Goal: Task Accomplishment & Management: Use online tool/utility

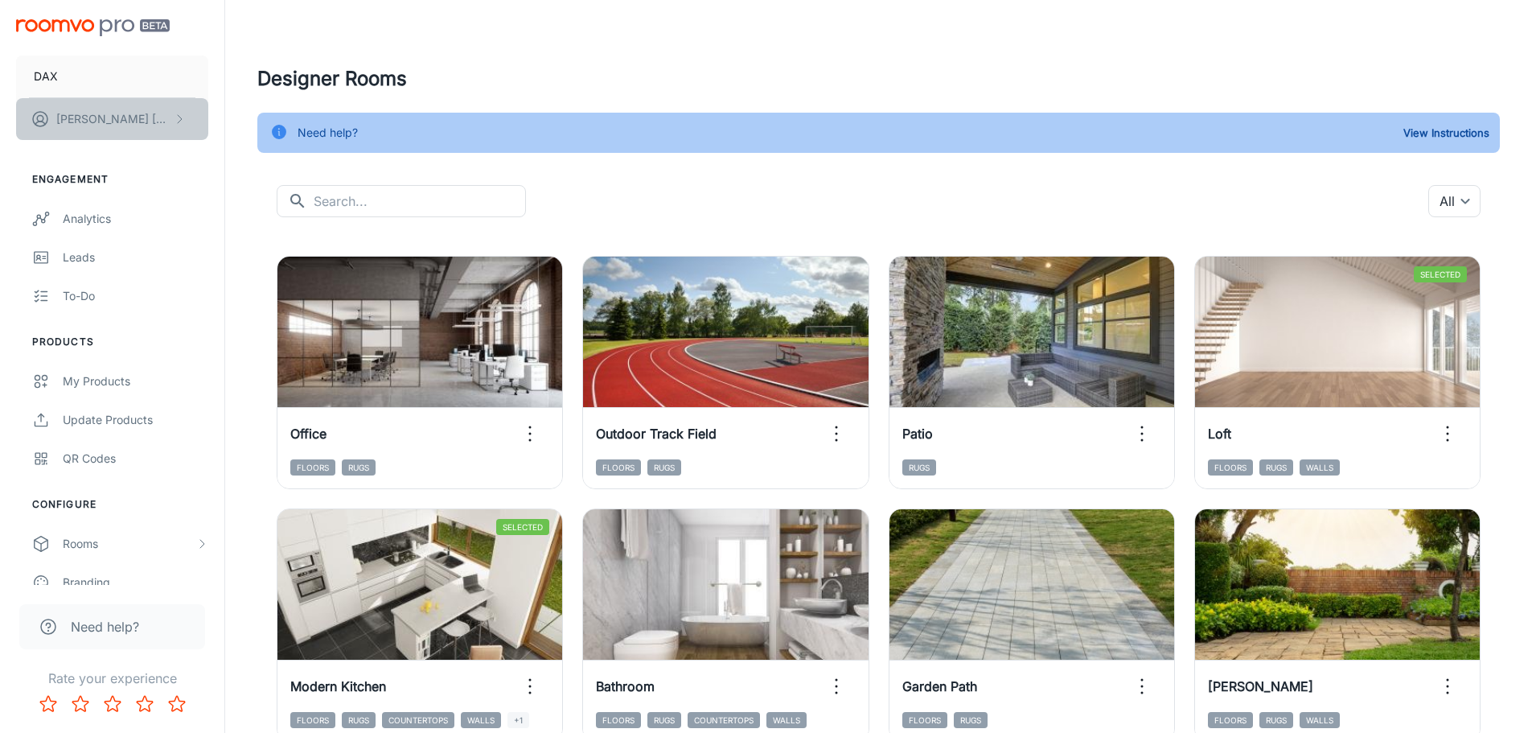
click at [68, 104] on button "[PERSON_NAME]" at bounding box center [112, 119] width 192 height 42
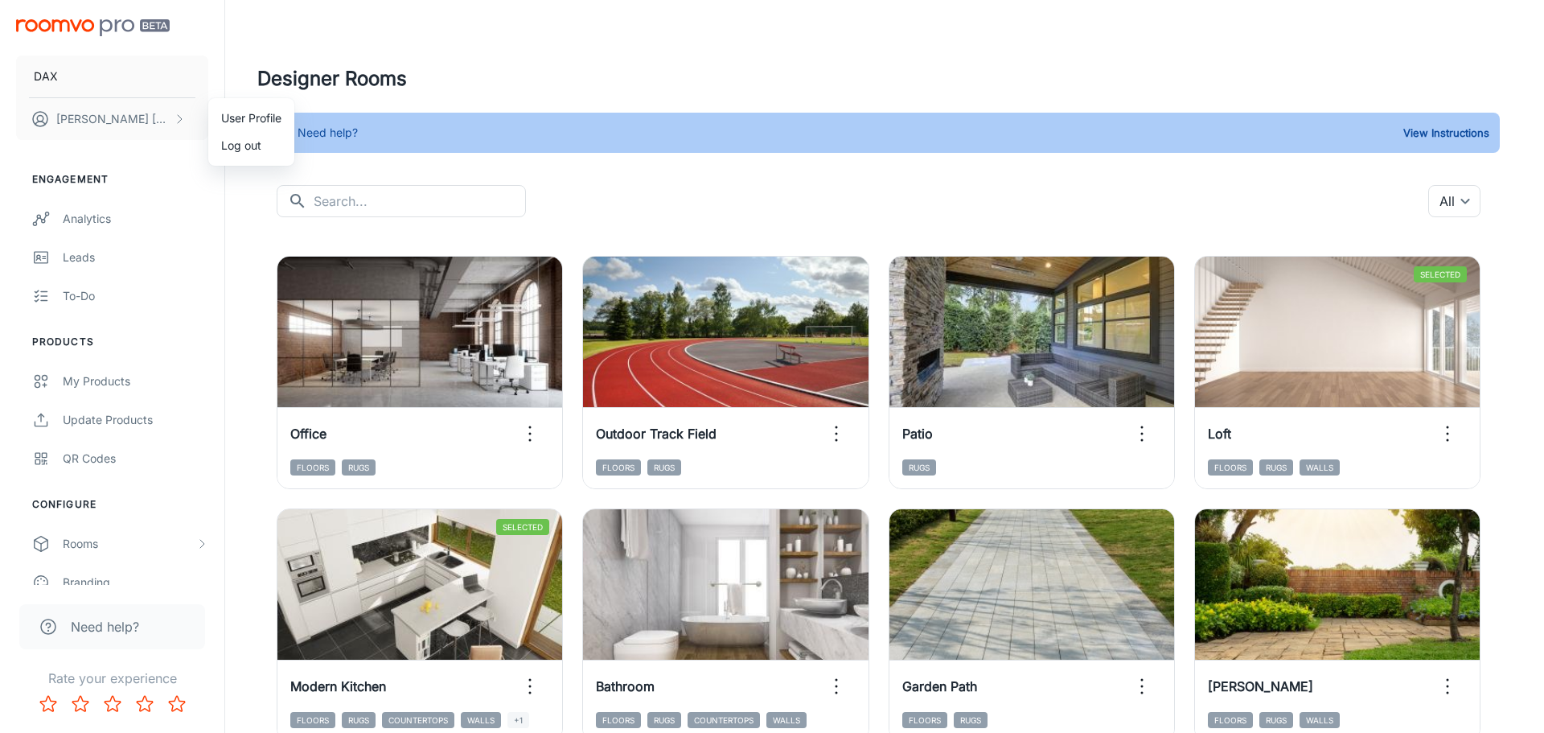
click at [71, 109] on div at bounding box center [772, 366] width 1544 height 733
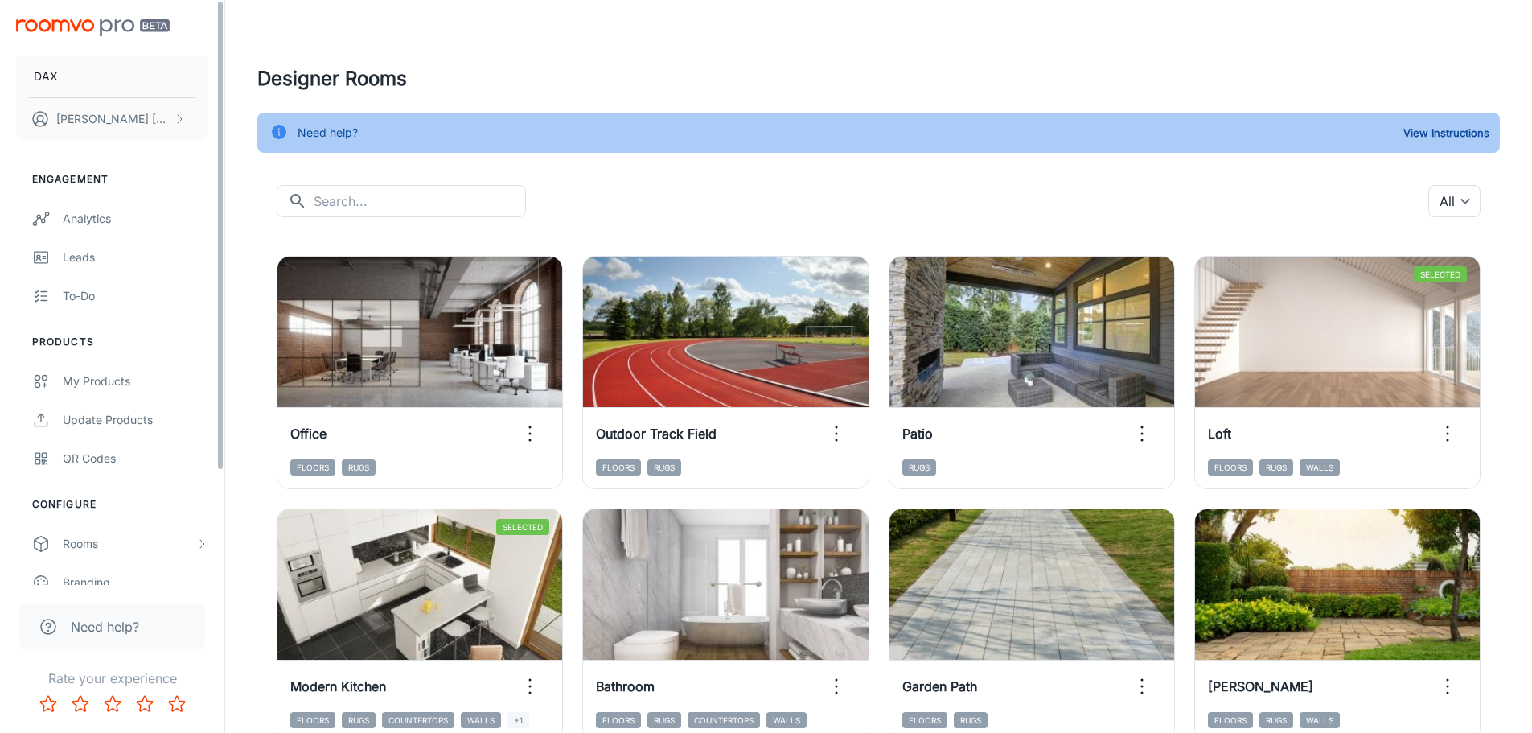
click at [336, 73] on h4 "Designer Rooms" at bounding box center [878, 78] width 1242 height 29
click at [92, 21] on img "scrollable content" at bounding box center [93, 27] width 154 height 17
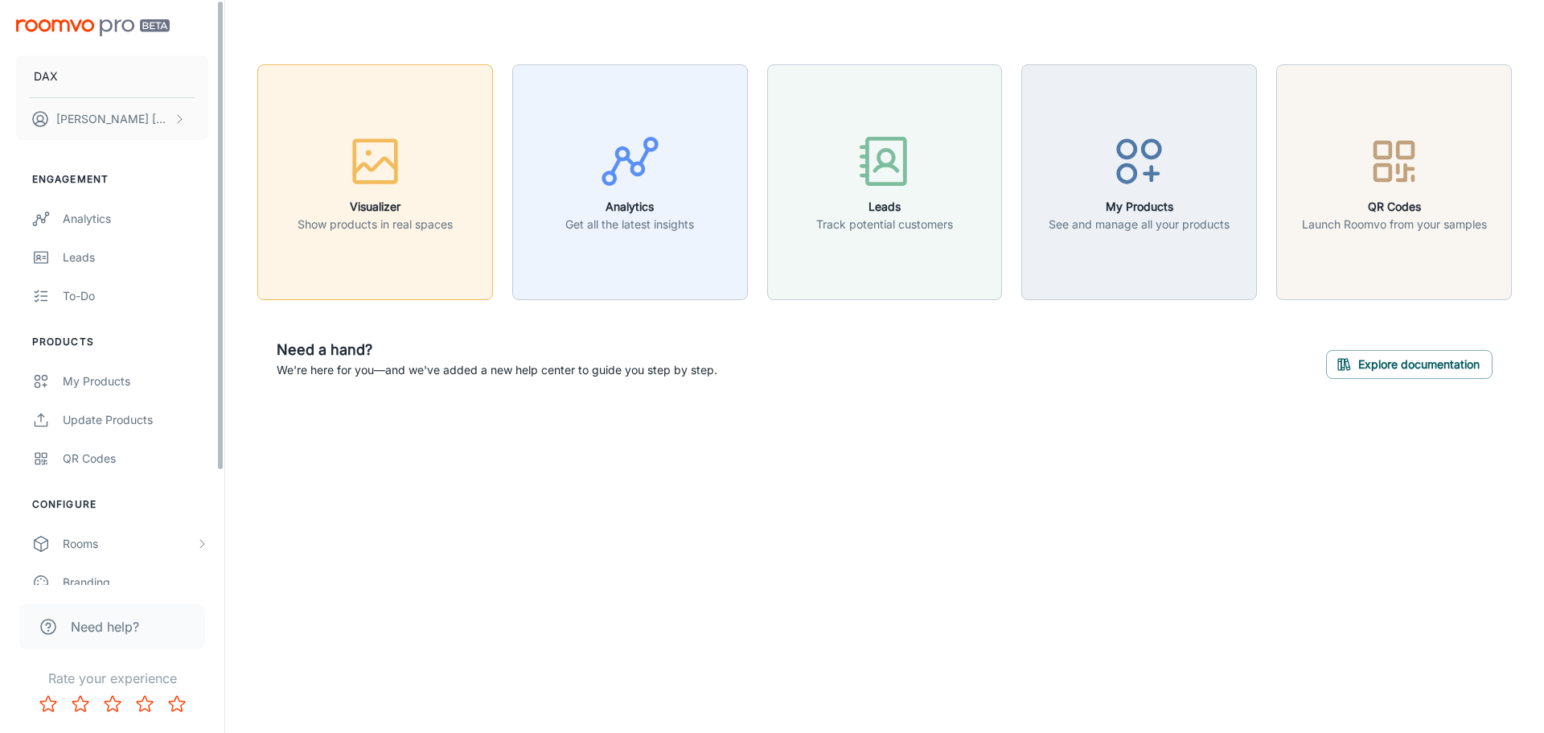
click at [421, 219] on p "Show products in real spaces" at bounding box center [375, 224] width 155 height 18
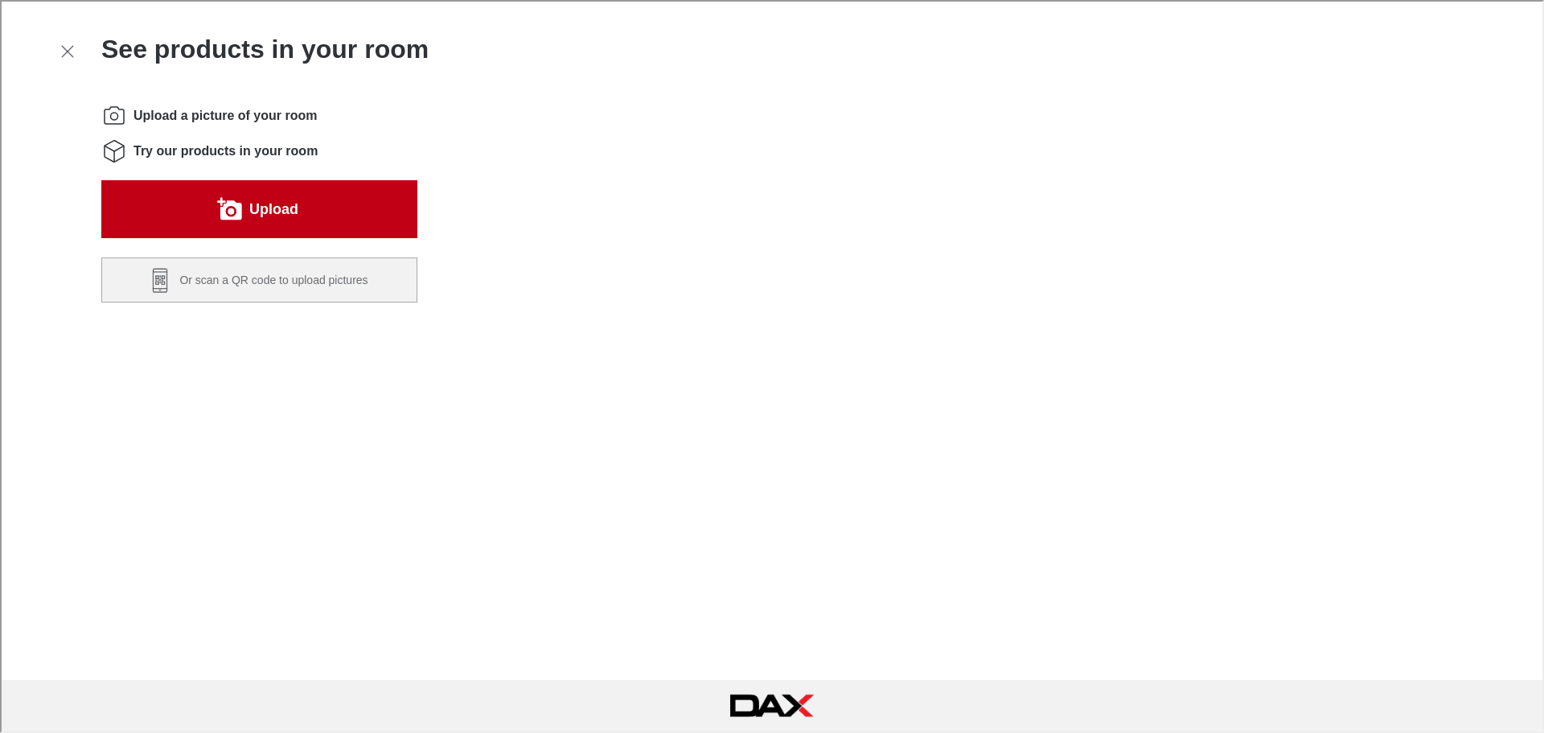
click at [301, 213] on button "Upload" at bounding box center [258, 208] width 316 height 58
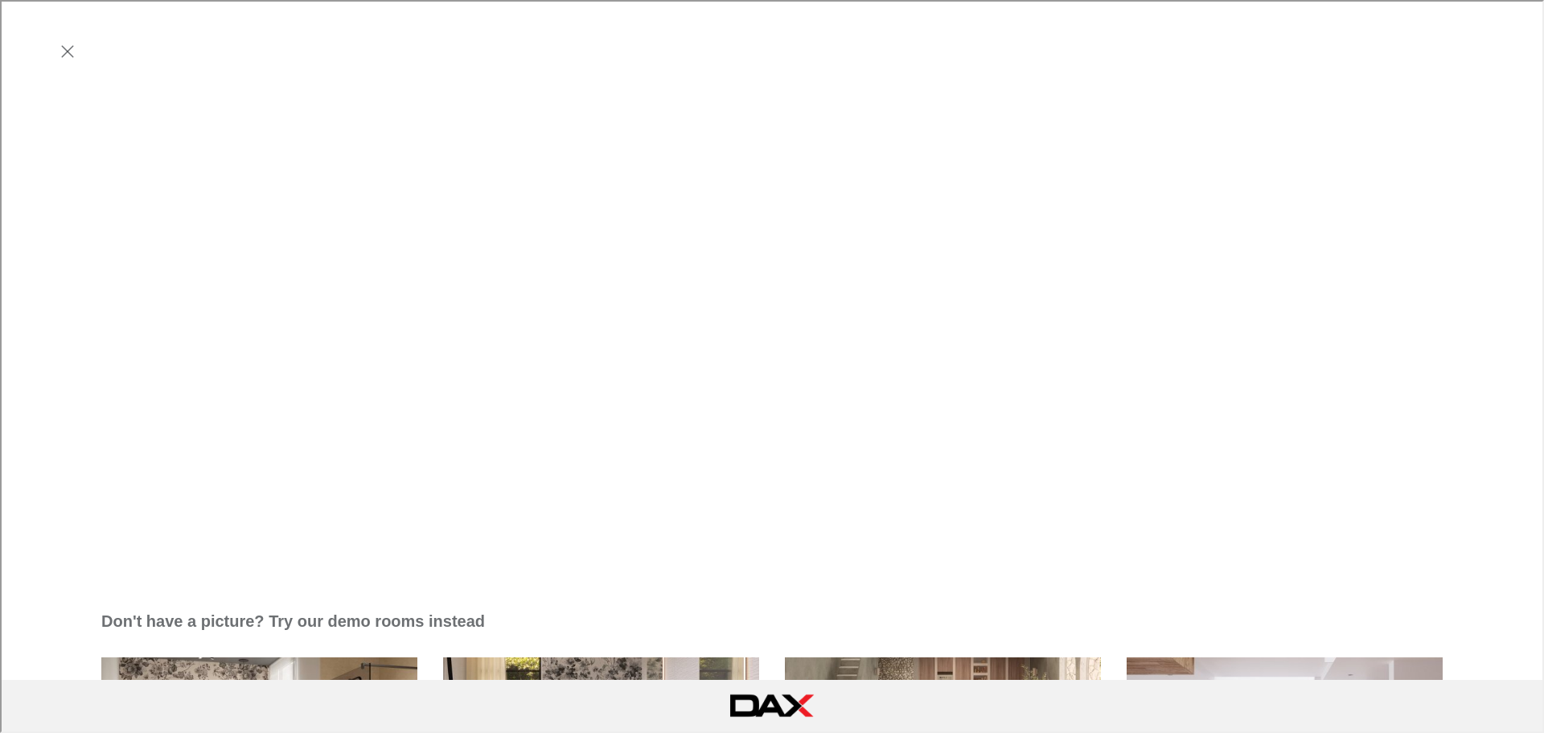
scroll to position [643, 0]
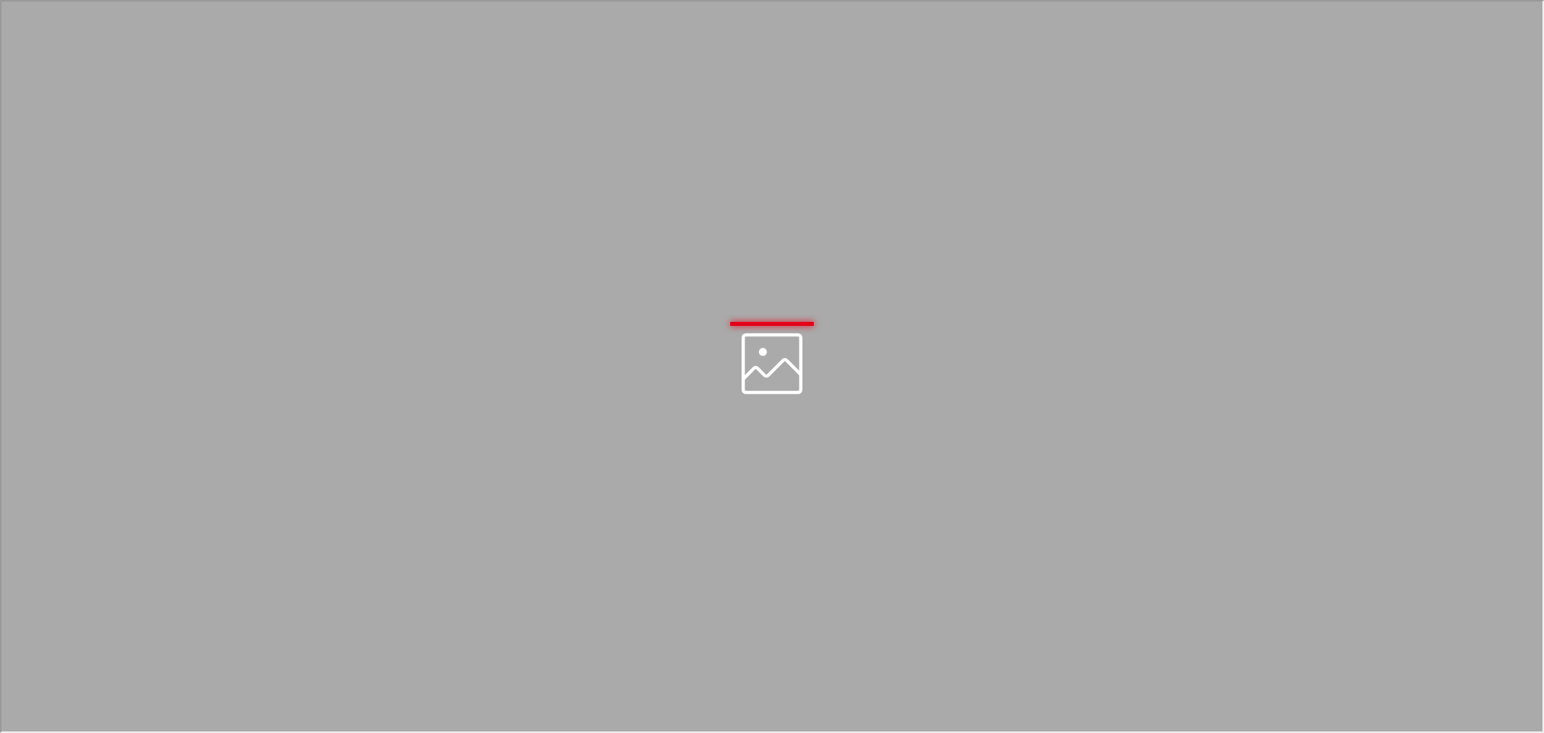
scroll to position [0, 0]
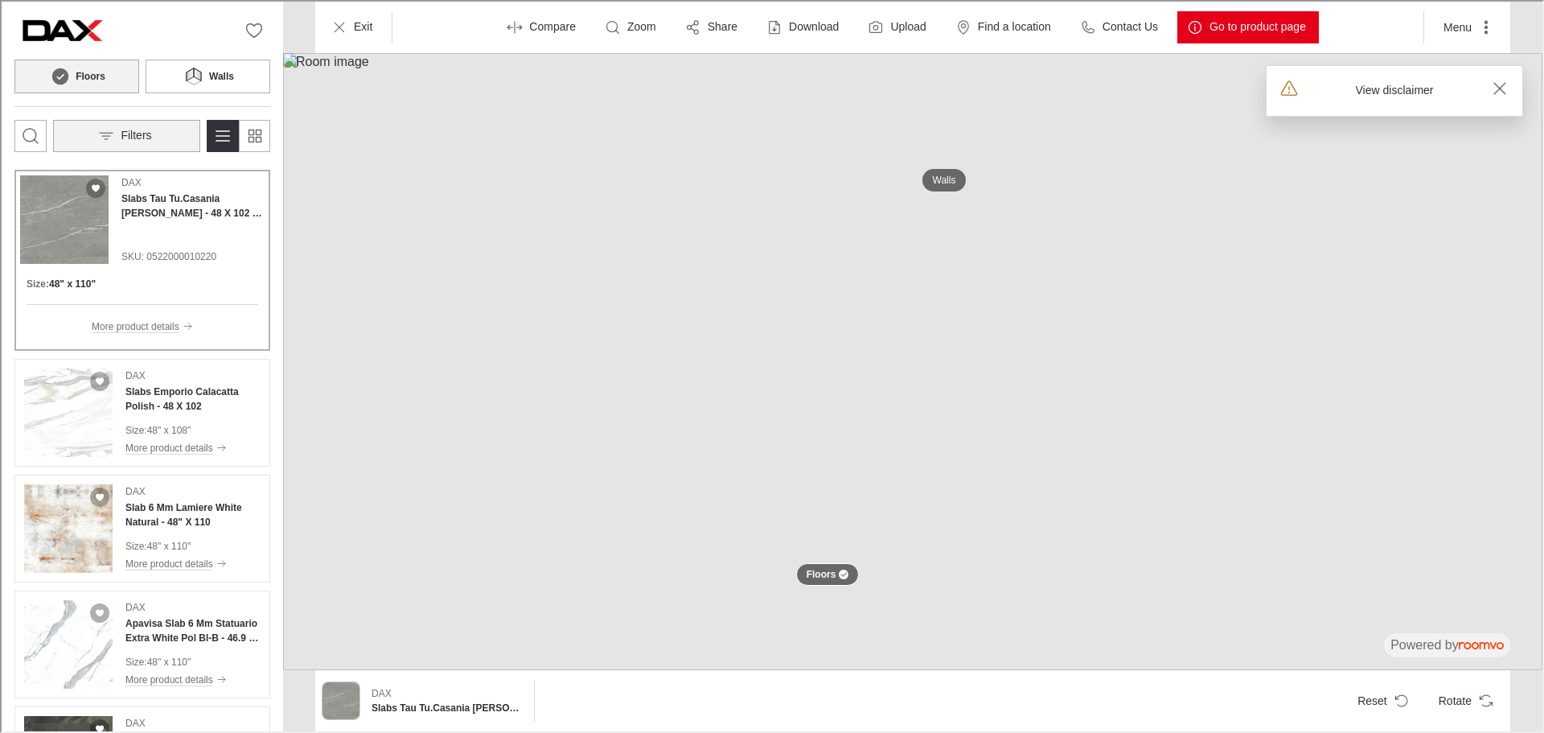
click at [179, 134] on button "Filters" at bounding box center [124, 134] width 147 height 32
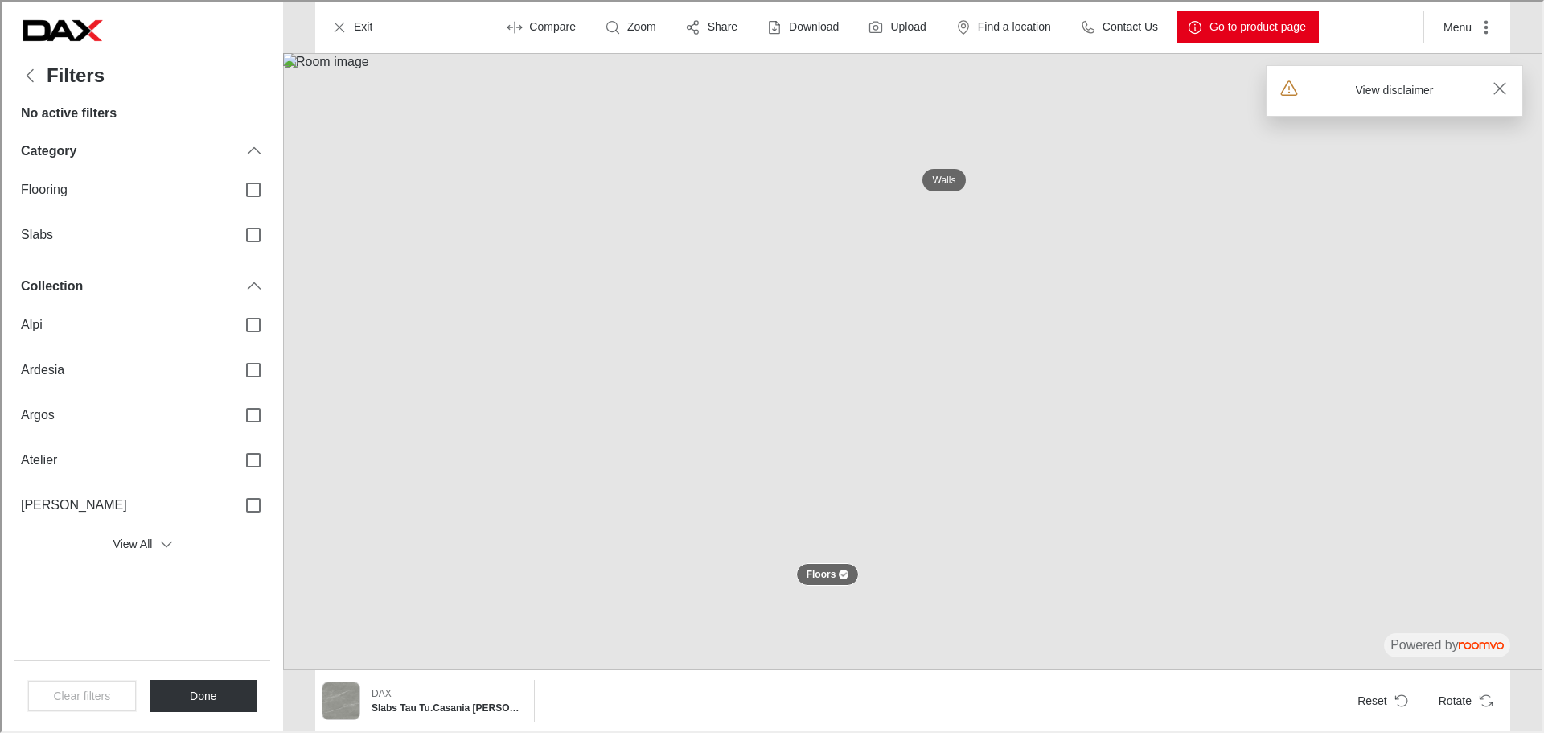
click at [48, 84] on h4 "Filters" at bounding box center [74, 74] width 58 height 23
click at [27, 76] on polyline "Back" at bounding box center [29, 74] width 6 height 12
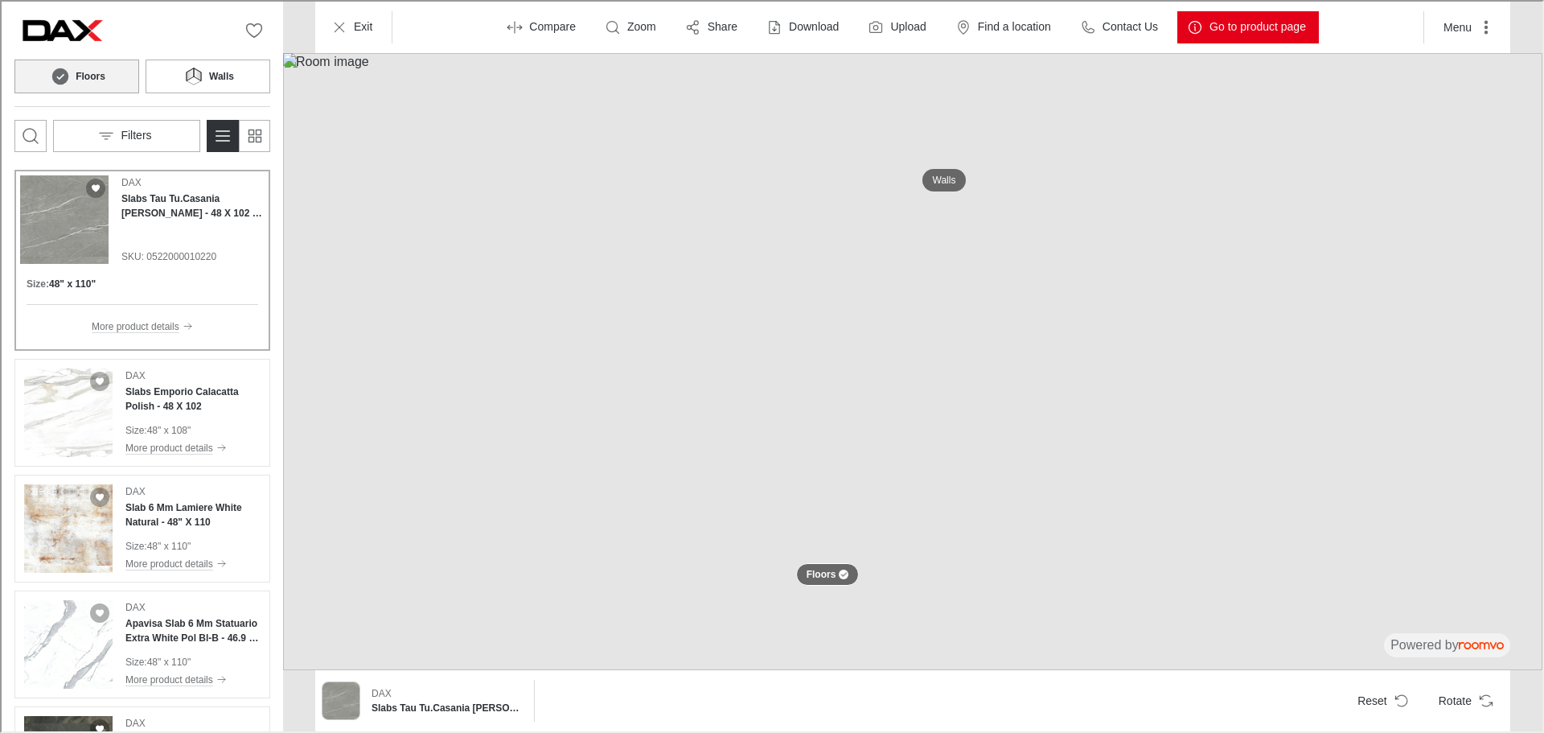
click at [58, 78] on circle at bounding box center [59, 75] width 17 height 17
click at [187, 76] on icon at bounding box center [188, 73] width 7 height 13
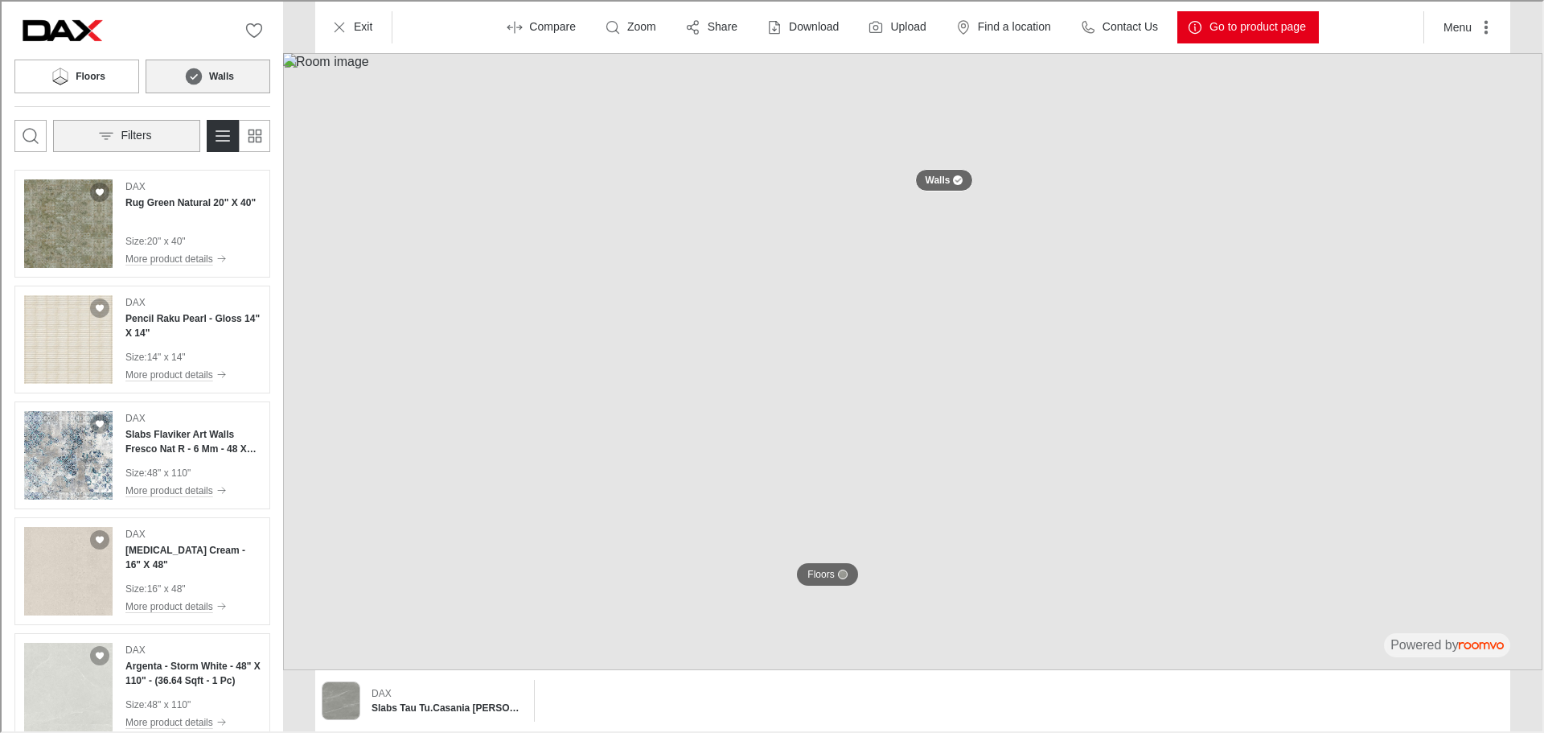
click at [157, 133] on button "Filters" at bounding box center [124, 134] width 147 height 32
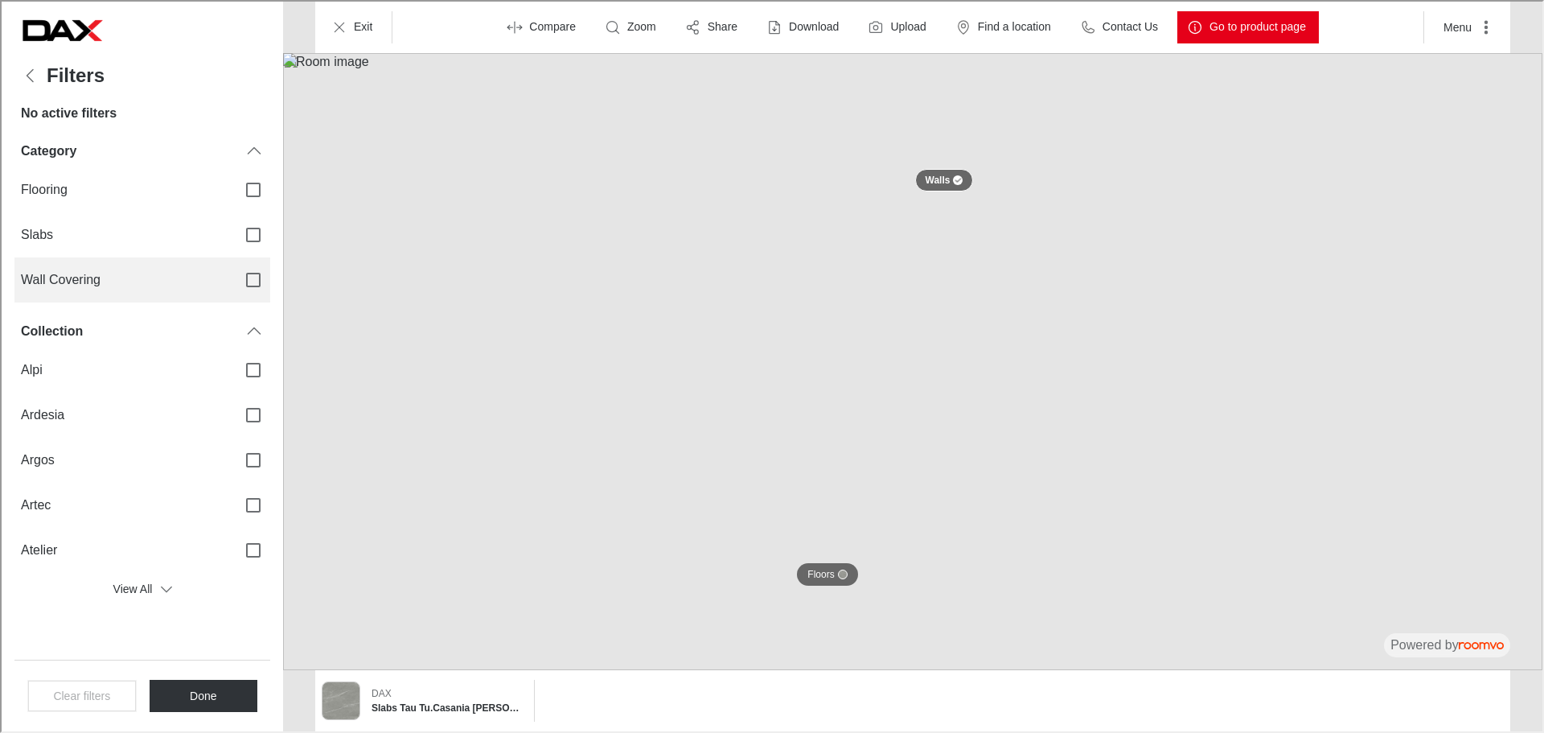
click at [251, 281] on input "Wall Covering" at bounding box center [252, 278] width 34 height 34
checkbox input "true"
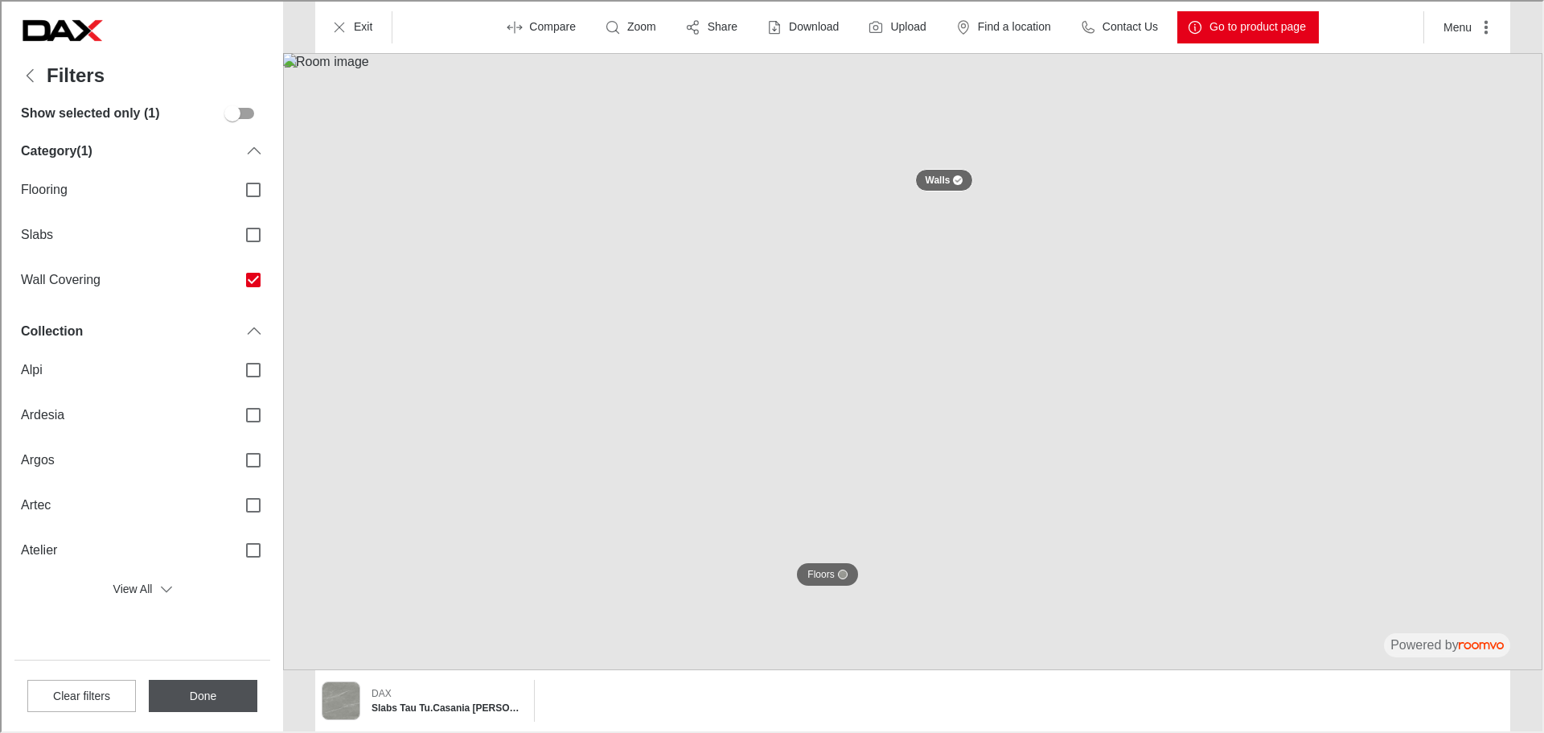
click at [212, 693] on button "Done" at bounding box center [201, 694] width 109 height 32
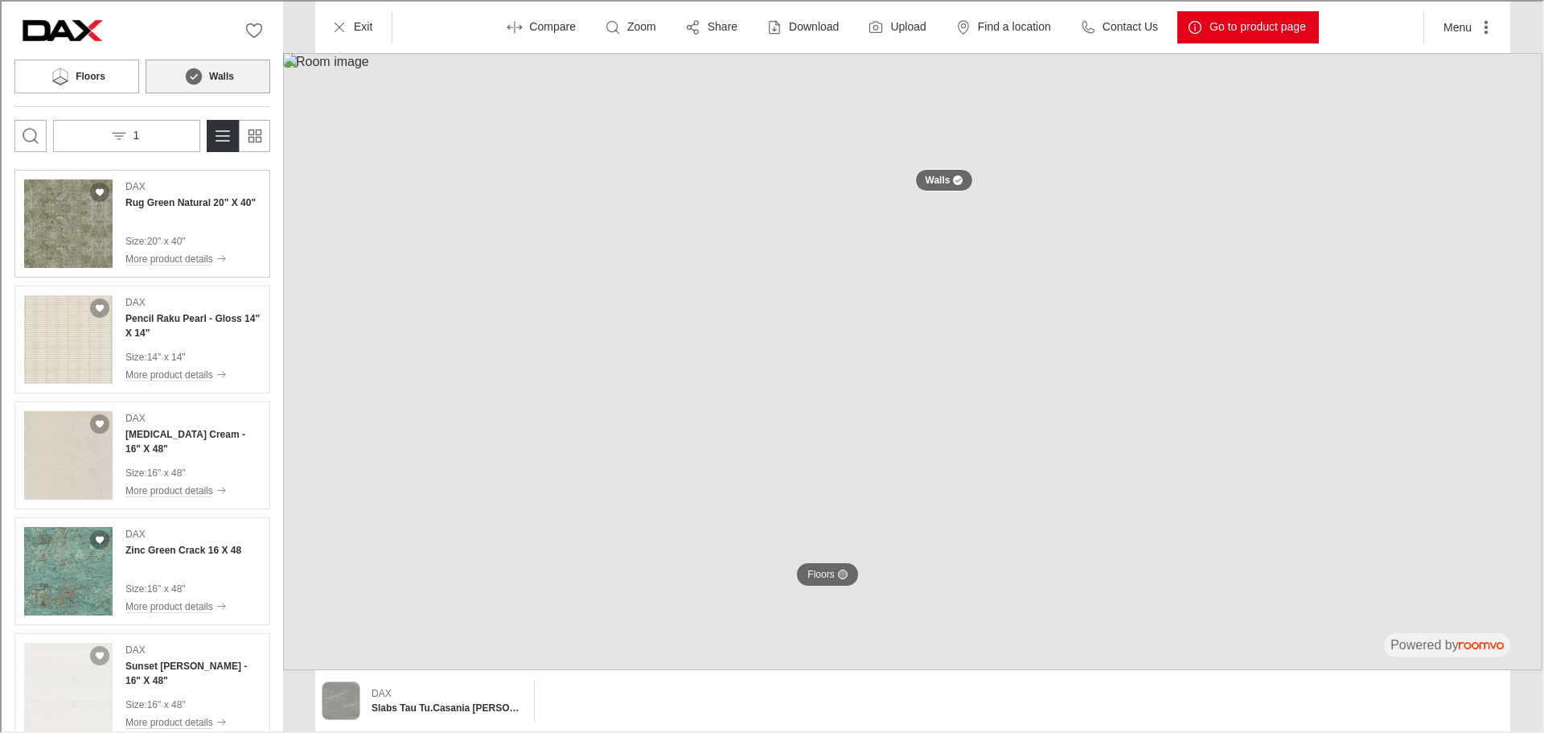
click at [179, 219] on div "DAX Rug Green Natural 20" X 40" Size : 20" x 40" More product details" at bounding box center [189, 222] width 130 height 88
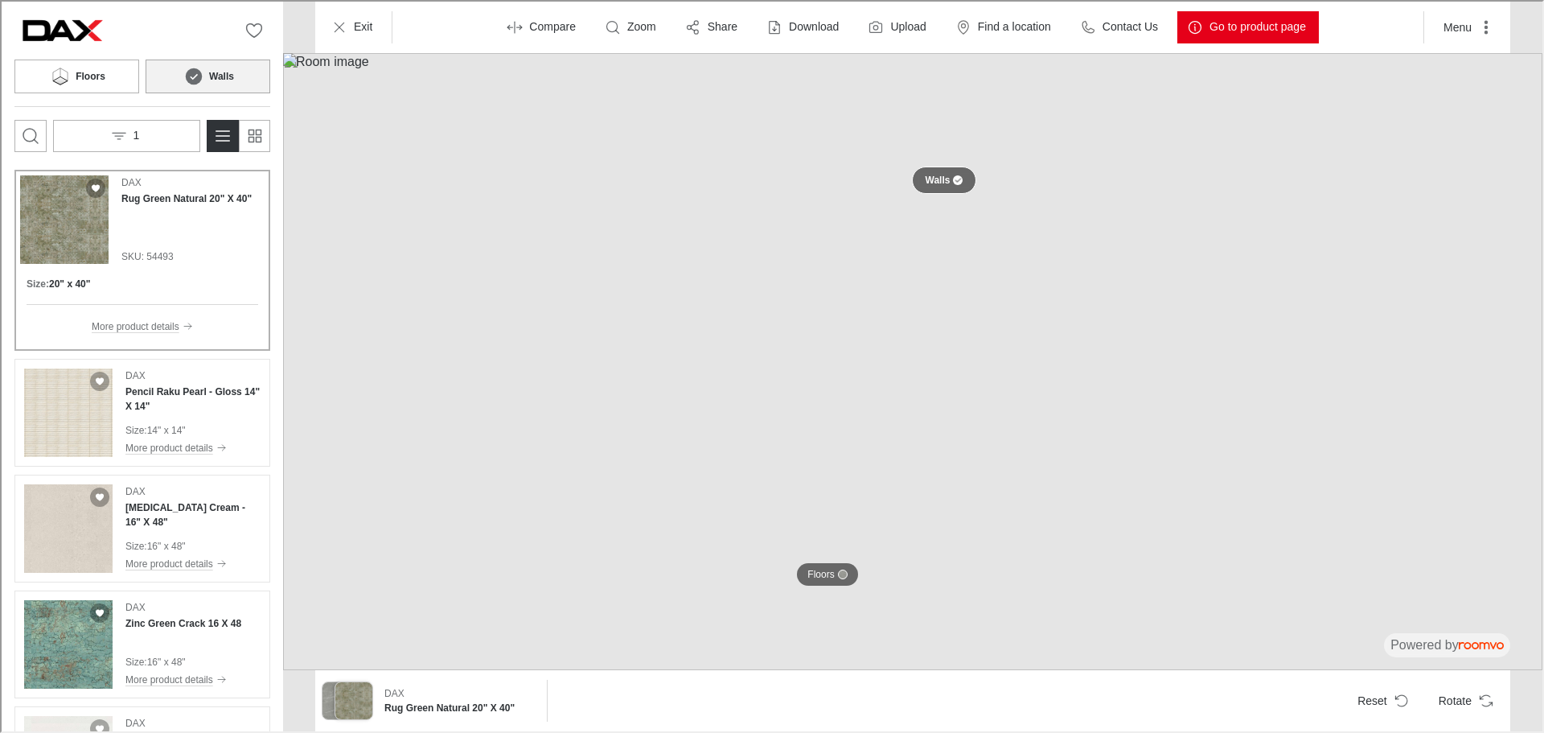
click at [948, 179] on div at bounding box center [954, 179] width 13 height 10
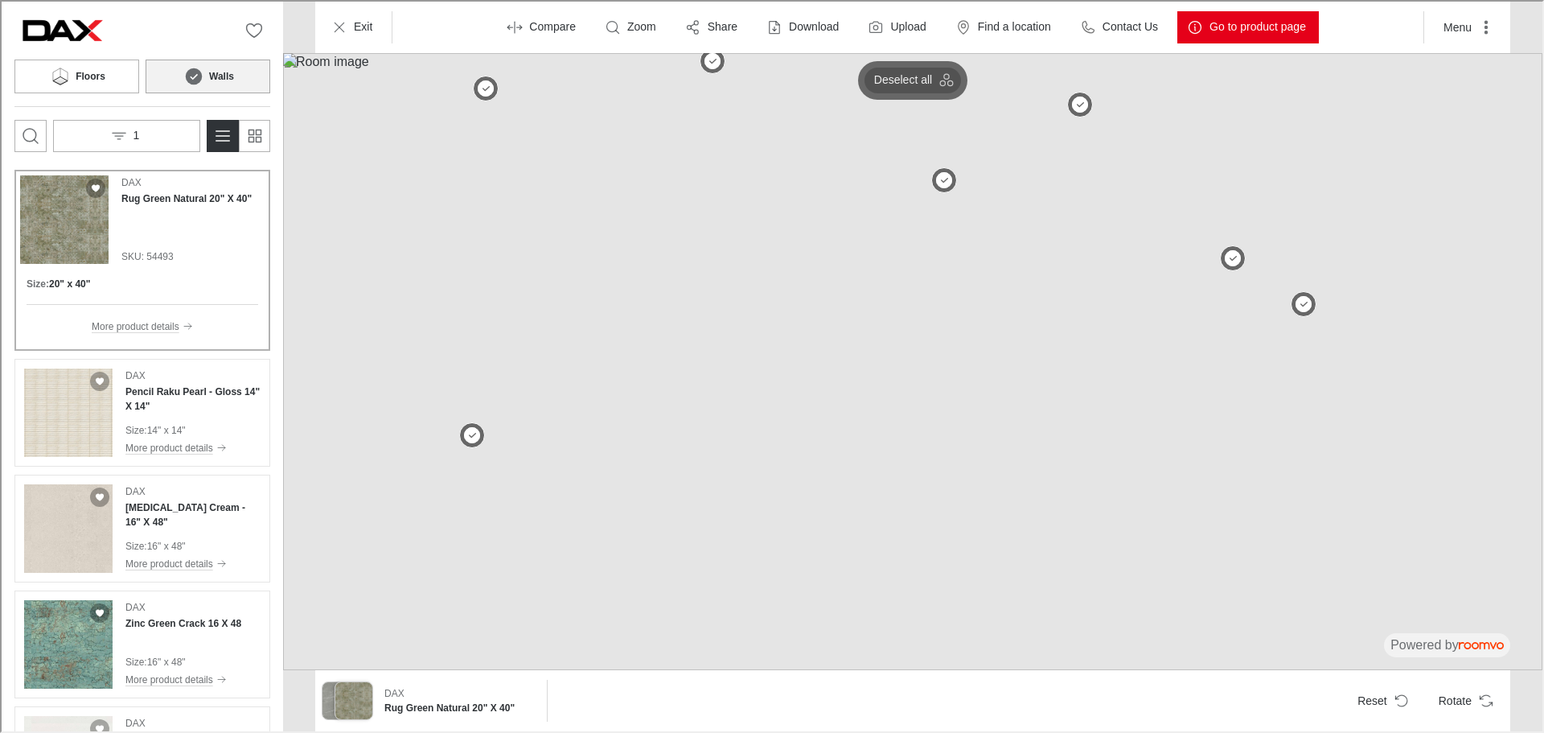
click at [922, 84] on p "Deselect all" at bounding box center [901, 79] width 58 height 16
click at [922, 84] on button "Select all" at bounding box center [911, 79] width 84 height 26
click at [761, 207] on img at bounding box center [910, 359] width 1259 height 617
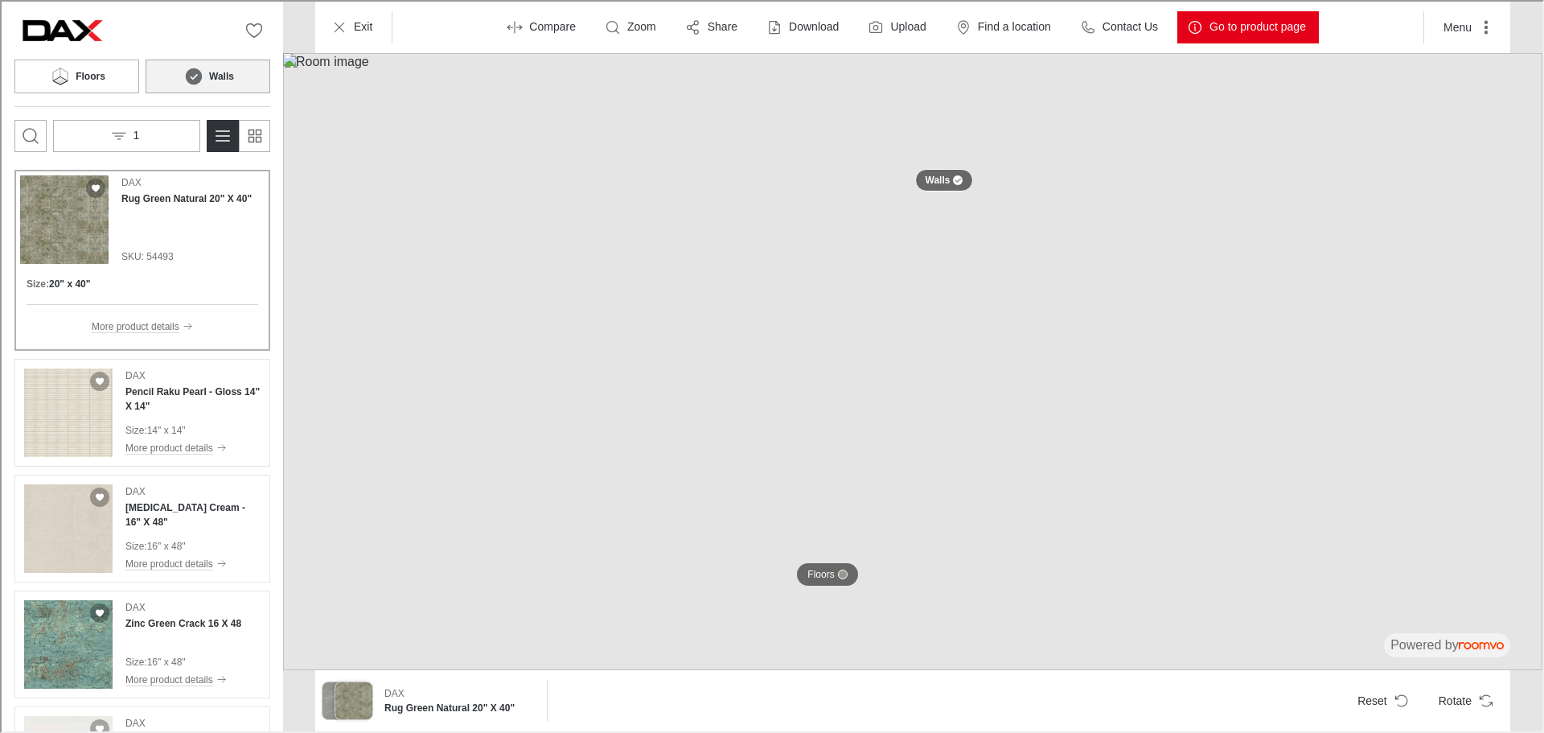
click at [973, 154] on img at bounding box center [910, 359] width 1259 height 617
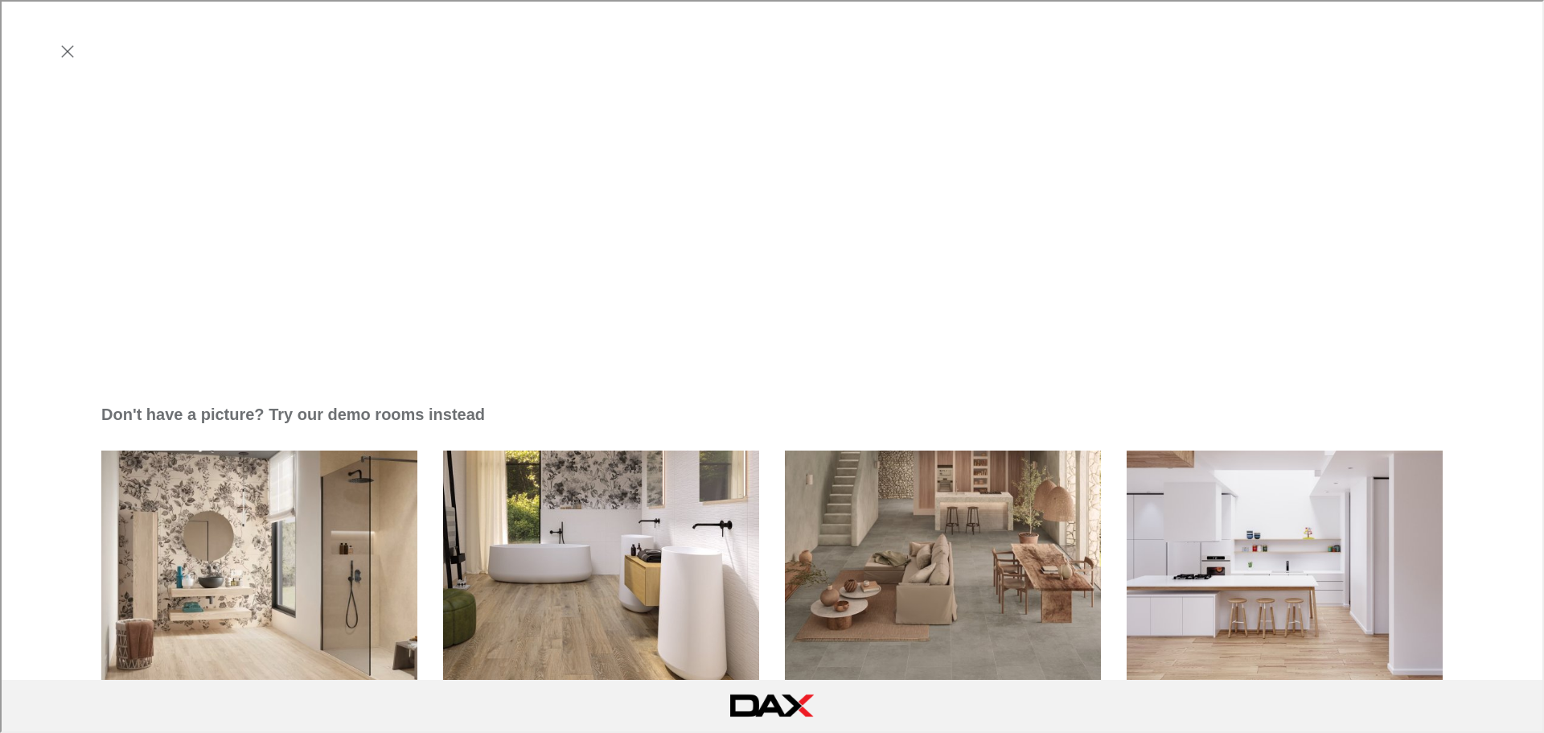
scroll to position [790, 0]
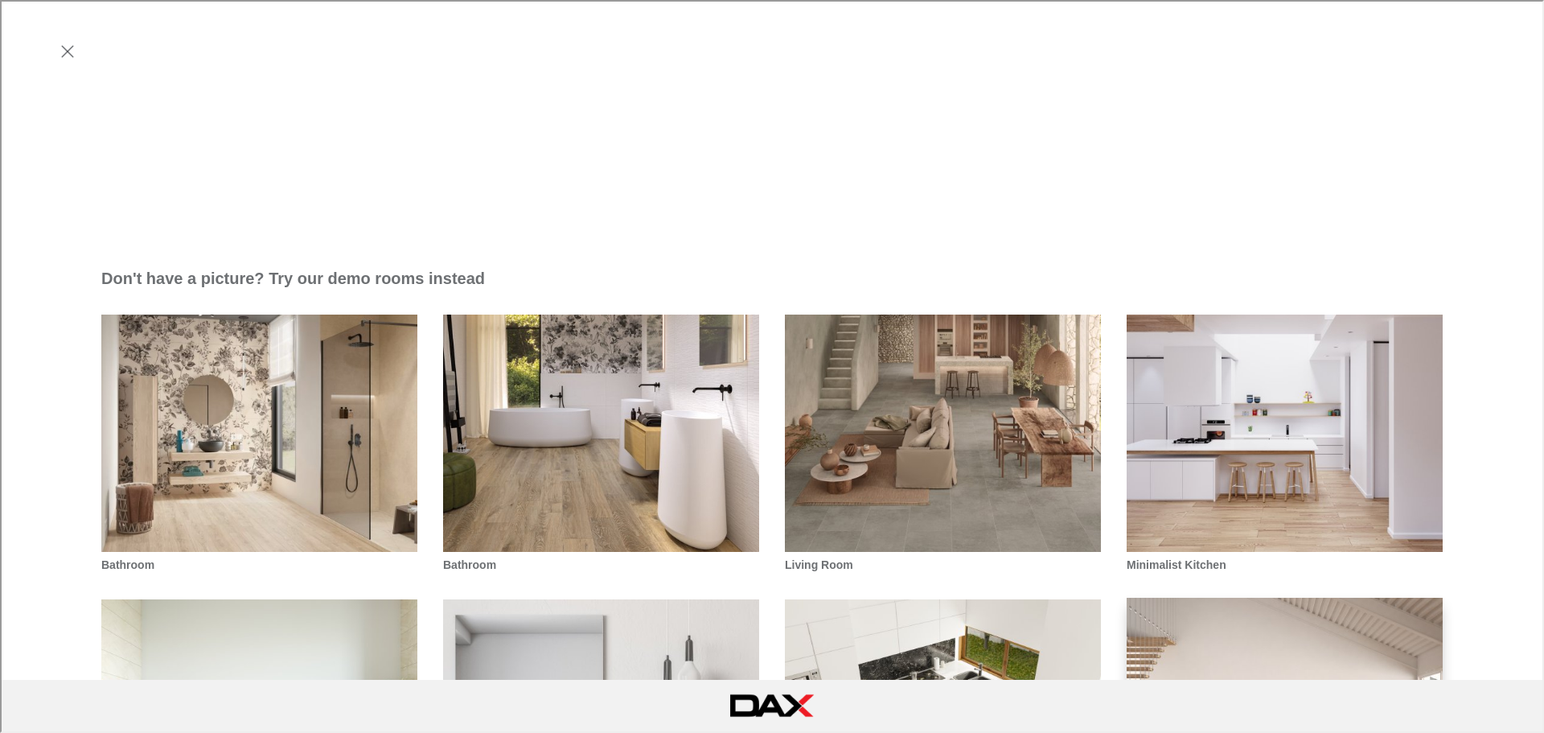
click at [1263, 596] on img "Loft" at bounding box center [1284, 716] width 319 height 241
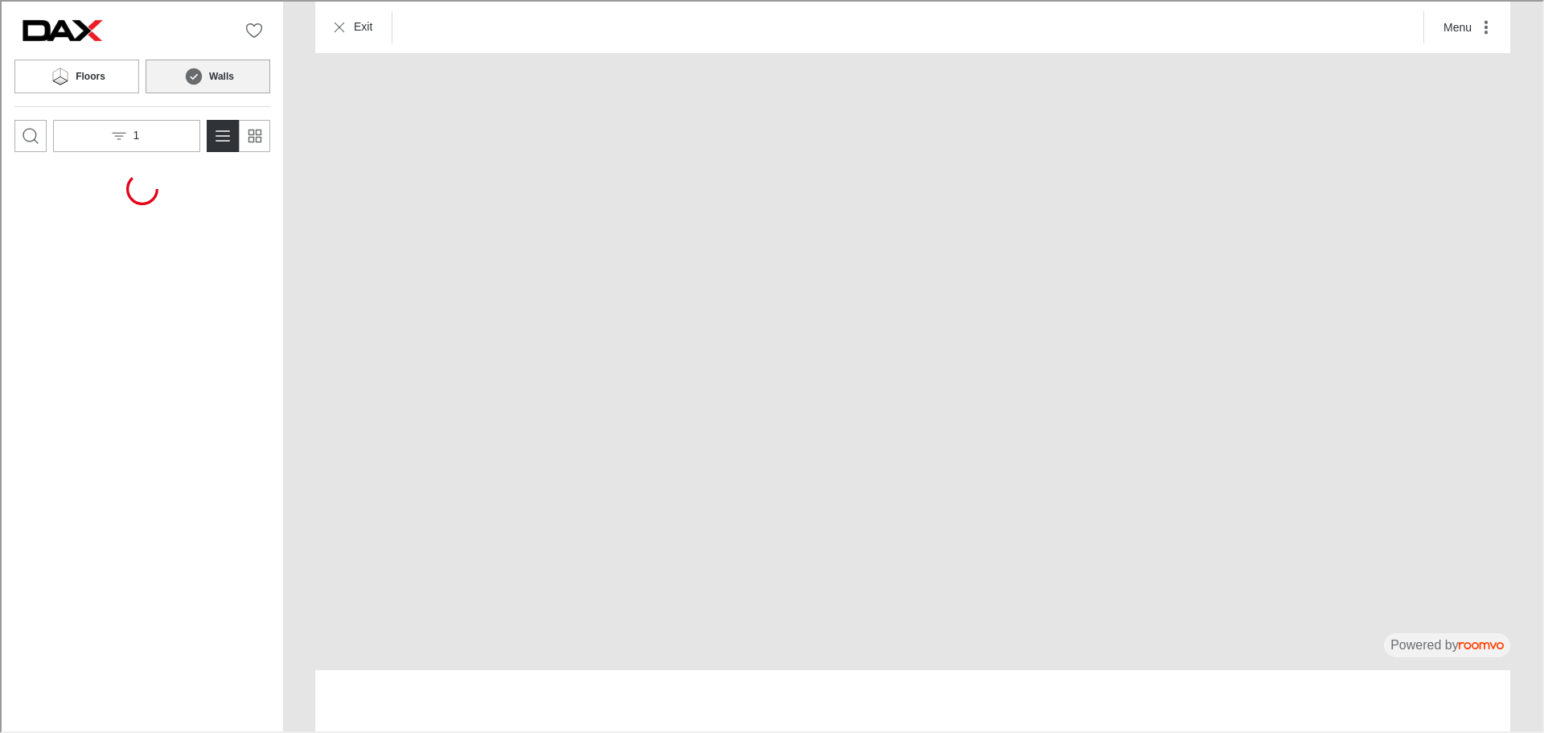
scroll to position [0, 0]
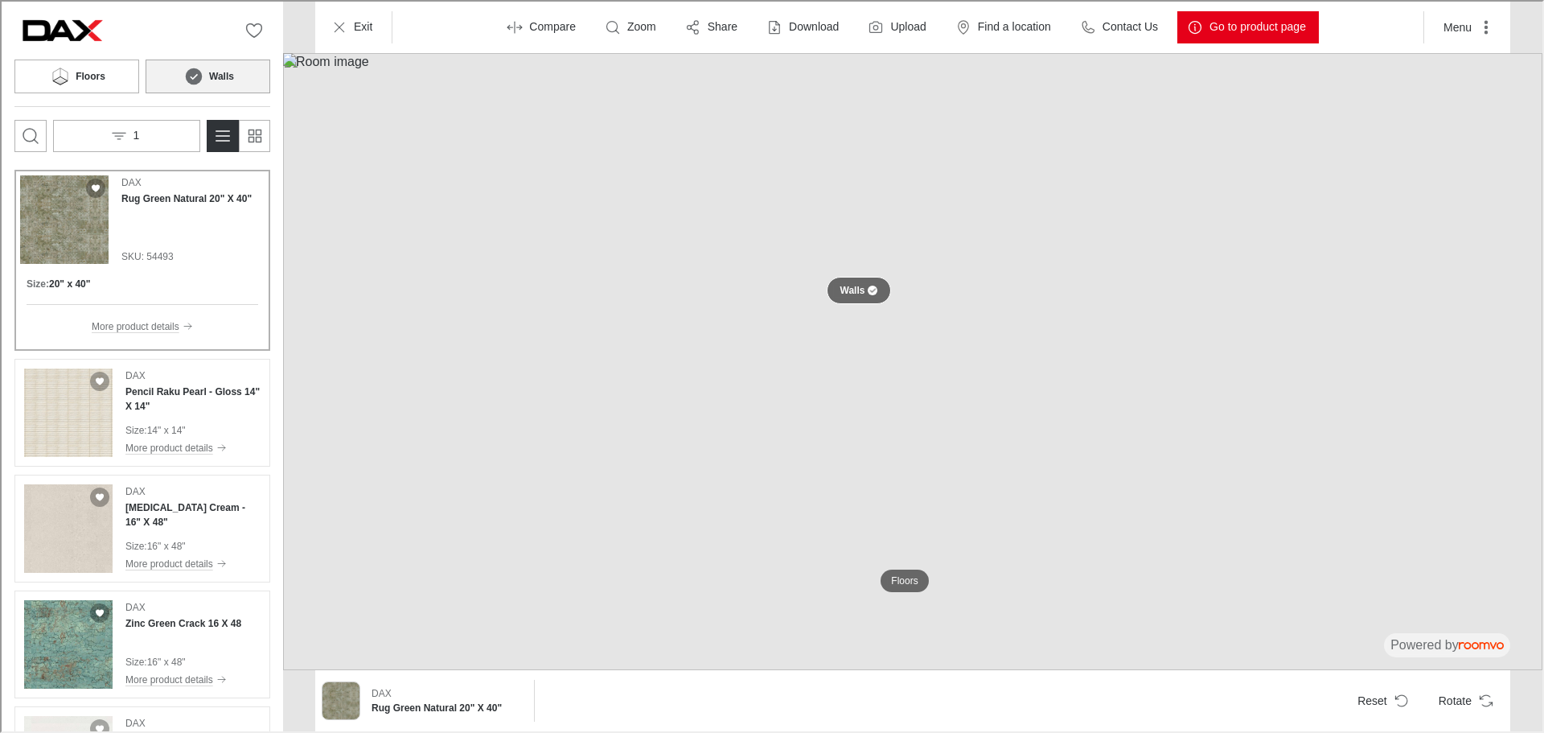
click at [858, 292] on p "Walls" at bounding box center [851, 289] width 25 height 14
click at [404, 306] on button at bounding box center [396, 301] width 32 height 32
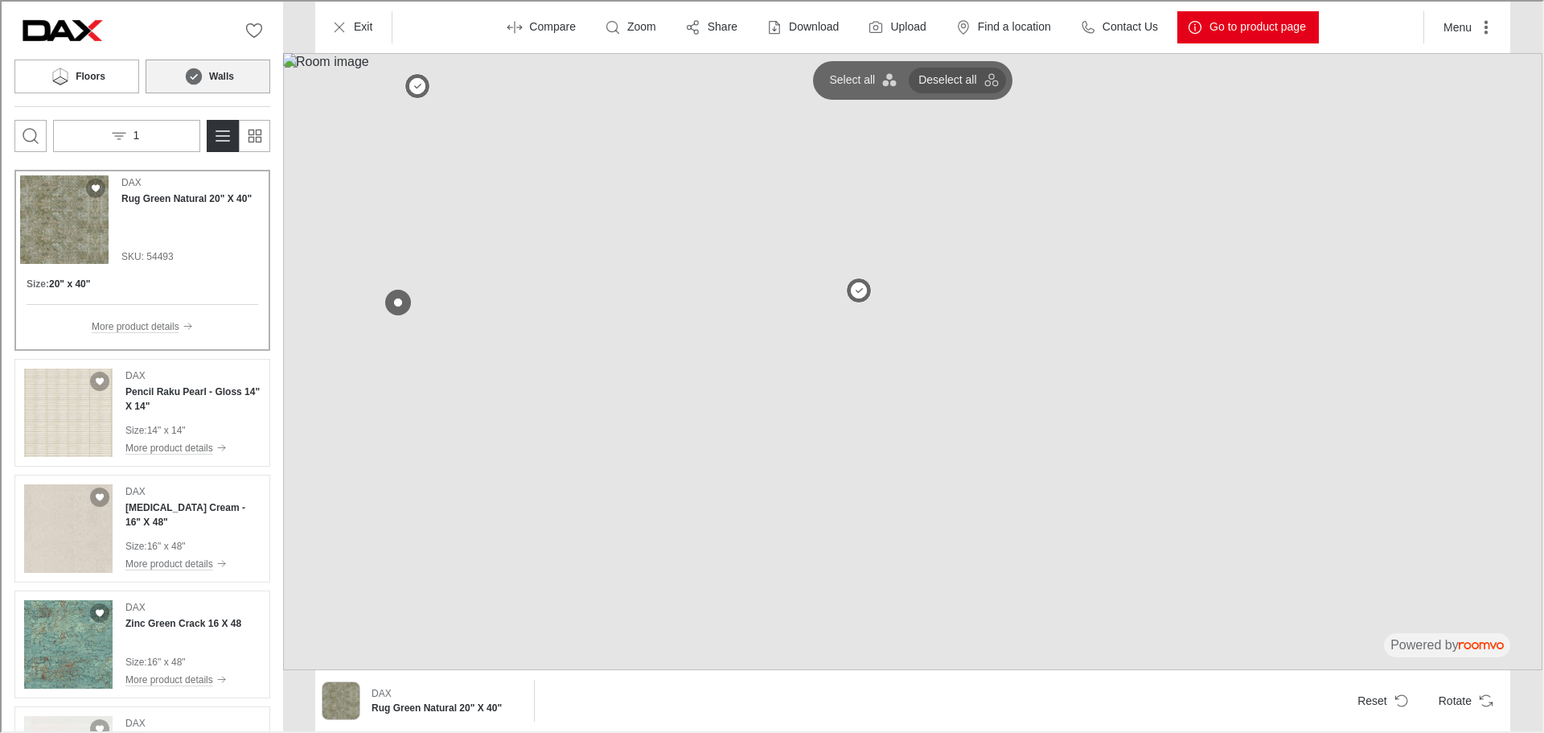
click at [940, 77] on p "Deselect all" at bounding box center [946, 79] width 58 height 16
click at [862, 281] on button at bounding box center [857, 289] width 32 height 32
click at [131, 233] on div "DAX Rug Green Natural 20" X 40" SKU: 54493" at bounding box center [185, 218] width 130 height 88
click at [396, 292] on button at bounding box center [396, 301] width 32 height 32
click at [876, 75] on button "Select all" at bounding box center [860, 79] width 84 height 26
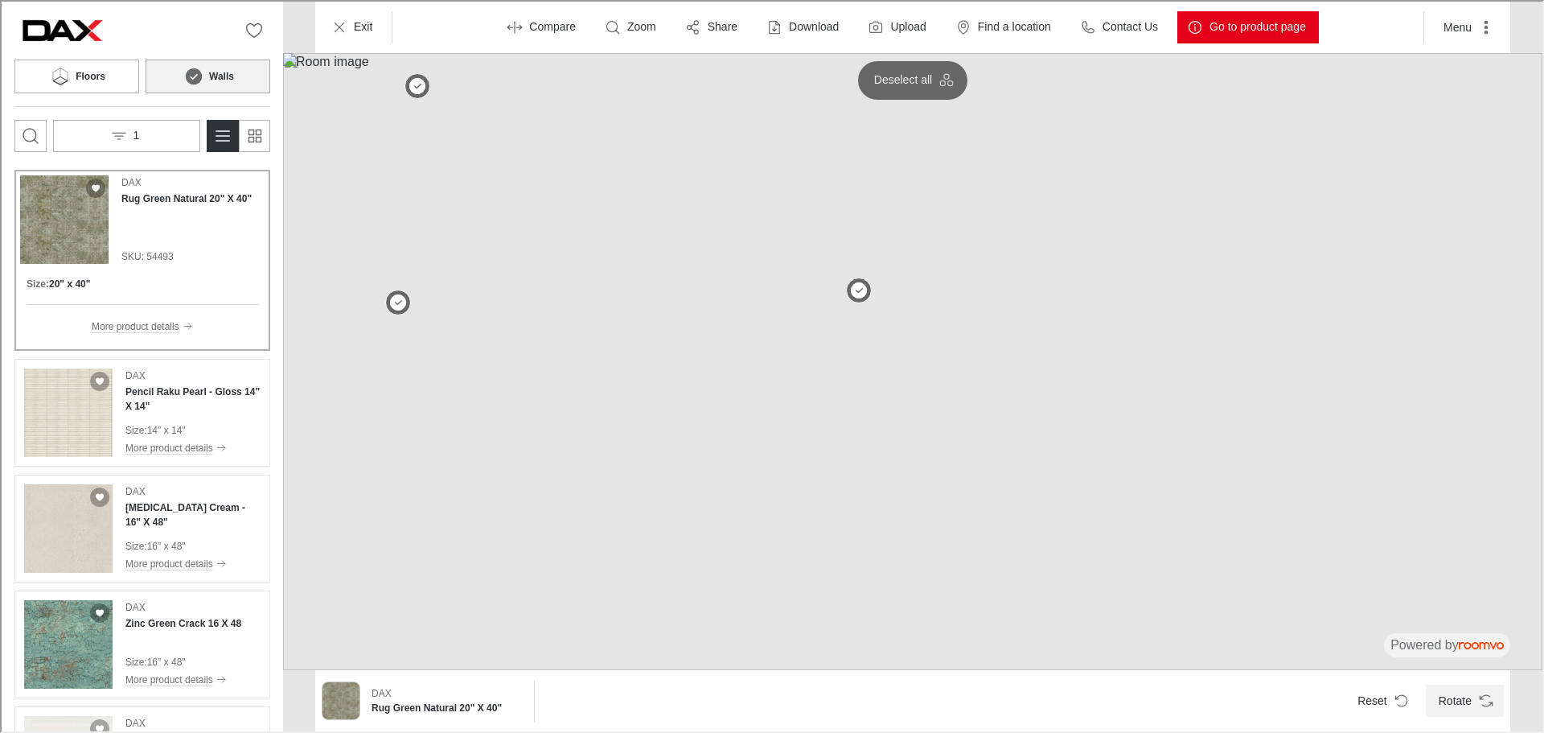
click at [1464, 692] on button "Rotate" at bounding box center [1463, 699] width 78 height 32
click at [1403, 706] on icon "Reset product" at bounding box center [1400, 699] width 16 height 16
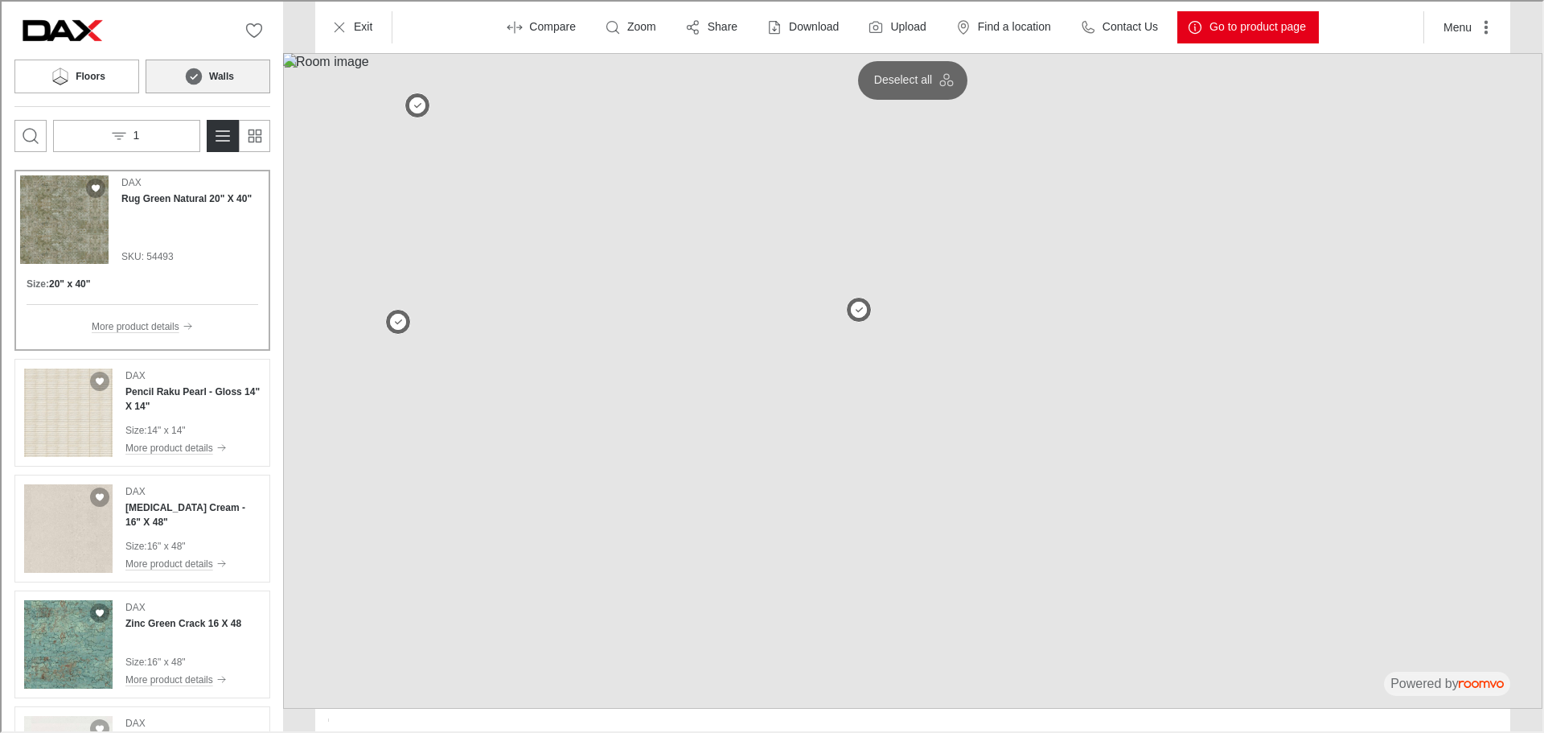
click at [332, 44] on div "Exit Compare Zoom Share Download Upload Find a location Contact Us Go to produc…" at bounding box center [911, 25] width 1195 height 51
click at [414, 107] on button at bounding box center [416, 104] width 32 height 32
click at [404, 321] on button at bounding box center [396, 321] width 32 height 32
click at [190, 395] on h4 "Pencil Raku Pearl - Gloss 14" X 14"" at bounding box center [191, 397] width 135 height 29
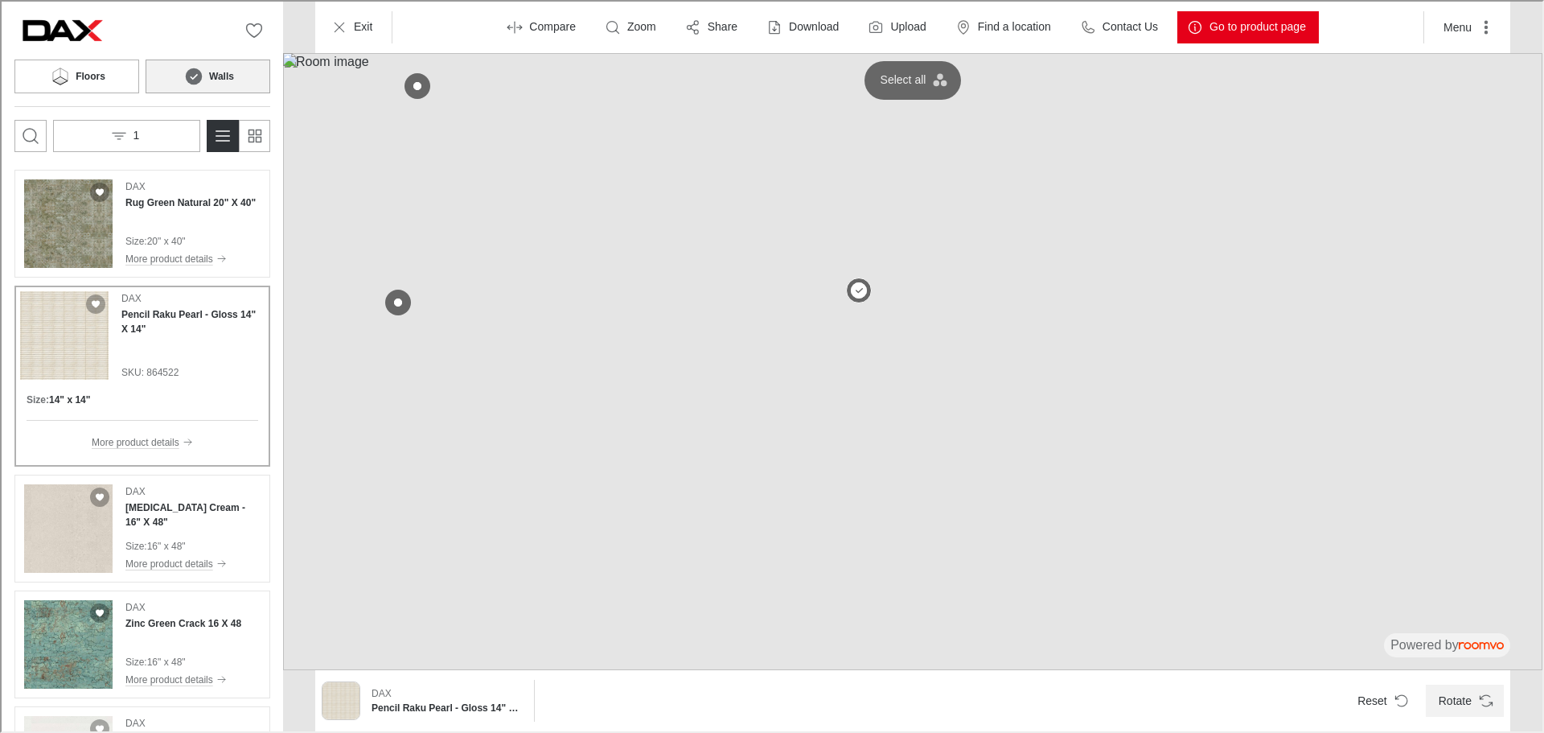
click at [1488, 699] on icon "Rotate Surface" at bounding box center [1484, 699] width 16 height 16
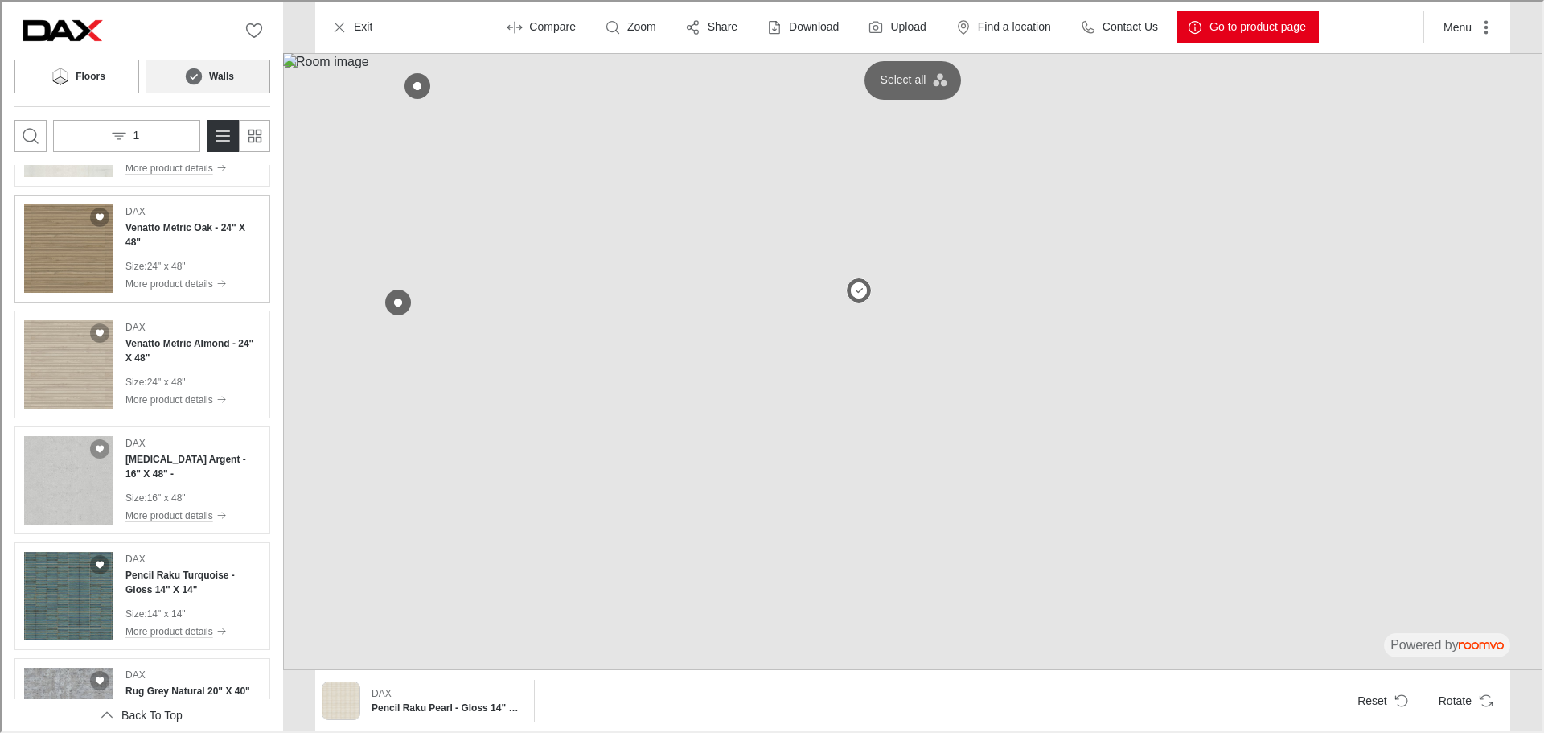
click at [167, 266] on p "24" x 48"" at bounding box center [165, 264] width 39 height 14
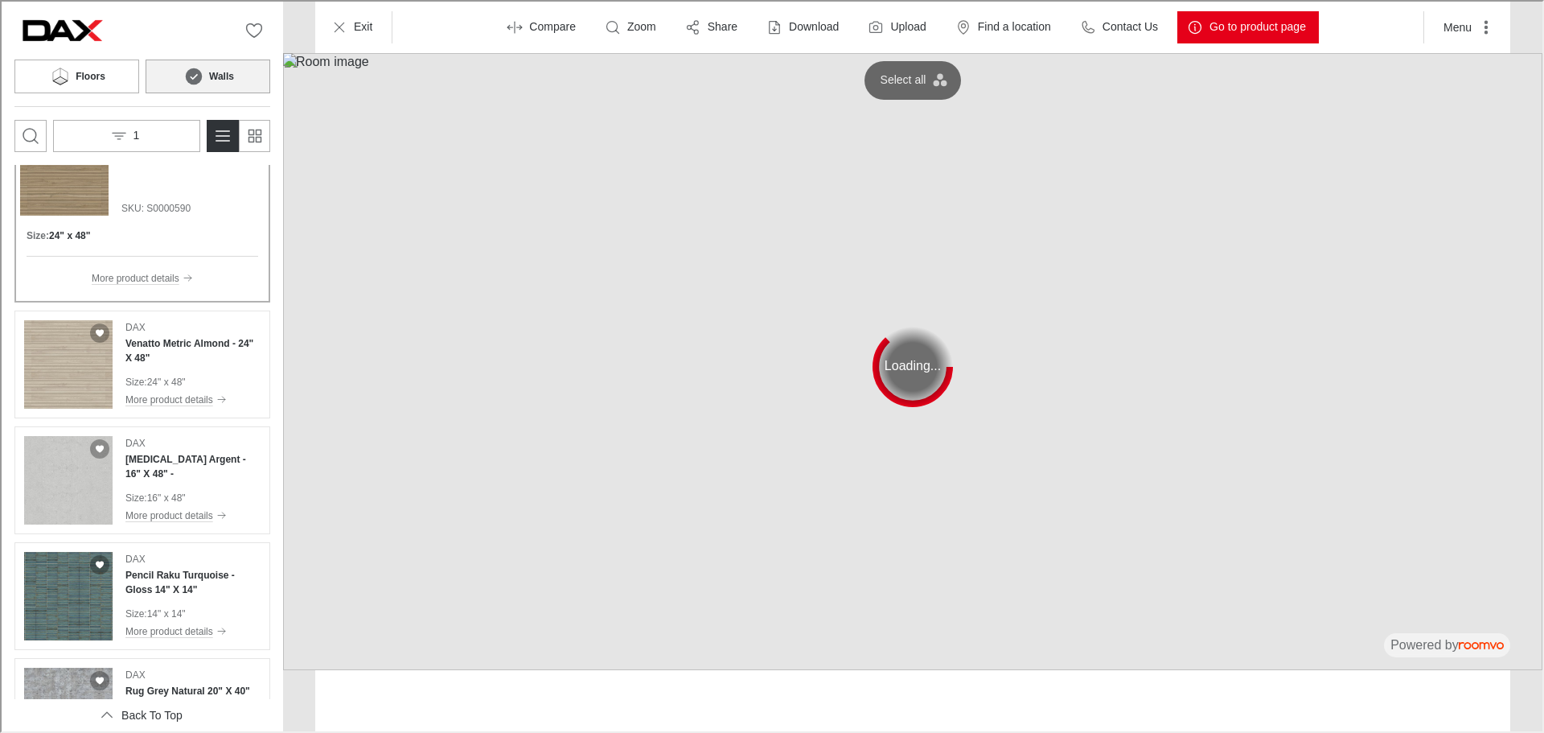
scroll to position [1133, 0]
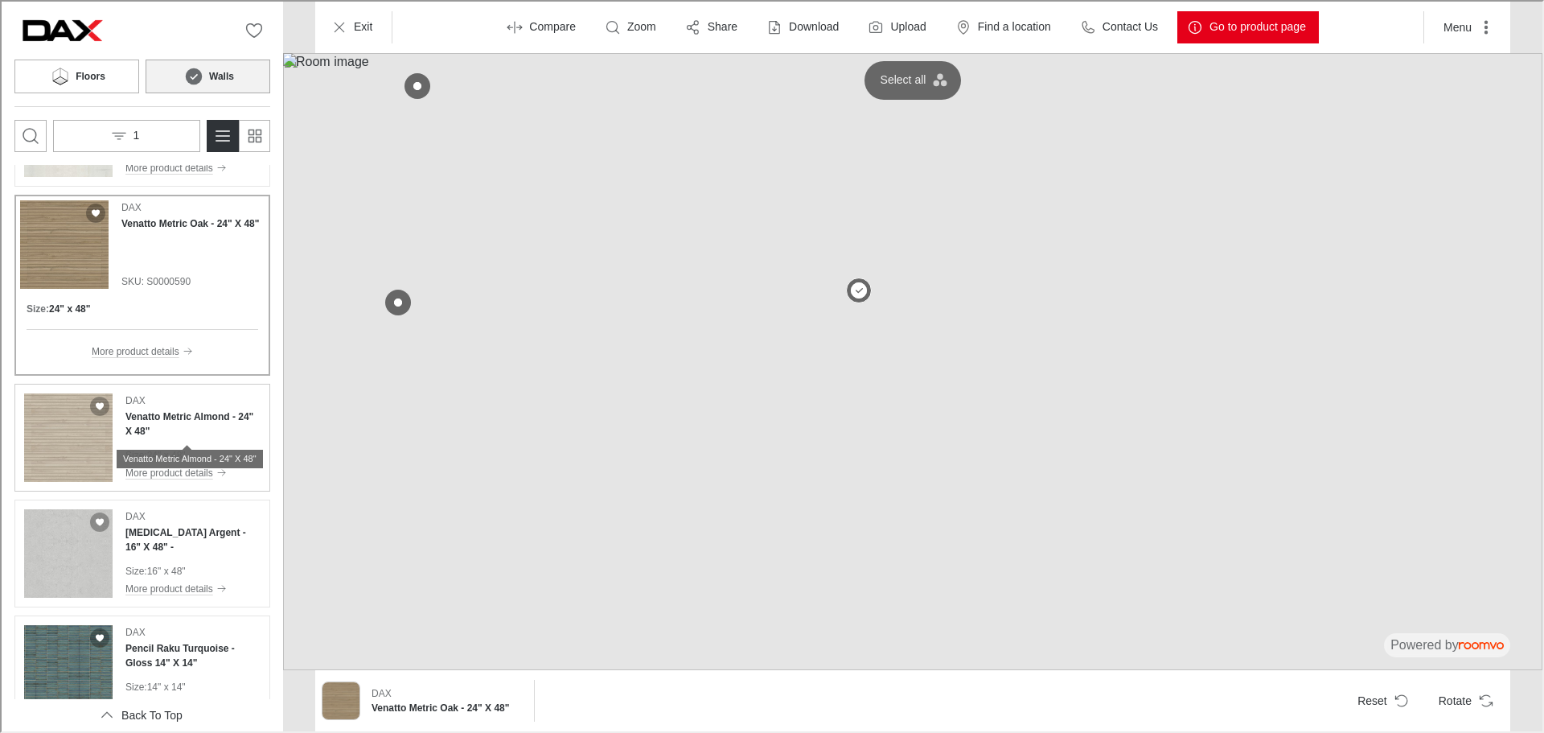
click at [174, 422] on h4 "Venatto Metric Almond - 24" X 48"" at bounding box center [191, 422] width 135 height 29
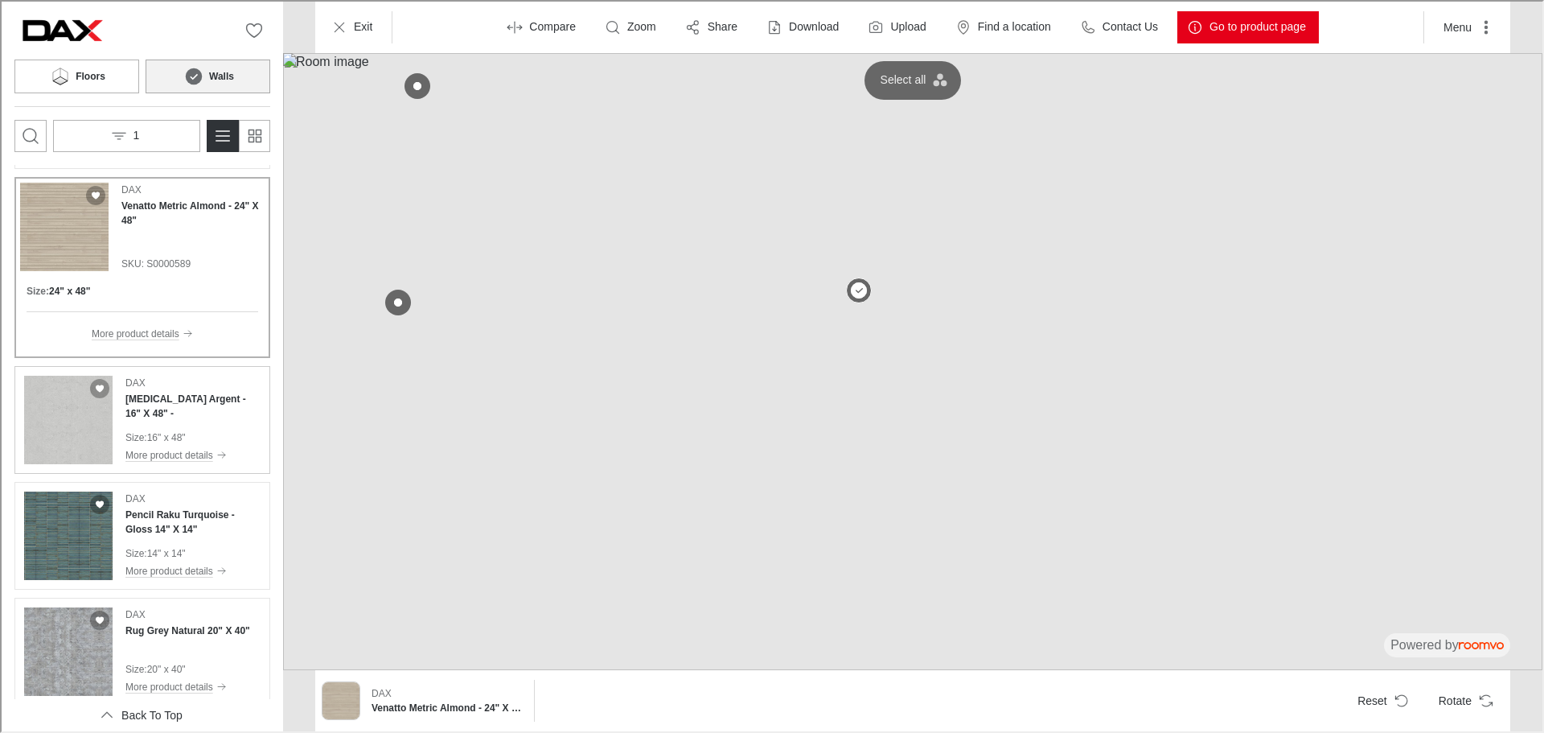
scroll to position [1294, 0]
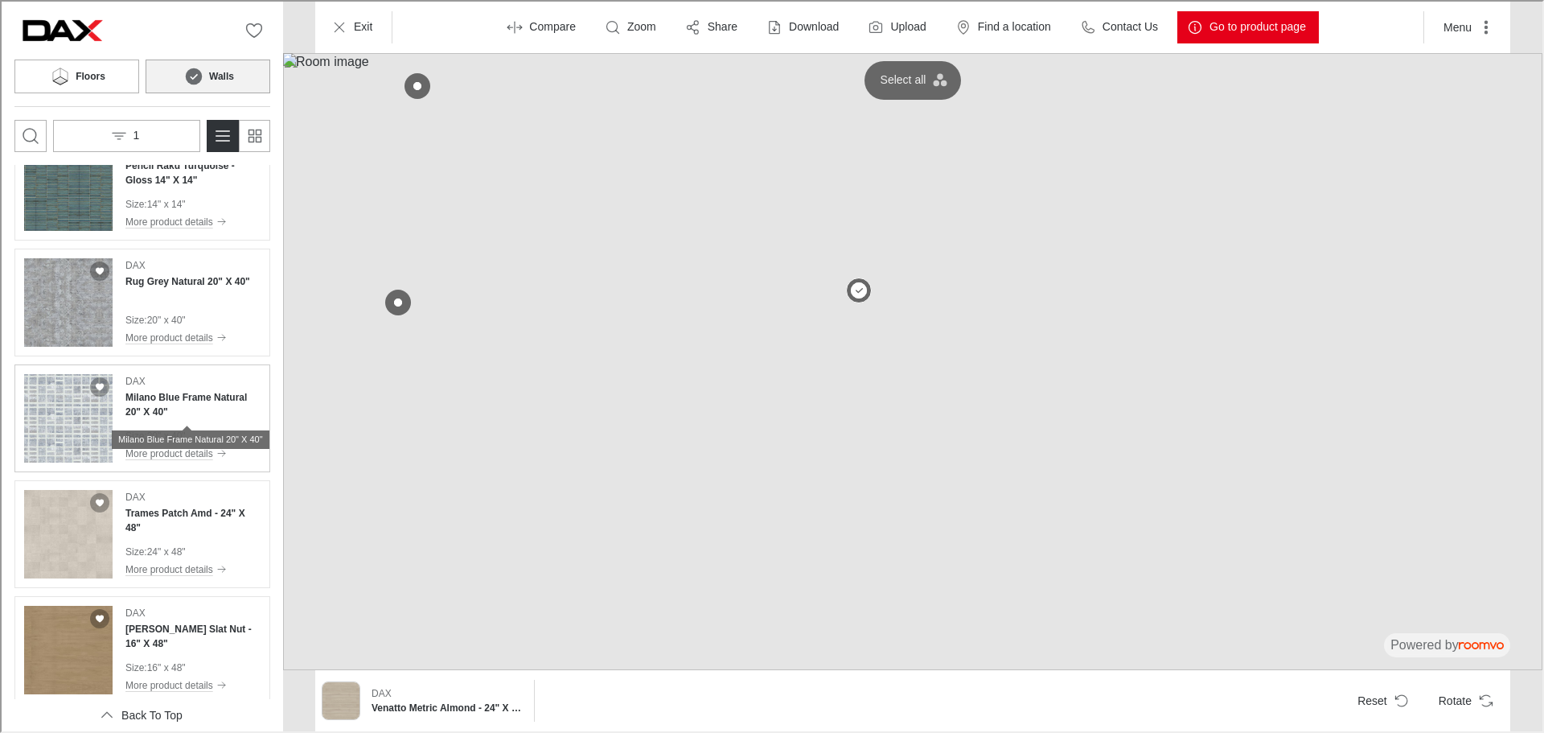
click at [195, 406] on h4 "Milano Blue Frame Natural 20" X 40"" at bounding box center [191, 402] width 135 height 29
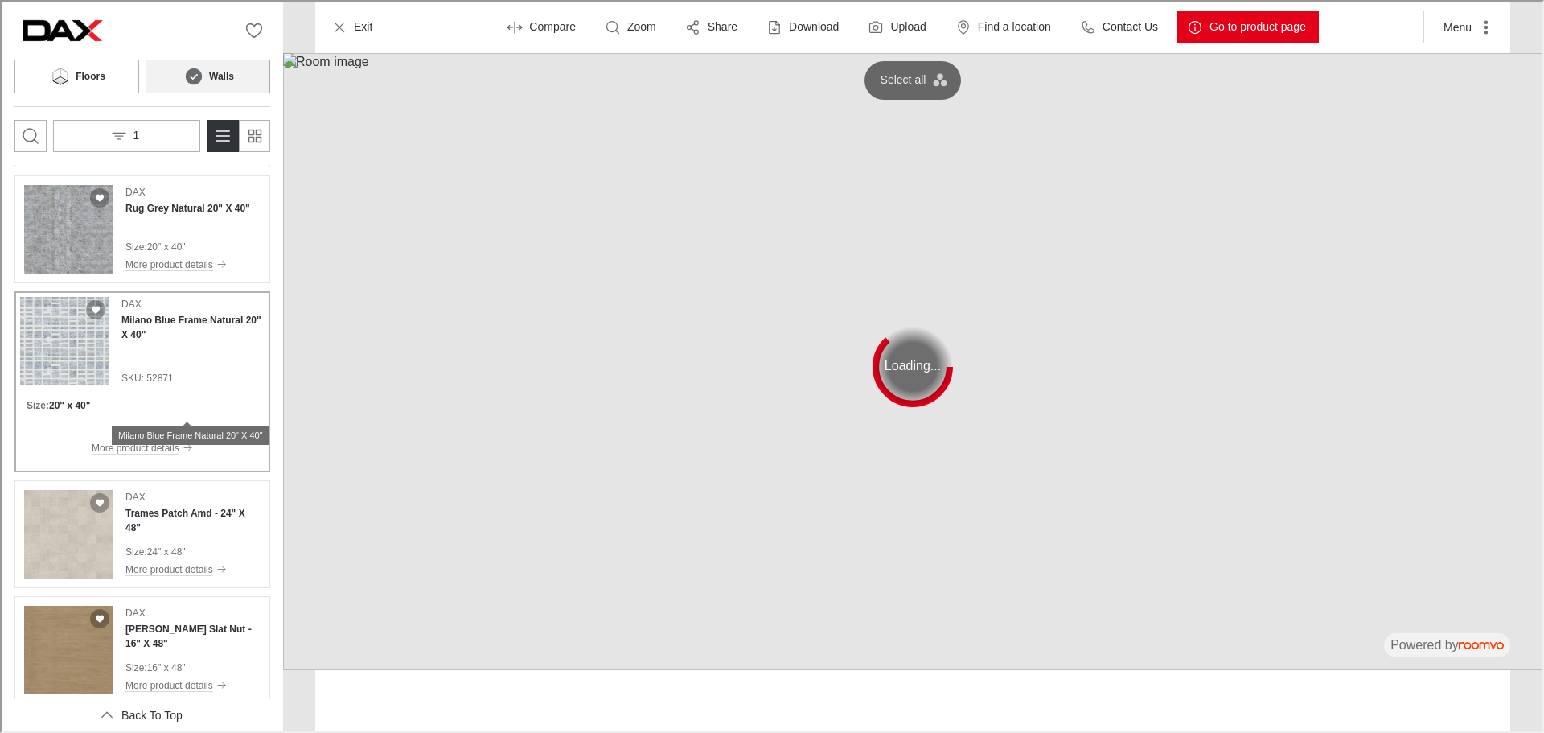
scroll to position [1542, 0]
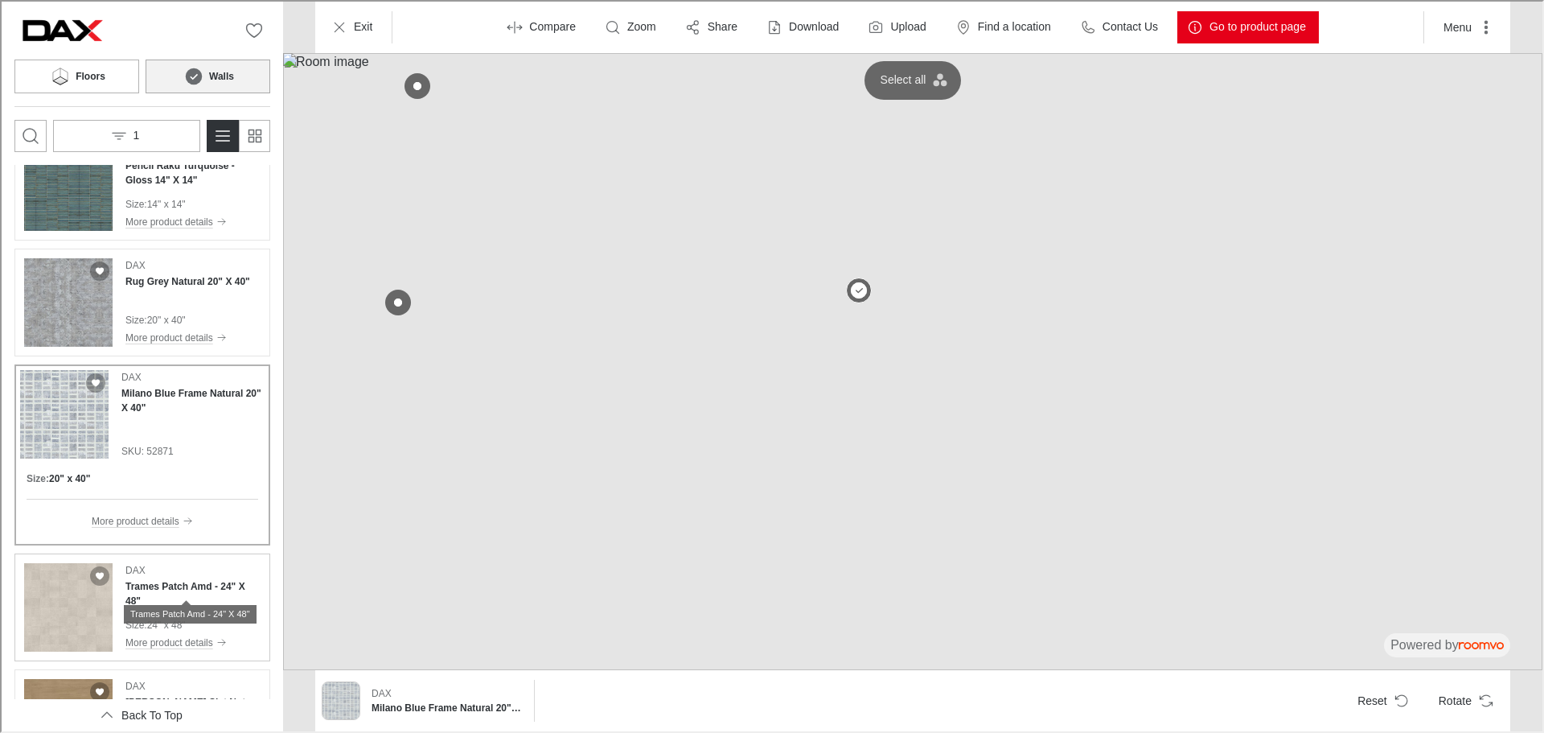
click at [195, 589] on h4 "Trames Patch Amd - 24" X 48"" at bounding box center [191, 591] width 135 height 29
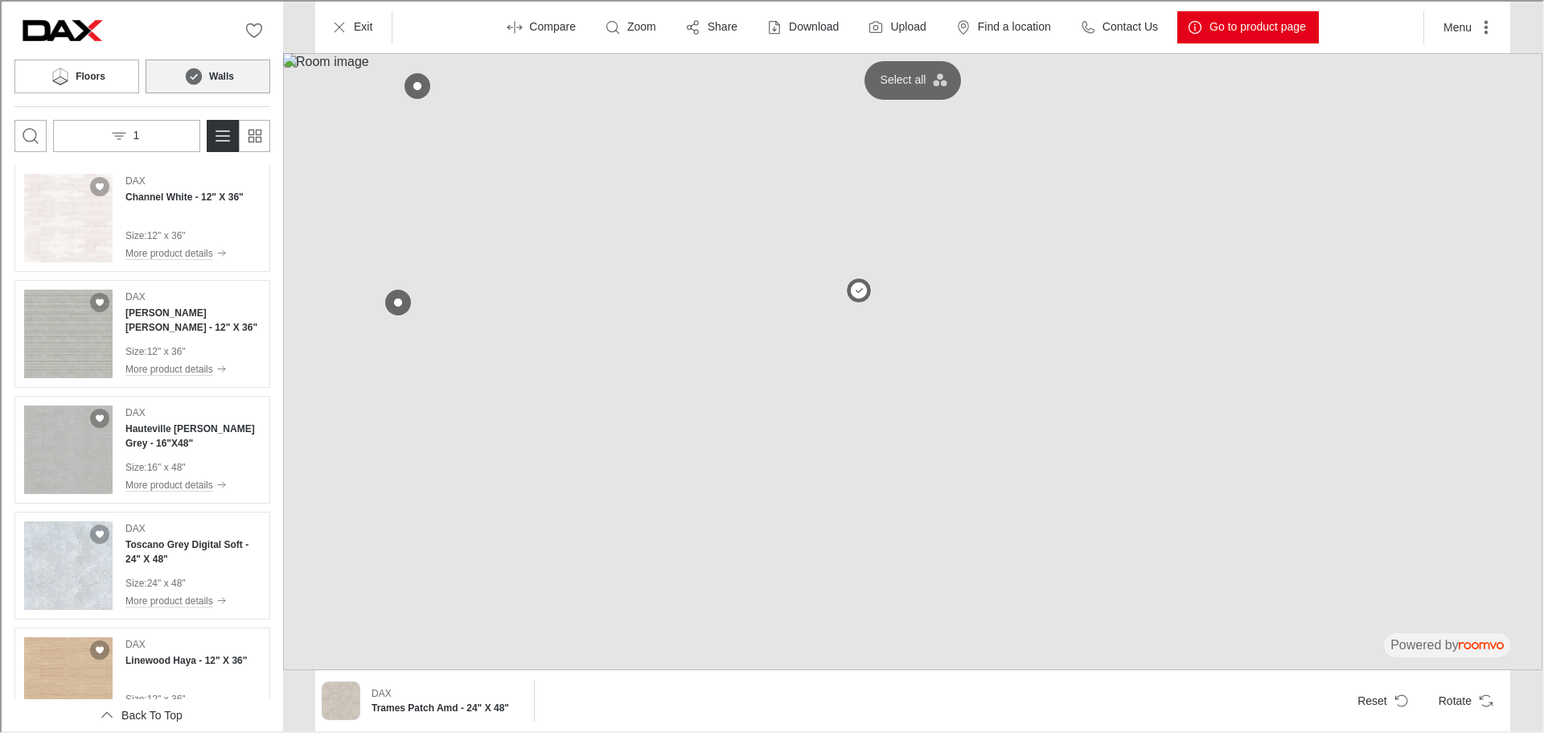
scroll to position [2185, 0]
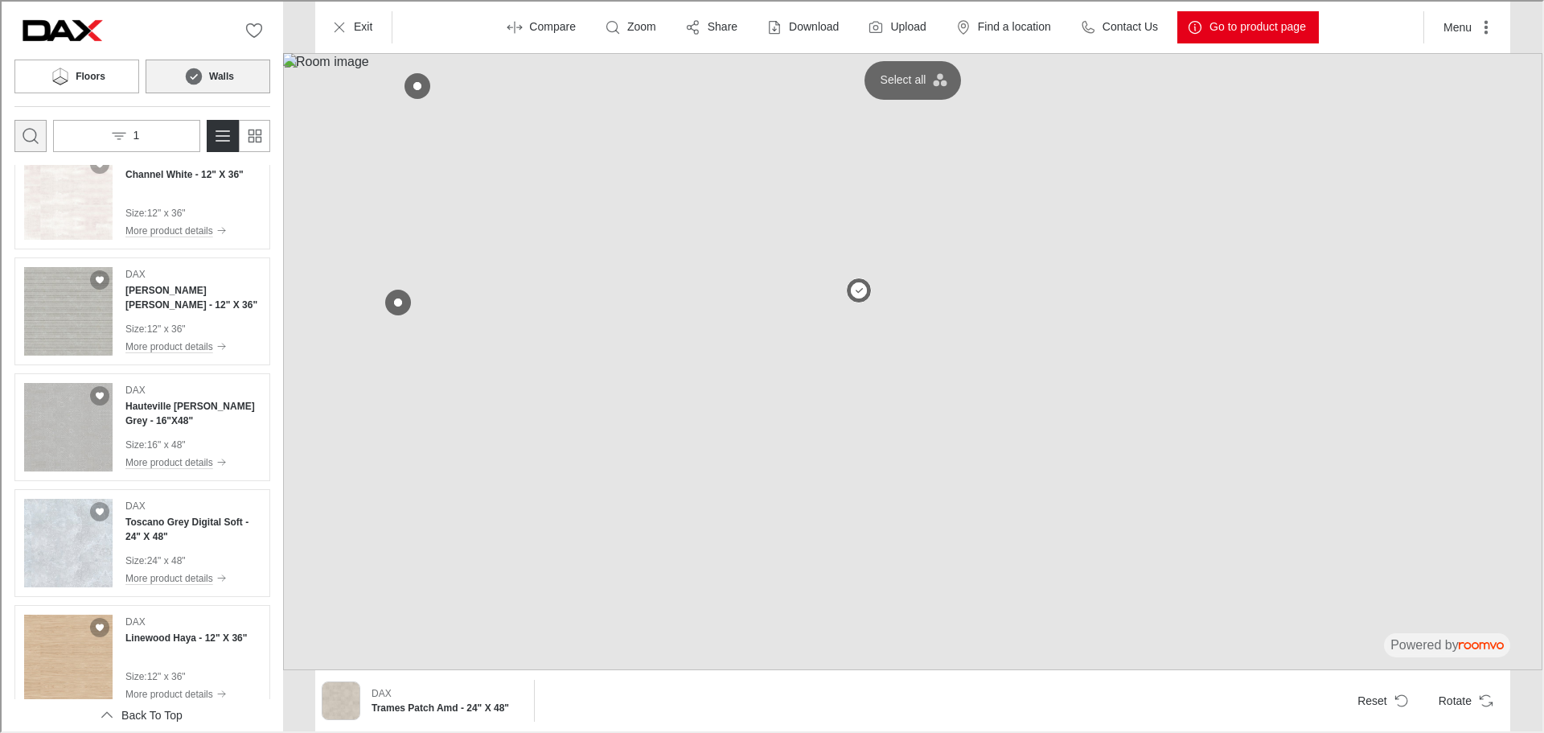
click at [34, 127] on icon "Open search box" at bounding box center [28, 134] width 19 height 19
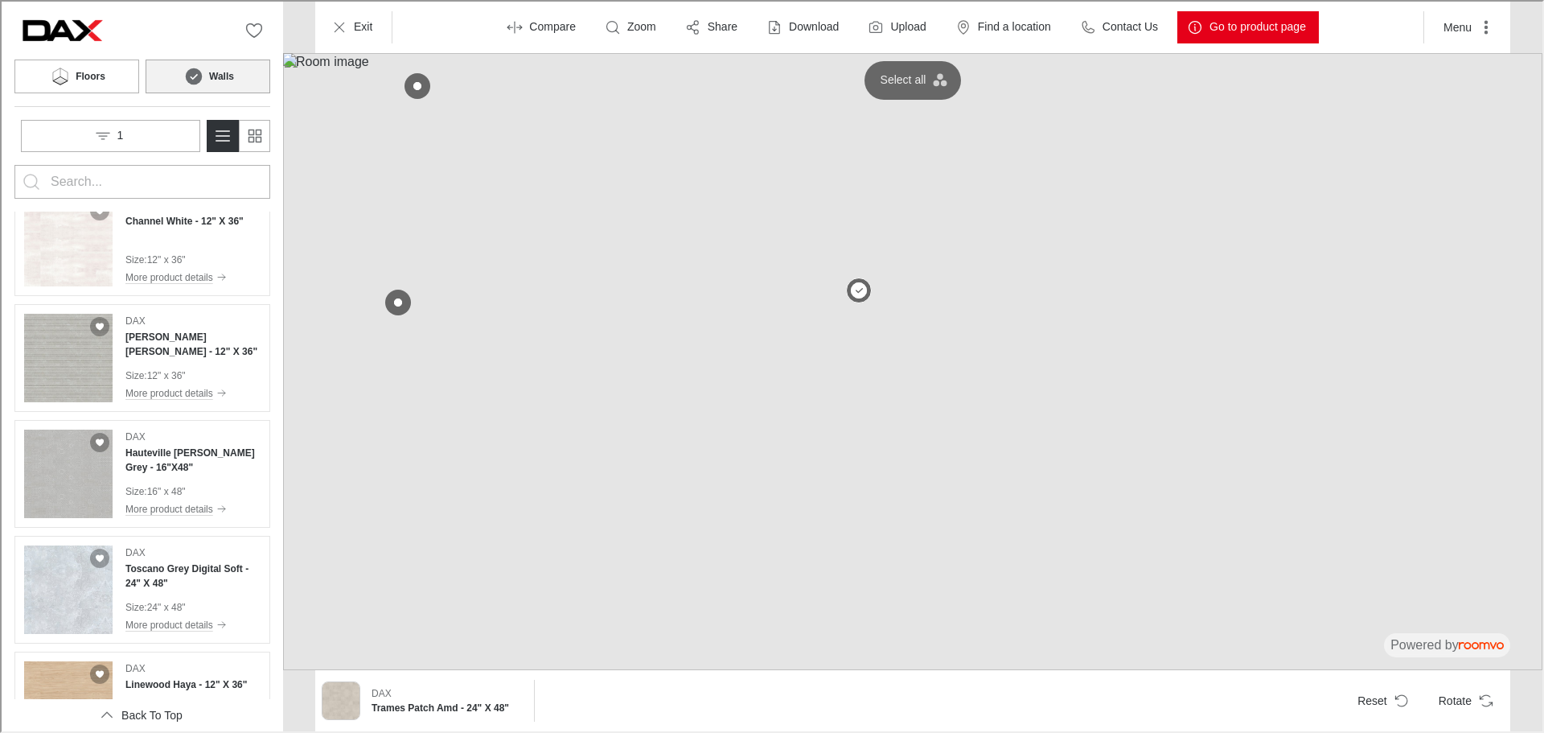
scroll to position [0, 0]
click at [137, 185] on input "Enter products to search for" at bounding box center [140, 180] width 183 height 26
type input "loom"
click at [14, 164] on button "Search for products" at bounding box center [30, 180] width 32 height 32
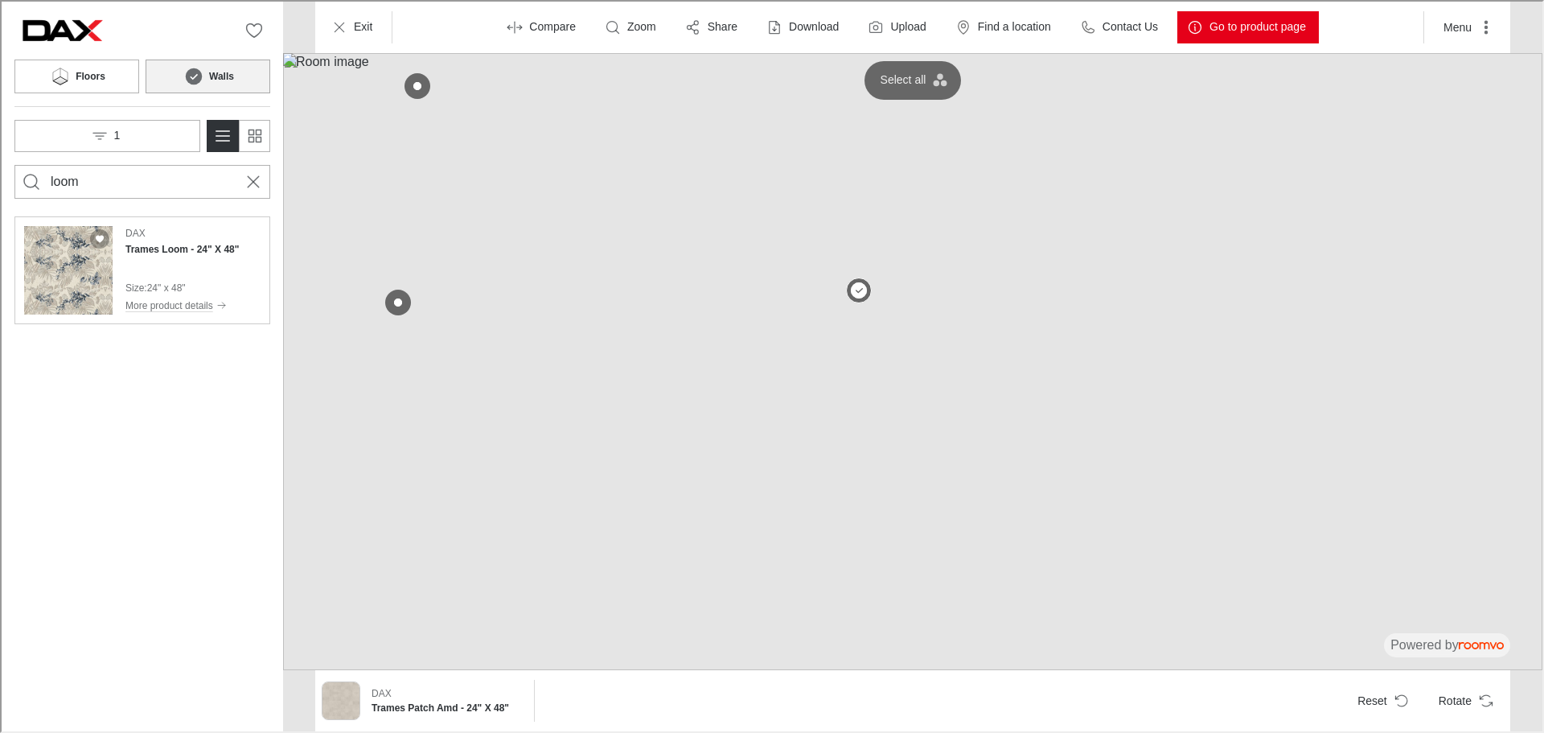
click at [226, 254] on div "[PERSON_NAME] Loom - 24" X 48" Size : 24" x 48" More product details" at bounding box center [140, 268] width 249 height 101
click at [1480, 702] on icon "Rotate Surface" at bounding box center [1484, 699] width 16 height 16
click at [247, 187] on icon "Cancel search" at bounding box center [251, 179] width 19 height 19
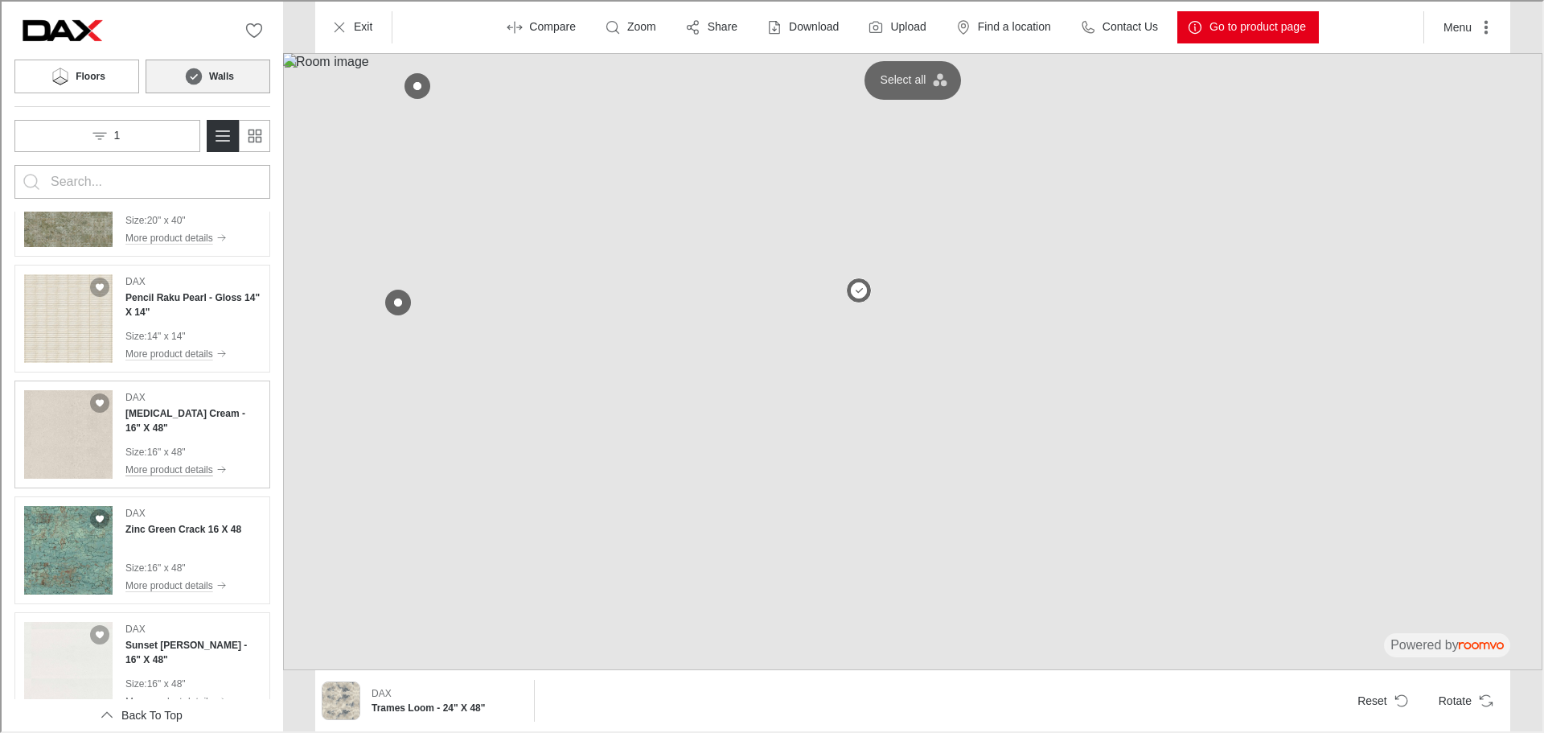
scroll to position [161, 0]
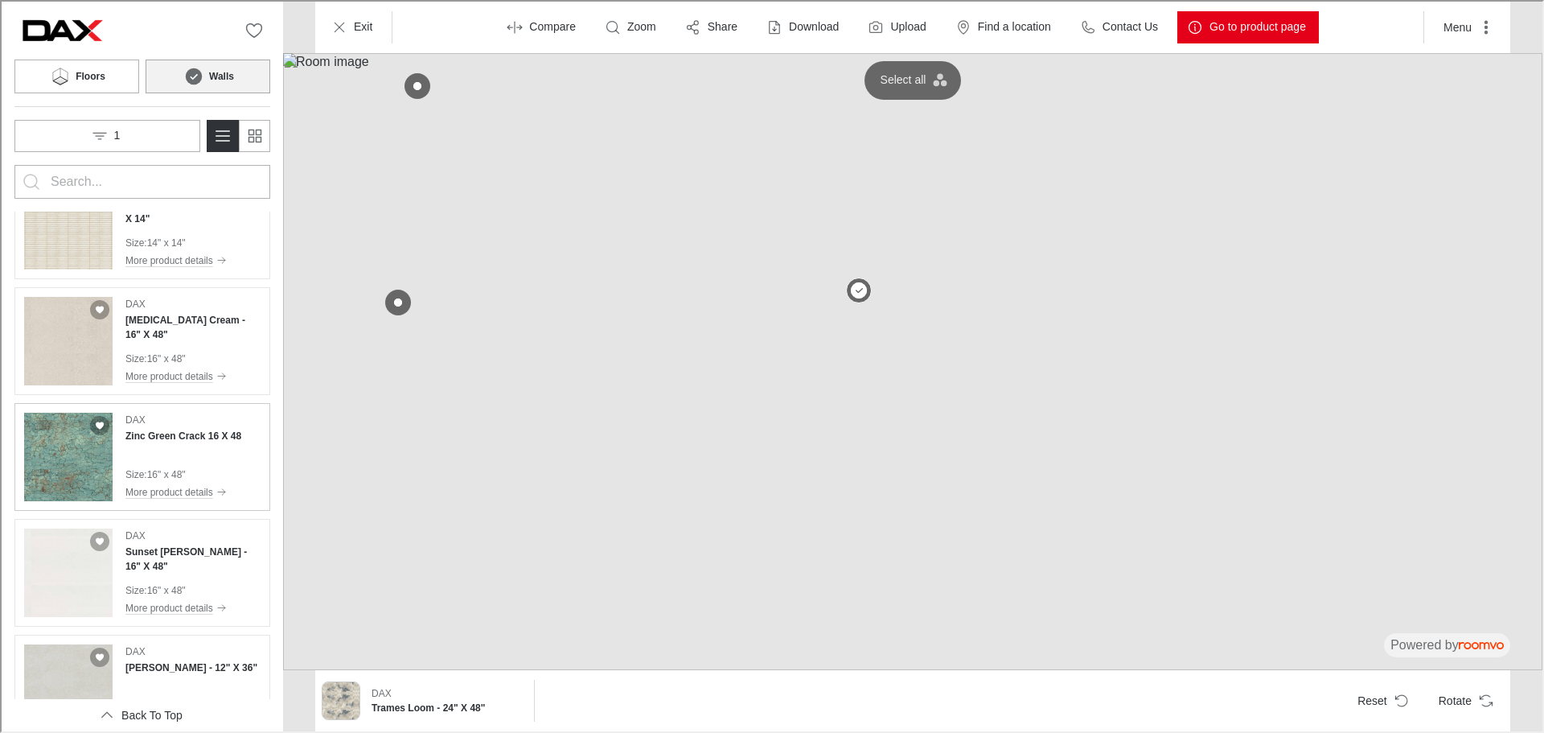
click at [174, 453] on div "DAX Zinc Green Crack 16 X 48 Size : 16" x 48" More product details" at bounding box center [182, 455] width 116 height 88
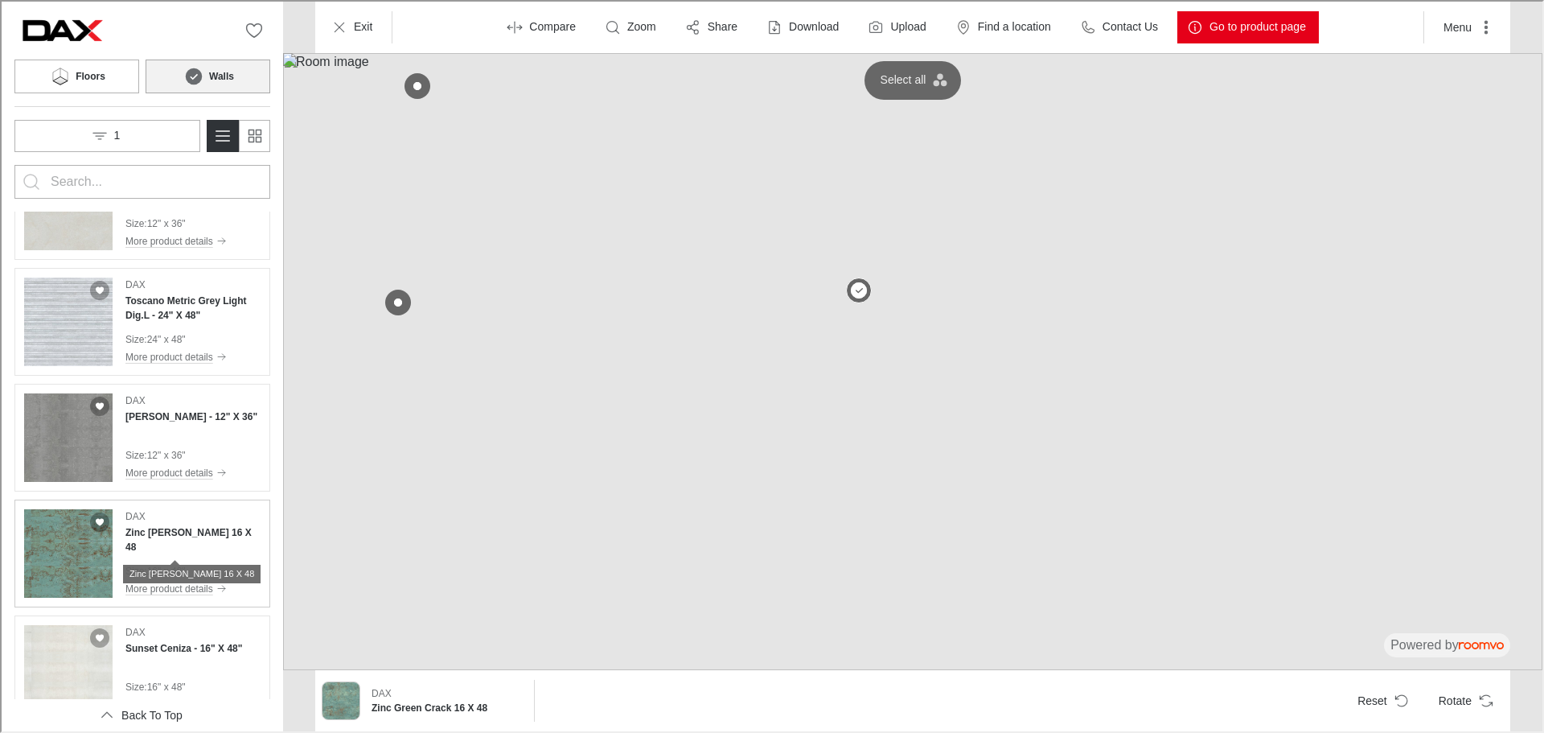
scroll to position [724, 0]
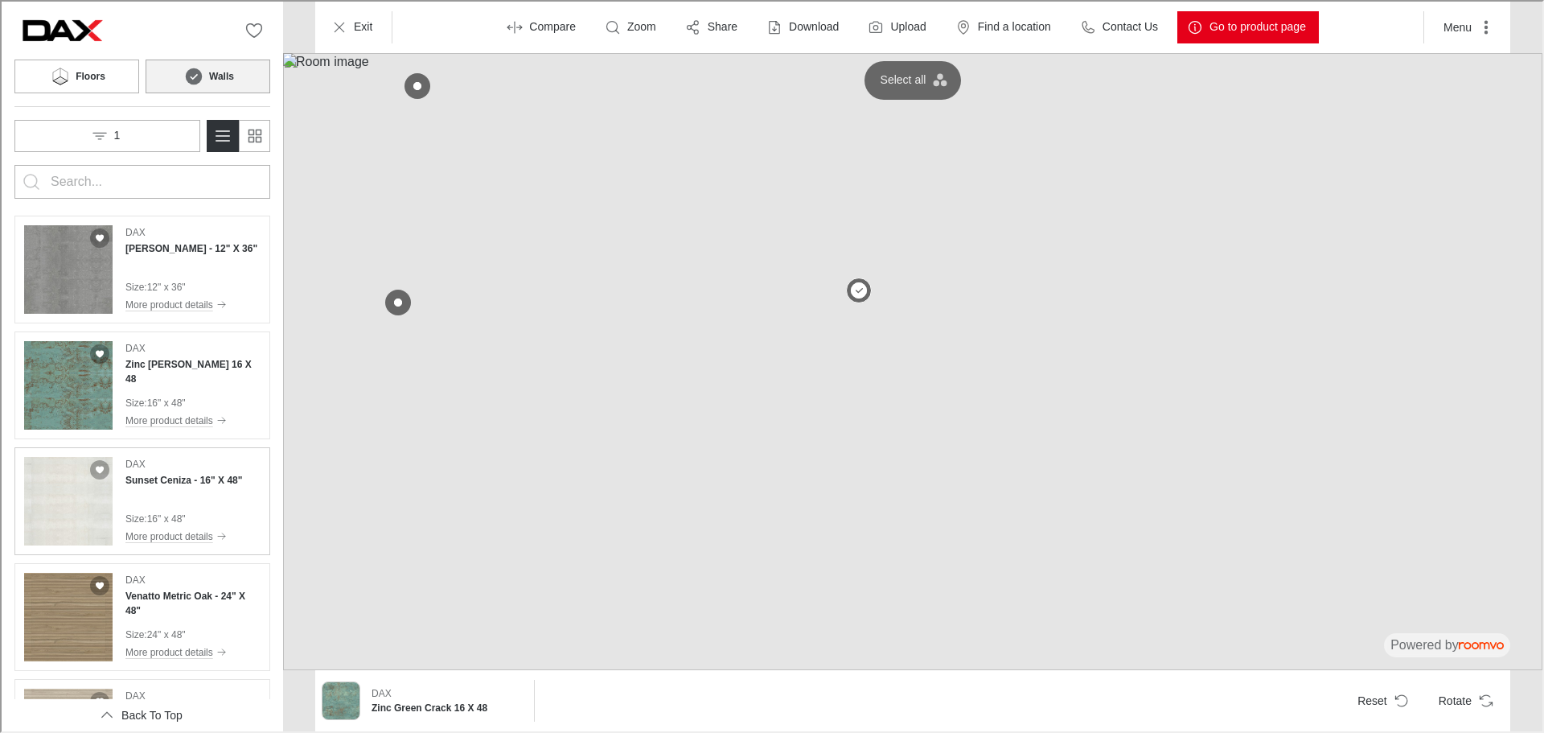
click at [180, 512] on p "16" x 48"" at bounding box center [165, 517] width 39 height 14
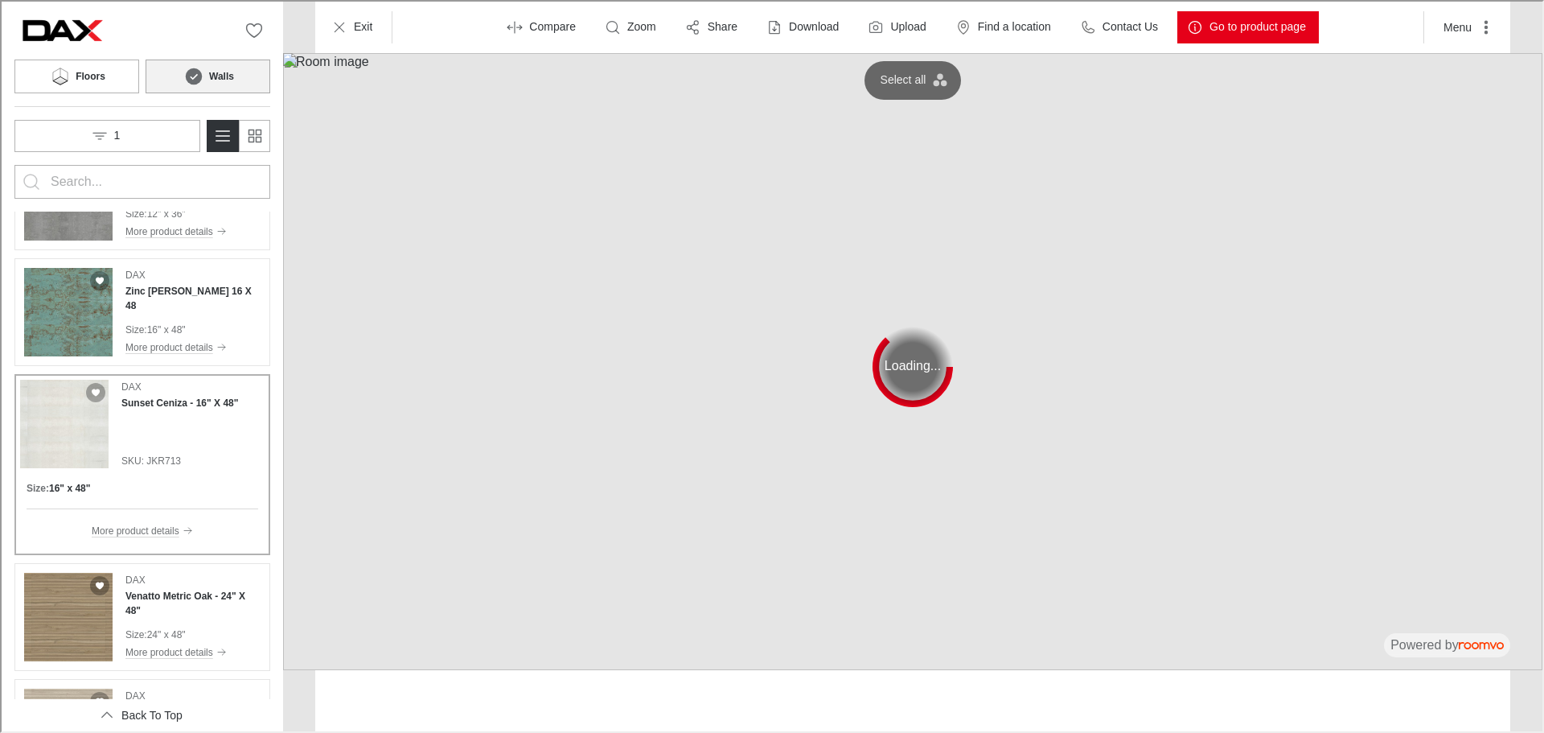
scroll to position [811, 0]
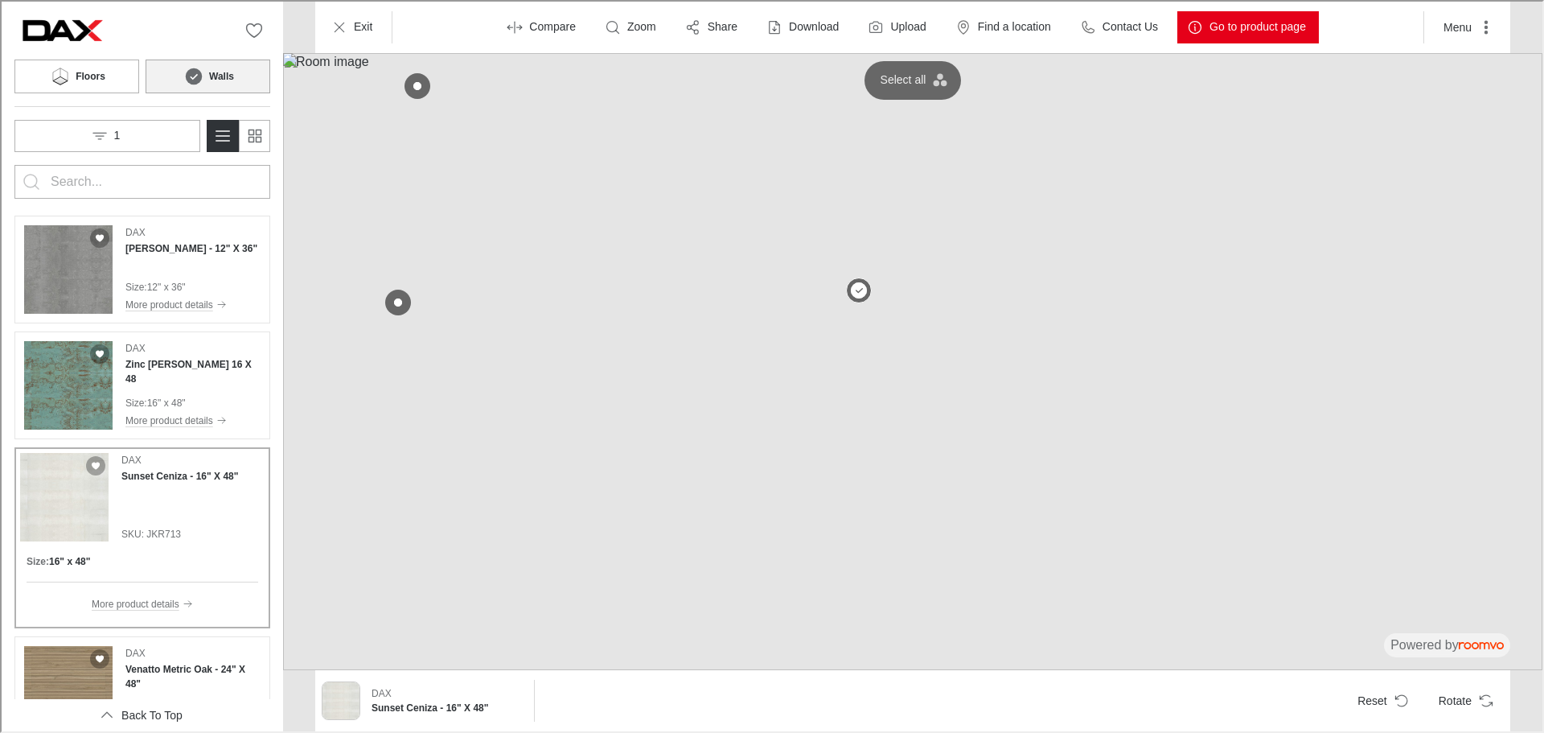
click at [162, 170] on input "Enter products to search for" at bounding box center [140, 180] width 183 height 26
type input "arkan"
click at [19, 184] on button "Search for products" at bounding box center [30, 180] width 32 height 32
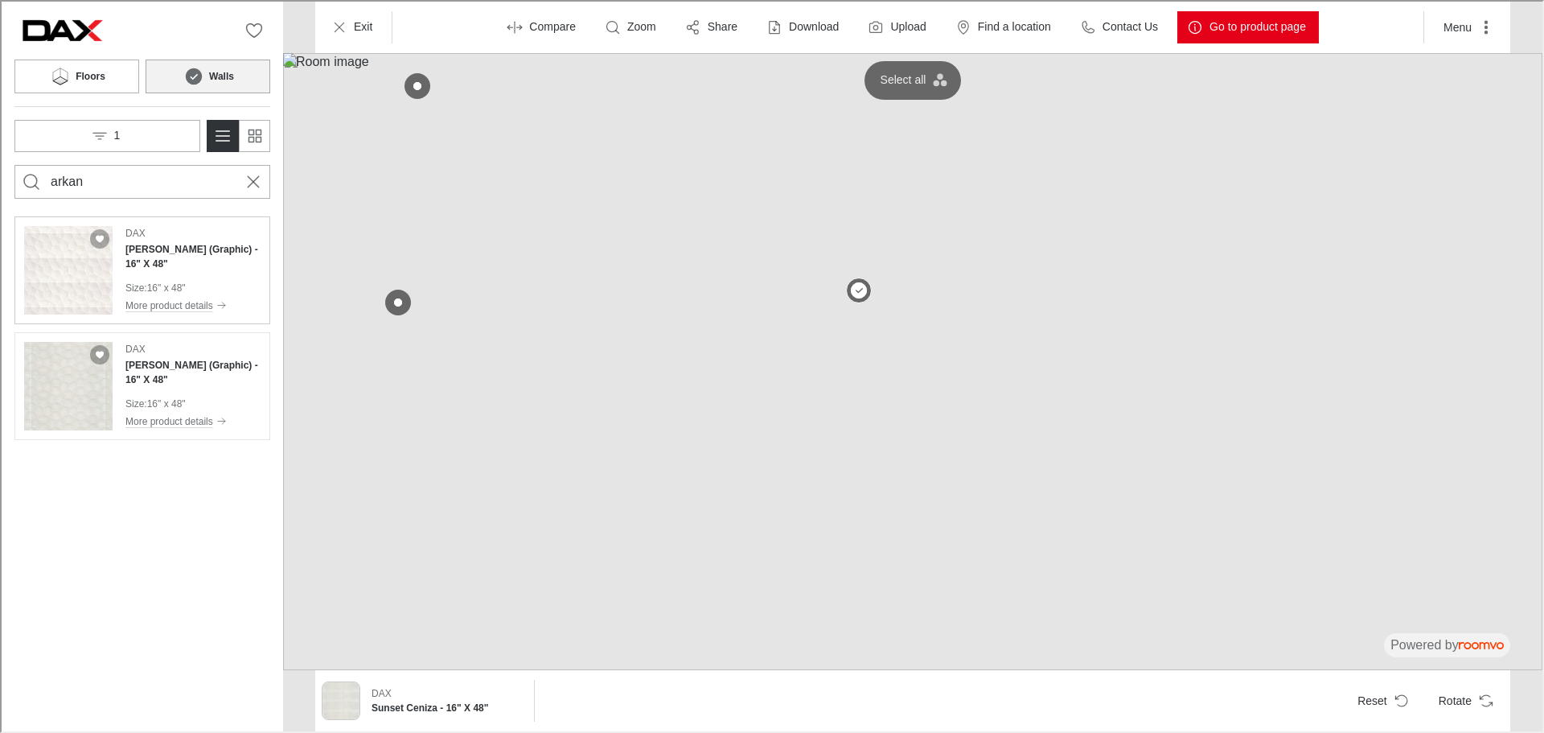
click at [187, 272] on div "DAX [PERSON_NAME] (Graphic) - 16" X 48" Size : 16" x 48" More product details" at bounding box center [191, 268] width 135 height 88
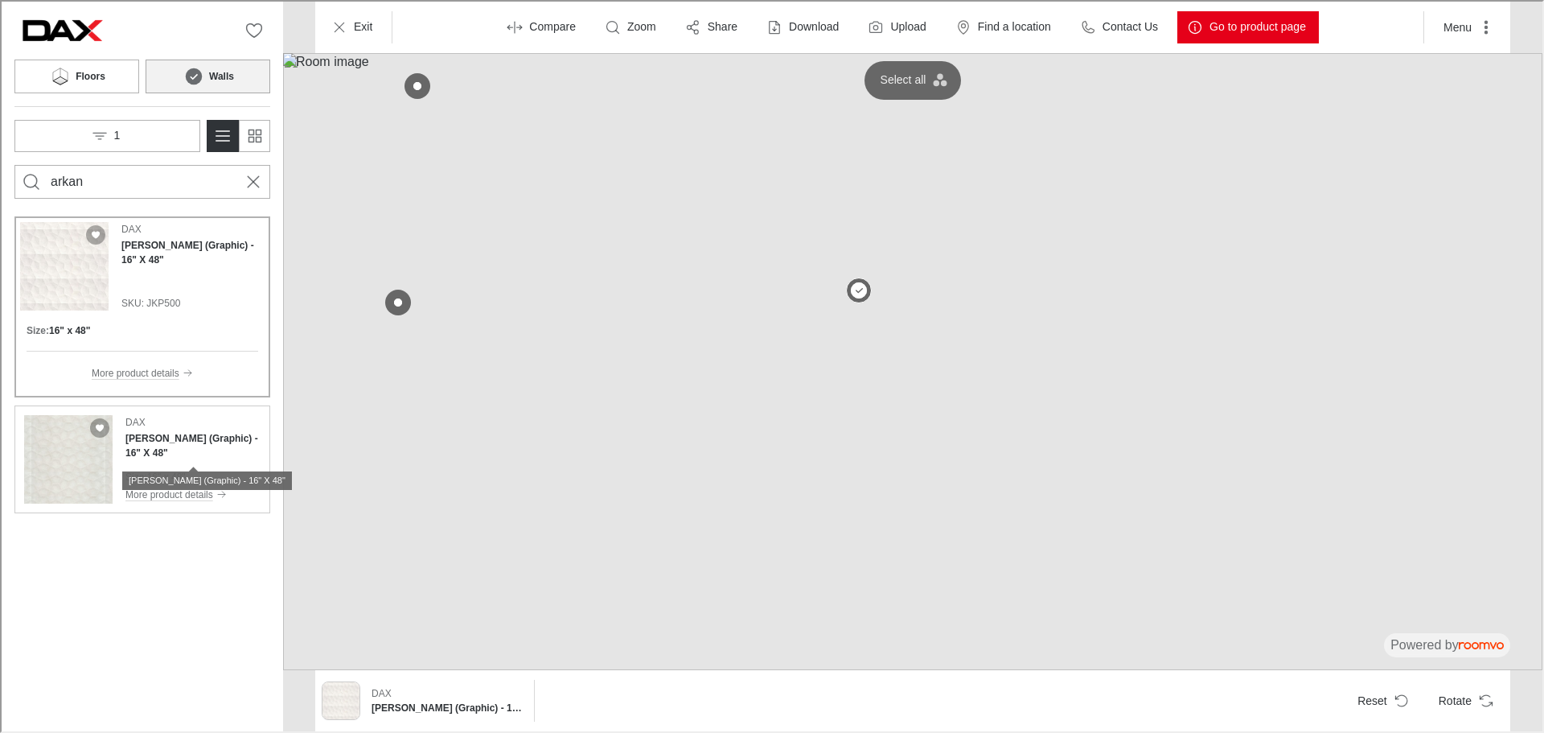
click at [194, 454] on h4 "[PERSON_NAME] (Graphic) - 16" X 48"" at bounding box center [191, 443] width 135 height 29
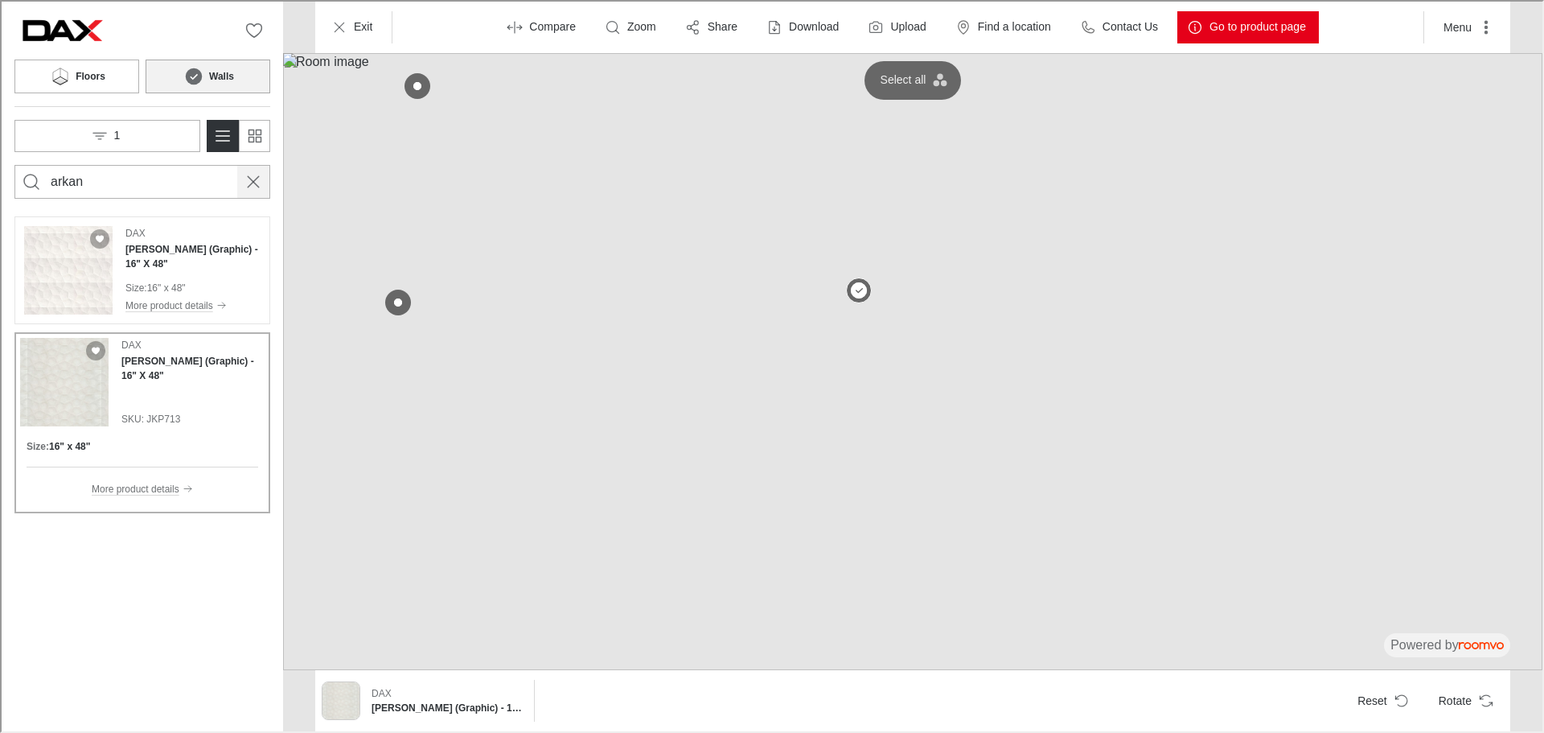
click at [265, 185] on button "Cancel search" at bounding box center [252, 180] width 32 height 32
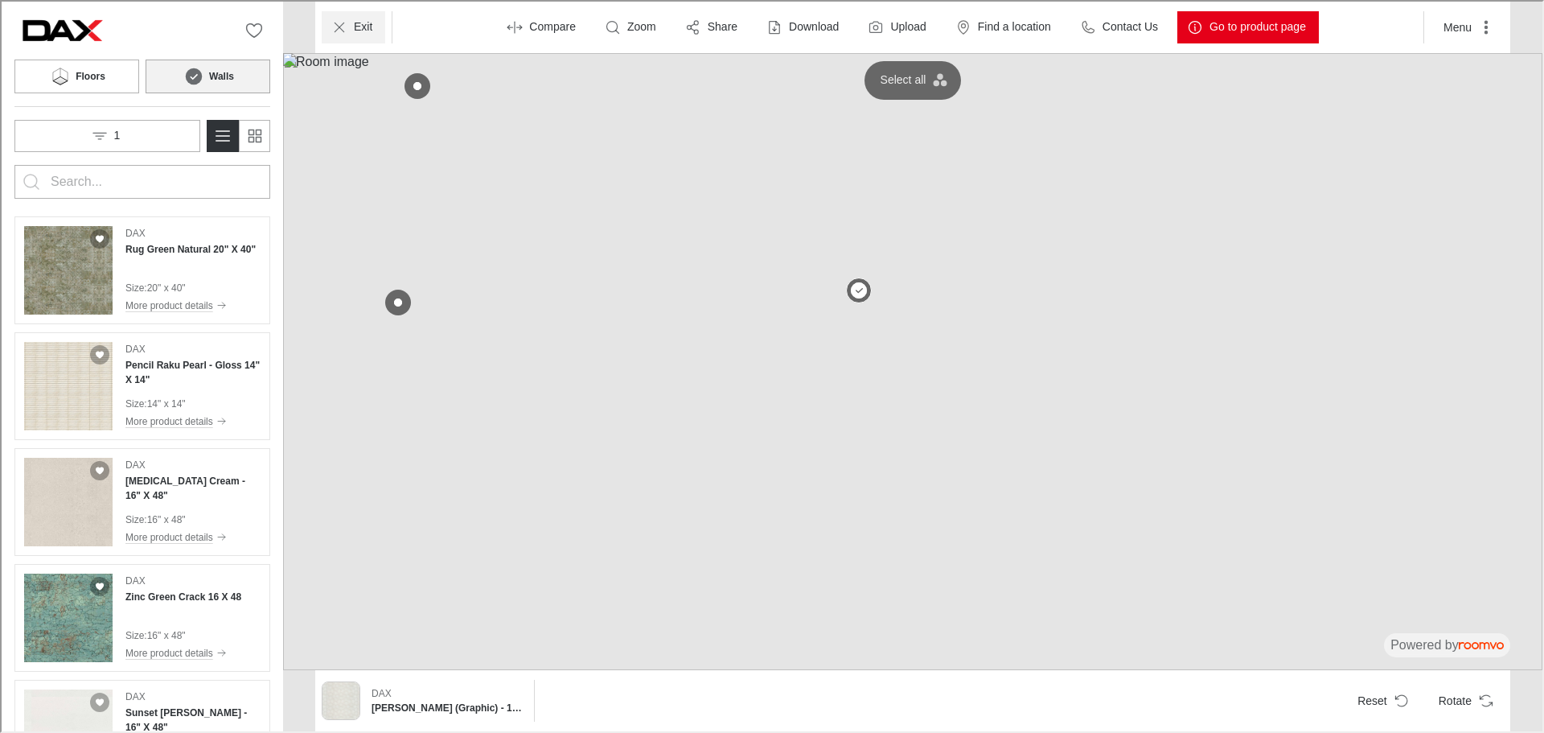
click at [339, 31] on icon "Exit" at bounding box center [338, 26] width 16 height 16
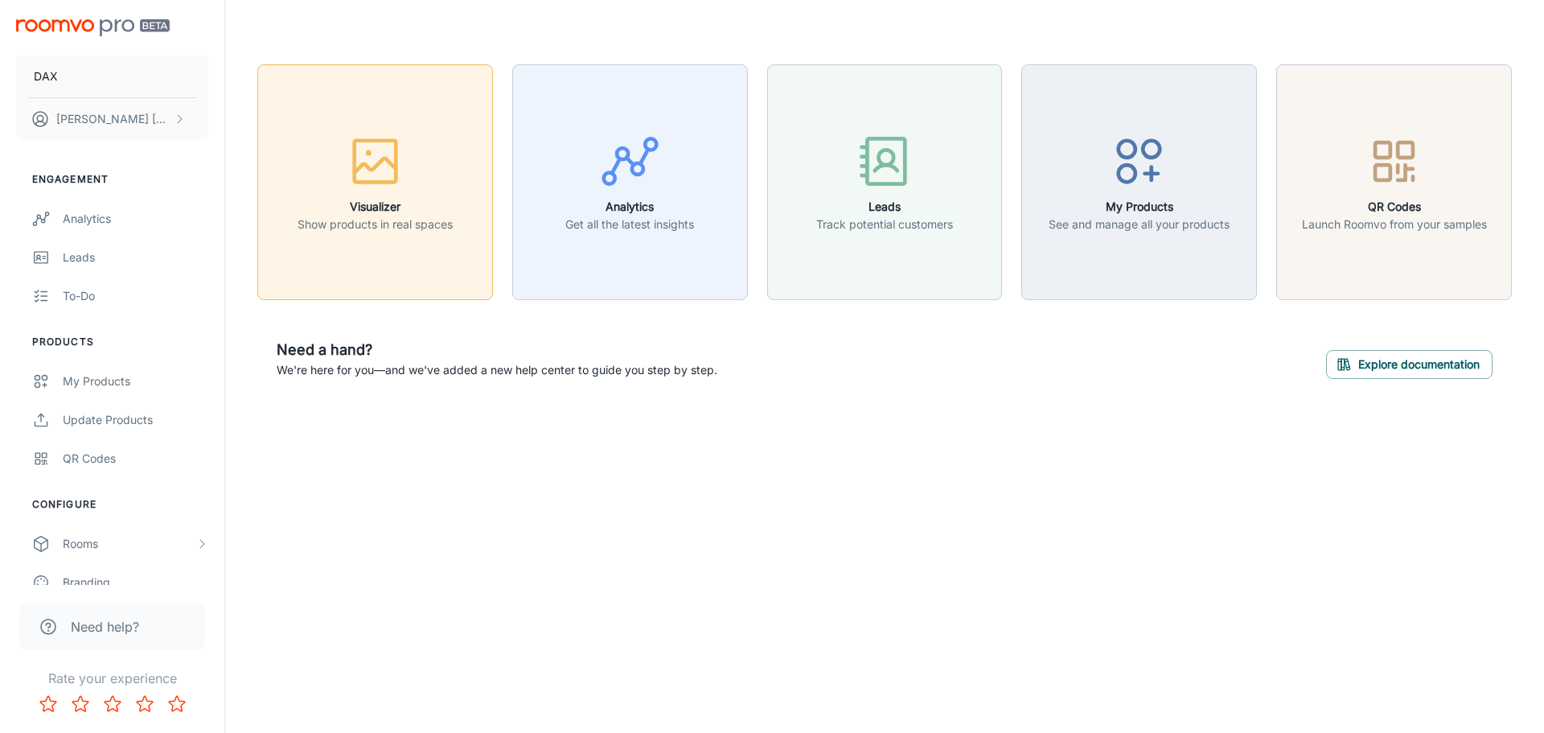
click at [376, 138] on icon "button" at bounding box center [375, 161] width 60 height 60
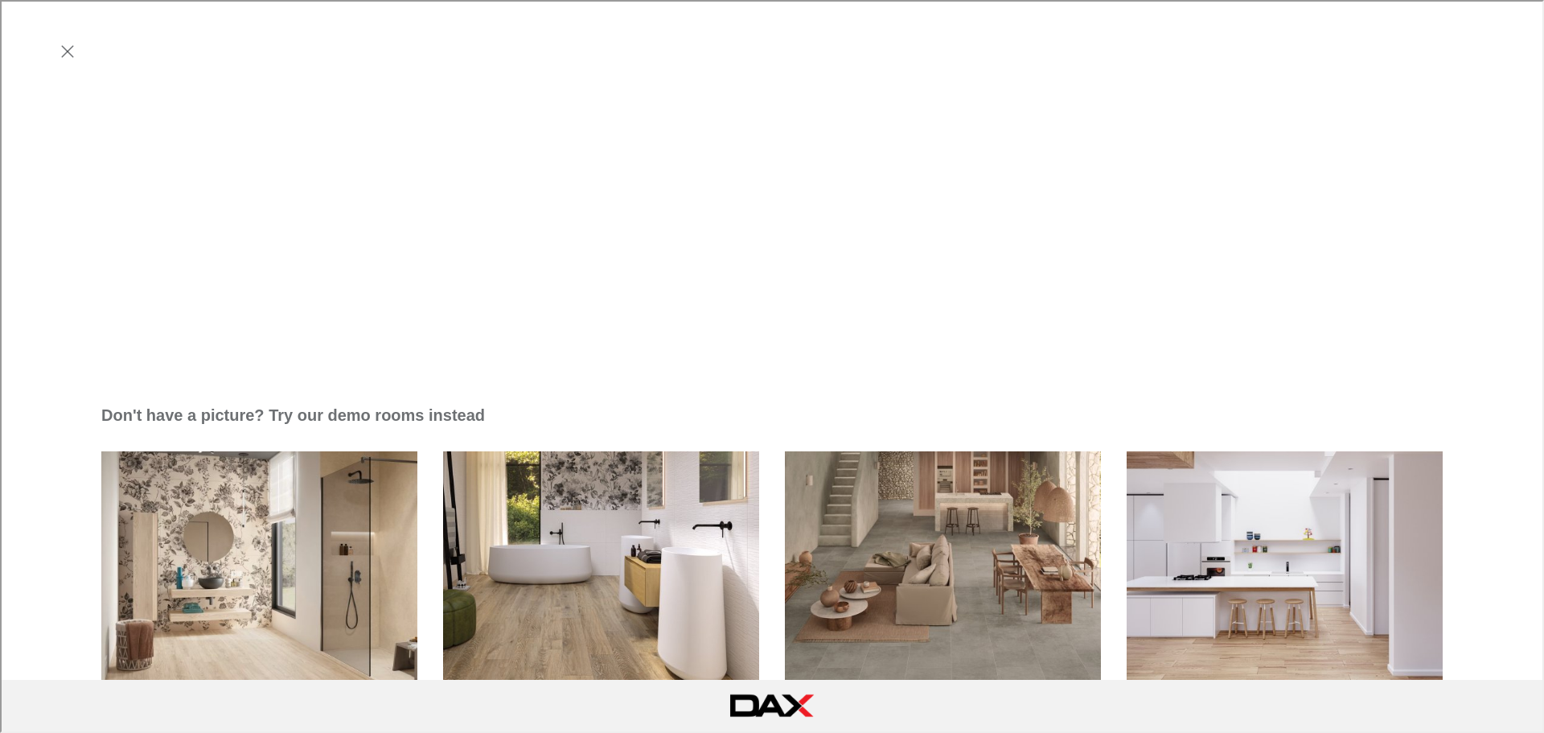
scroll to position [469, 0]
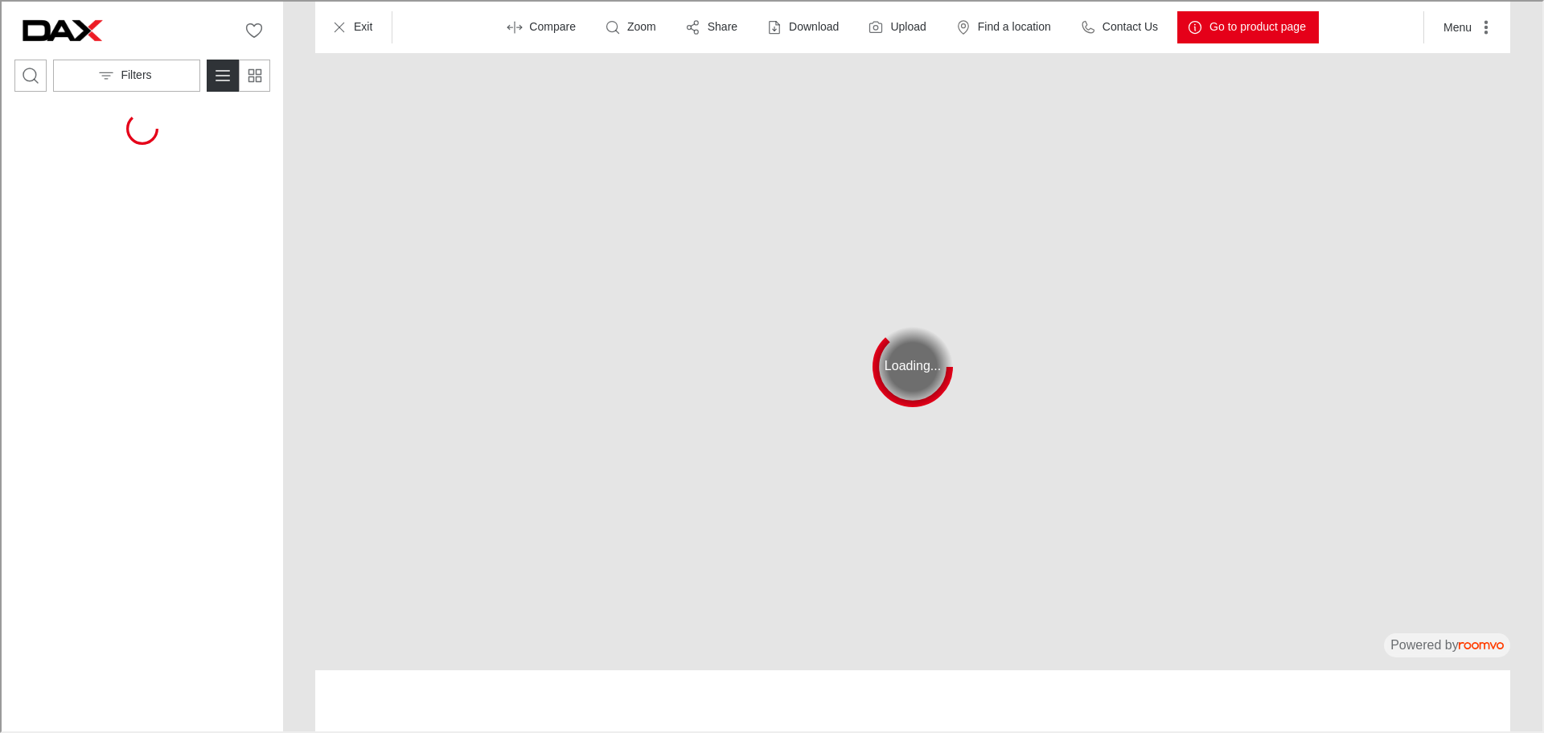
scroll to position [0, 0]
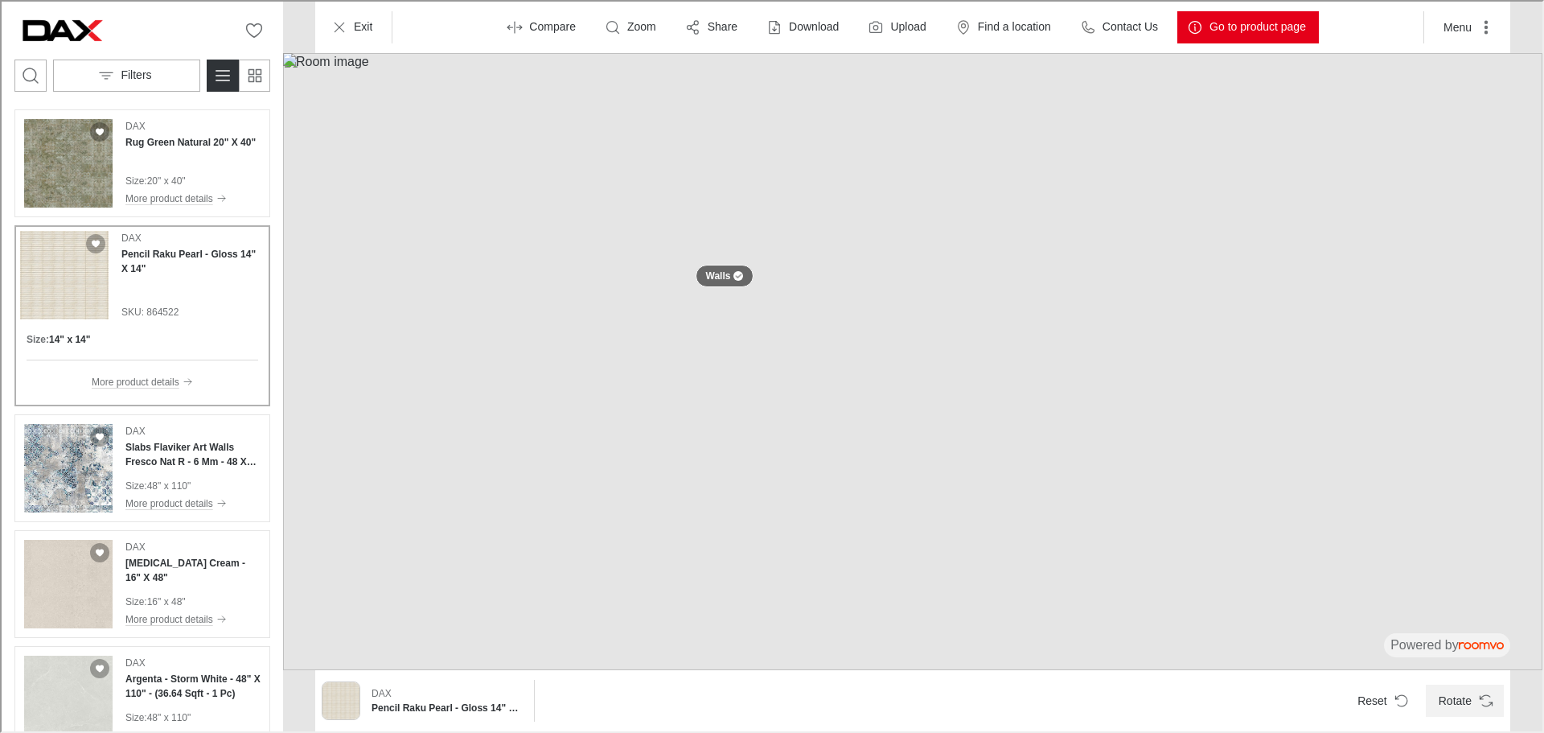
click at [1469, 701] on button "Rotate" at bounding box center [1463, 699] width 78 height 32
click at [724, 265] on button "Walls" at bounding box center [723, 274] width 65 height 27
click at [722, 273] on button at bounding box center [723, 275] width 32 height 32
click at [1389, 709] on button "Reset" at bounding box center [1380, 699] width 75 height 32
click at [905, 91] on button "Select all" at bounding box center [911, 79] width 84 height 26
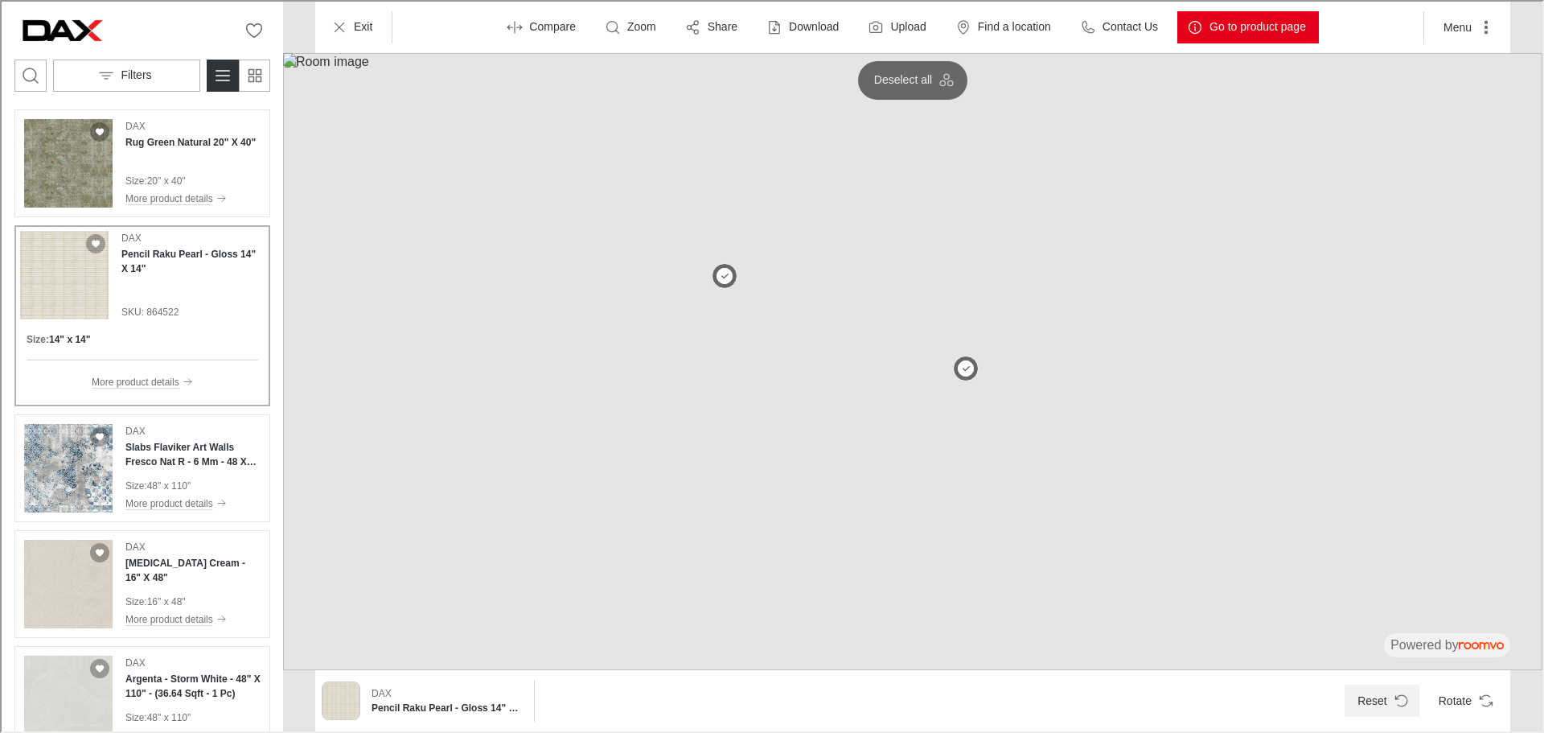
click at [1380, 699] on button "Reset" at bounding box center [1380, 699] width 75 height 32
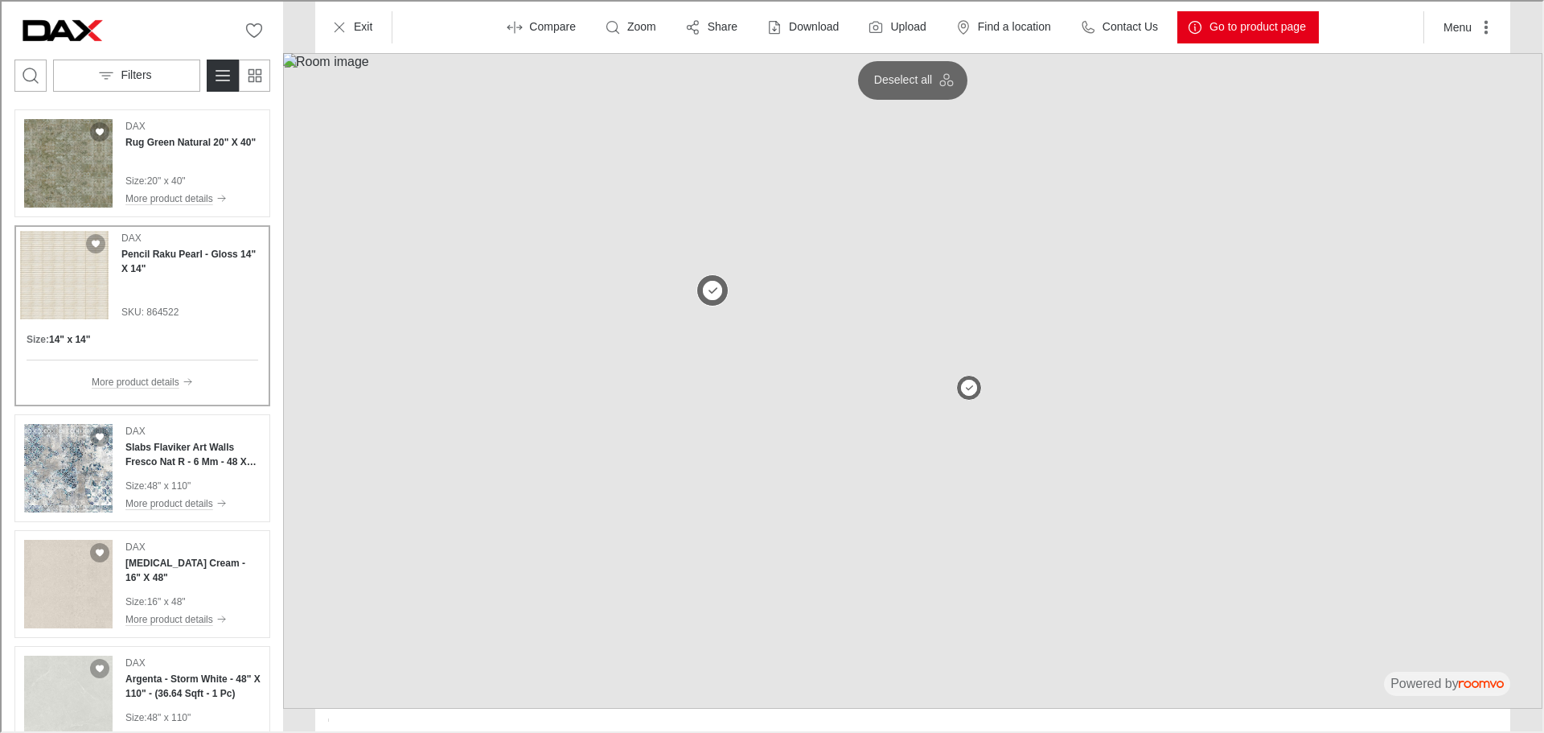
click at [710, 291] on button at bounding box center [711, 289] width 32 height 32
click at [183, 280] on div "DAX Pencil Raku Pearl - Gloss 14" X 14" SKU: 864522" at bounding box center [191, 273] width 143 height 88
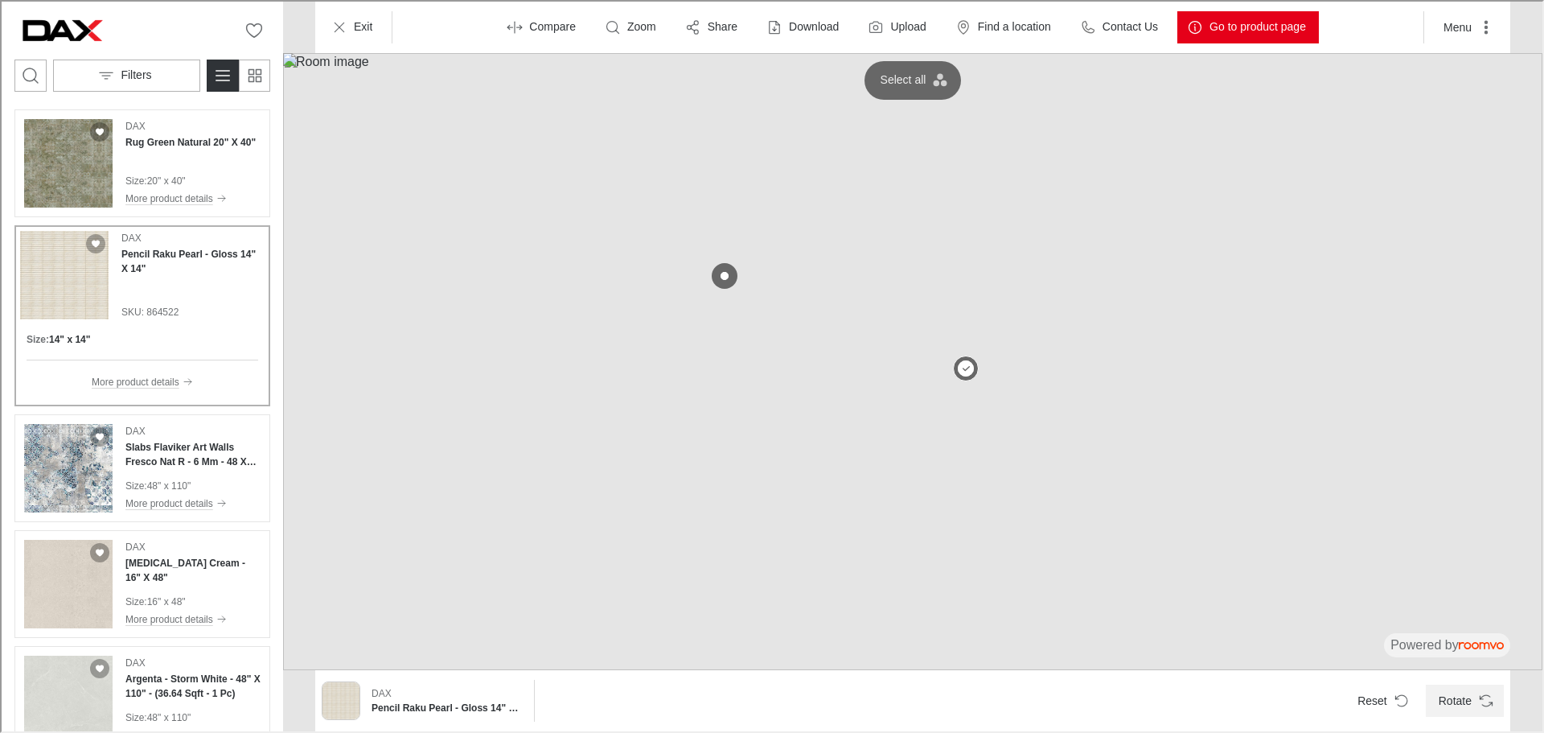
click at [1466, 699] on button "Rotate" at bounding box center [1463, 699] width 78 height 32
click at [178, 157] on div "DAX Rug Green Natural 20" X 40" Size : 20" x 40" More product details" at bounding box center [189, 161] width 130 height 88
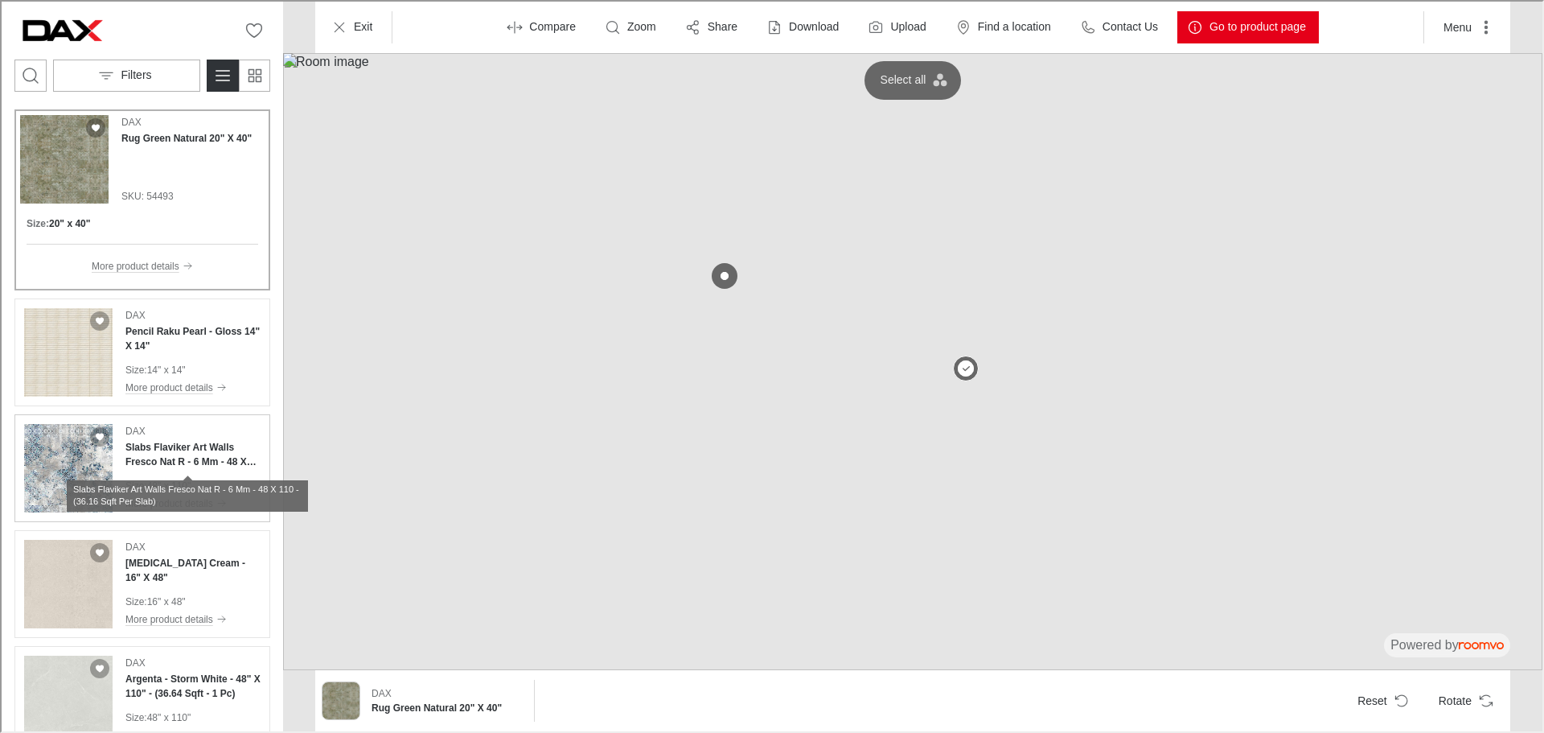
click at [165, 462] on h4 "Slabs Flaviker Art Walls Fresco Nat R - 6 Mm - 48 X 110 - (36.16 Sqft Per Slab)" at bounding box center [191, 452] width 135 height 29
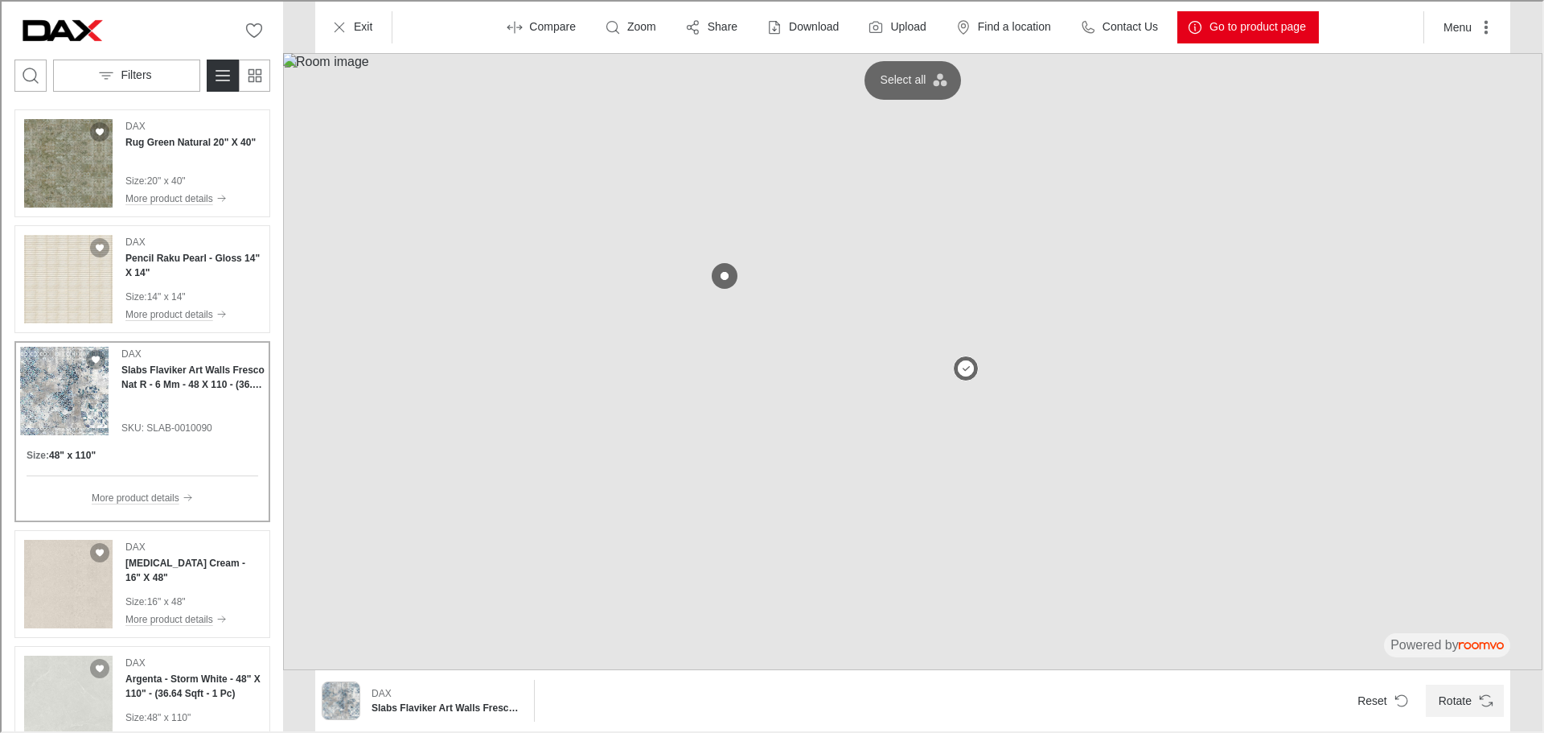
click at [1489, 709] on button "Rotate" at bounding box center [1463, 699] width 78 height 32
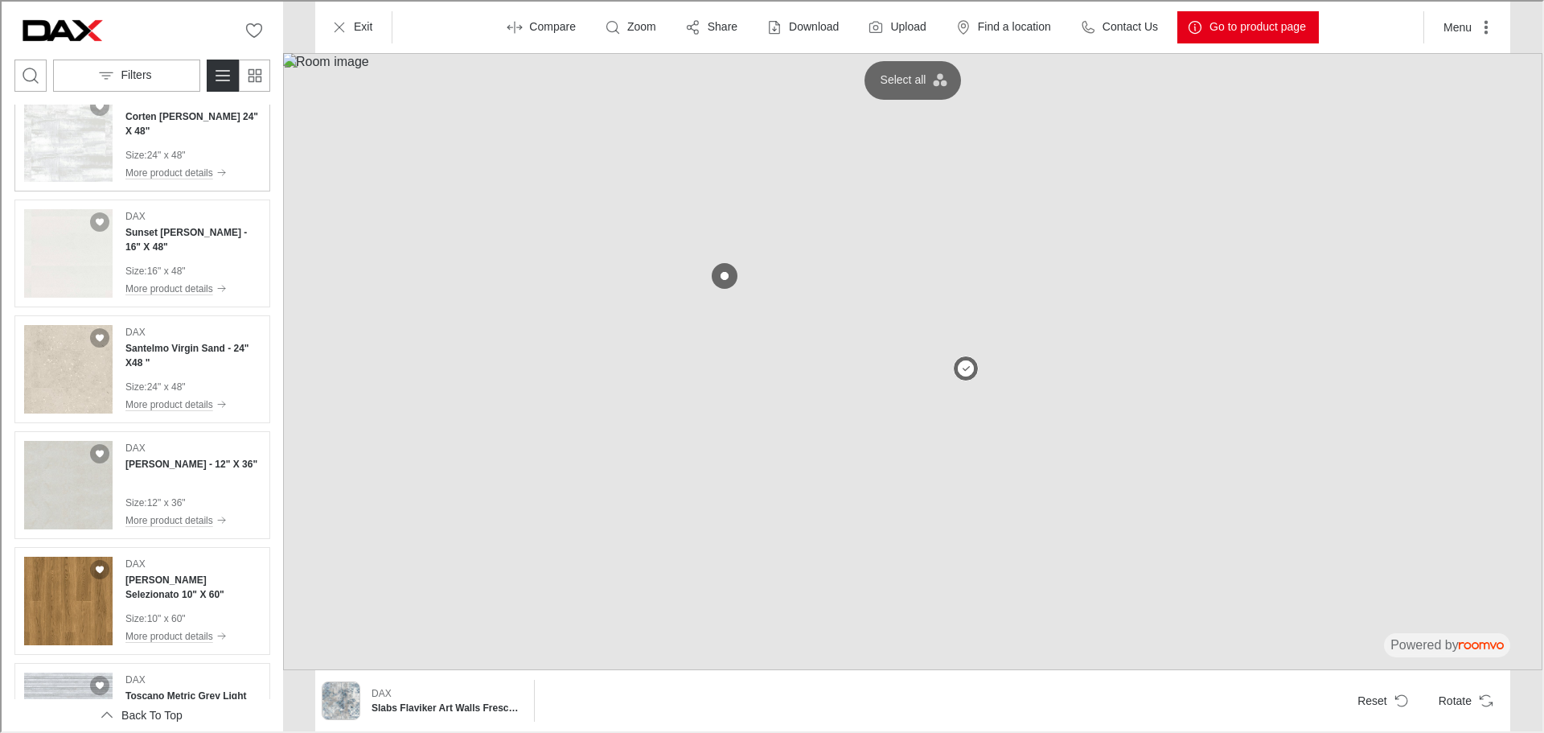
scroll to position [1126, 0]
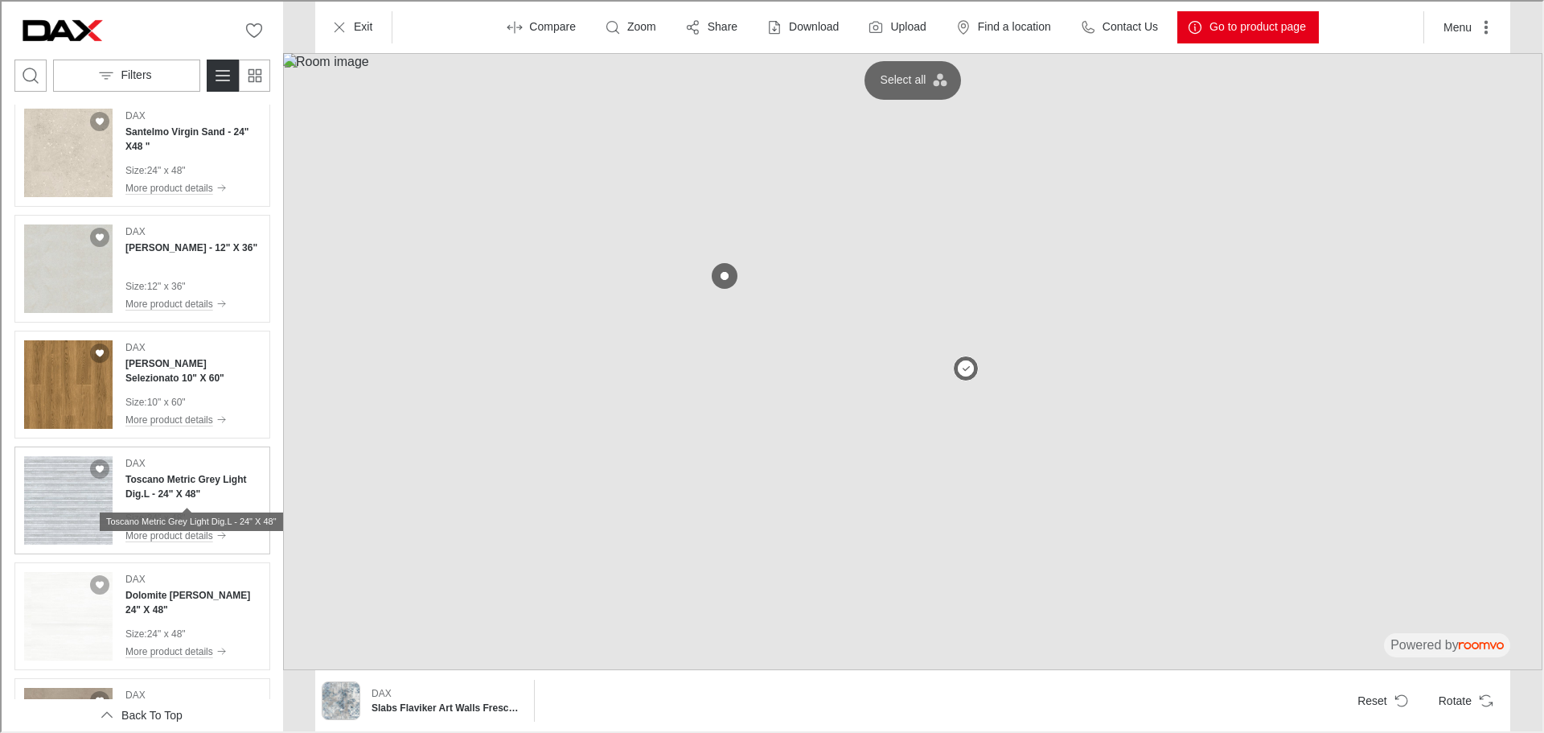
click at [174, 484] on h4 "Toscano Metric Grey Light Dig.L - 24" X 48"" at bounding box center [191, 484] width 135 height 29
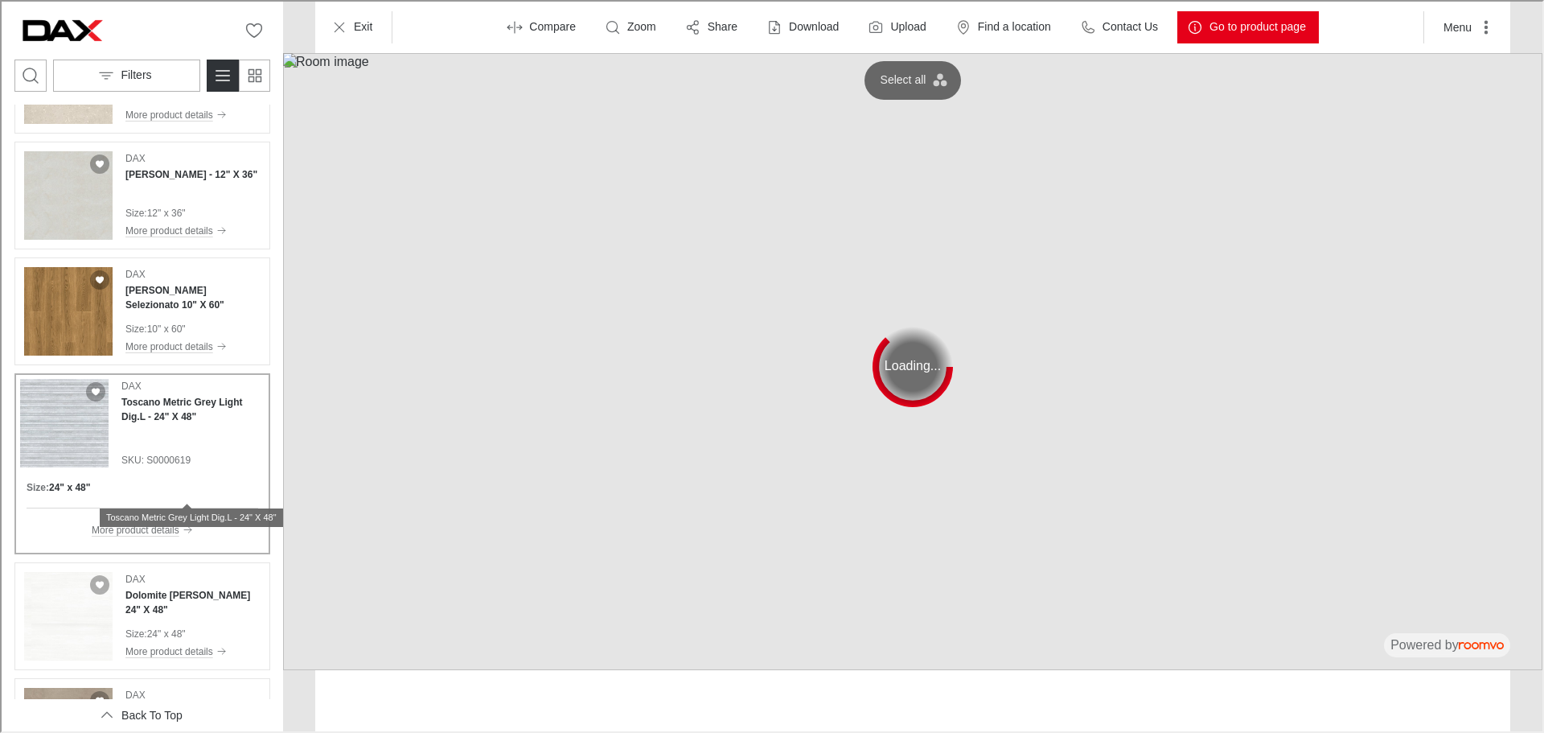
scroll to position [1053, 0]
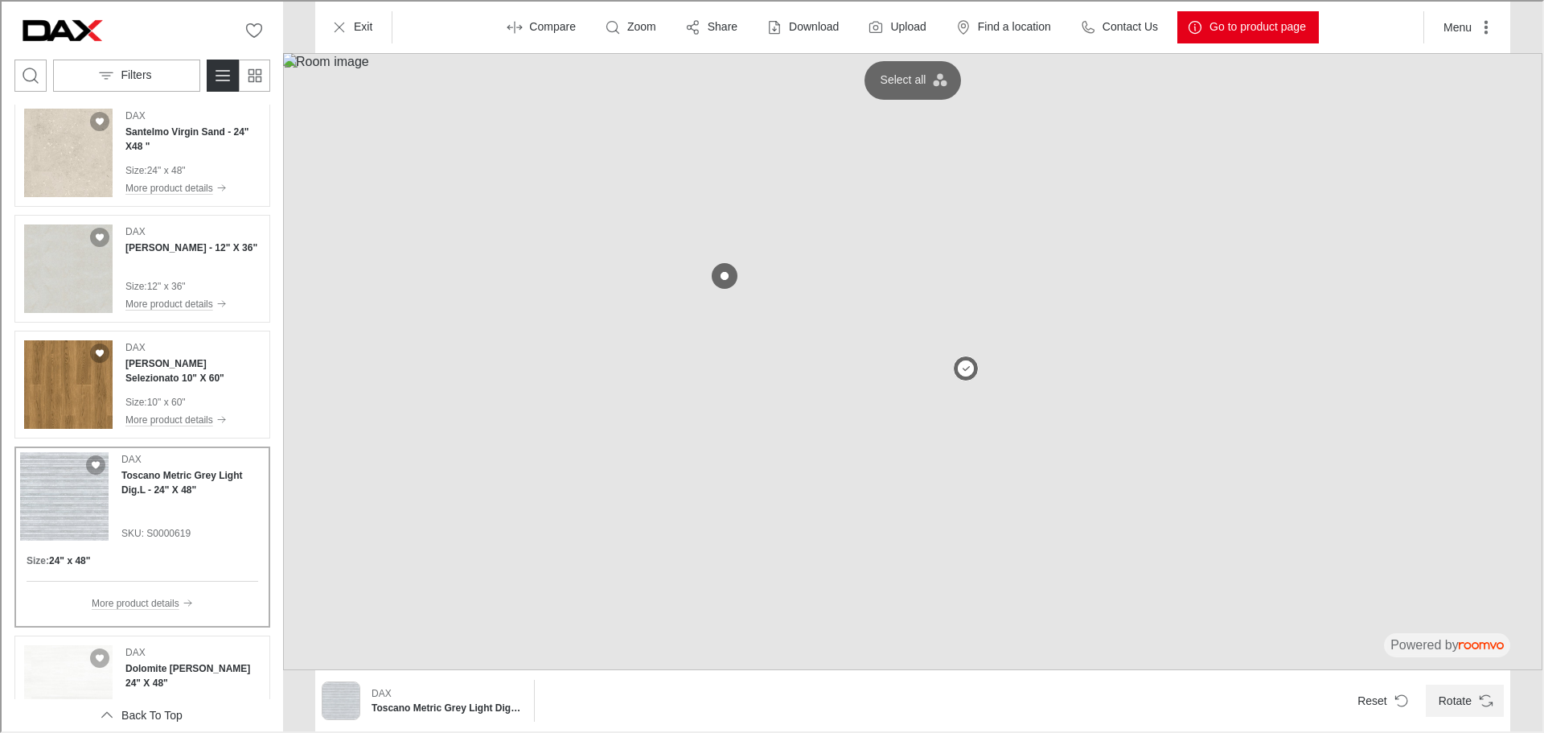
click at [1449, 695] on button "Rotate" at bounding box center [1463, 699] width 78 height 32
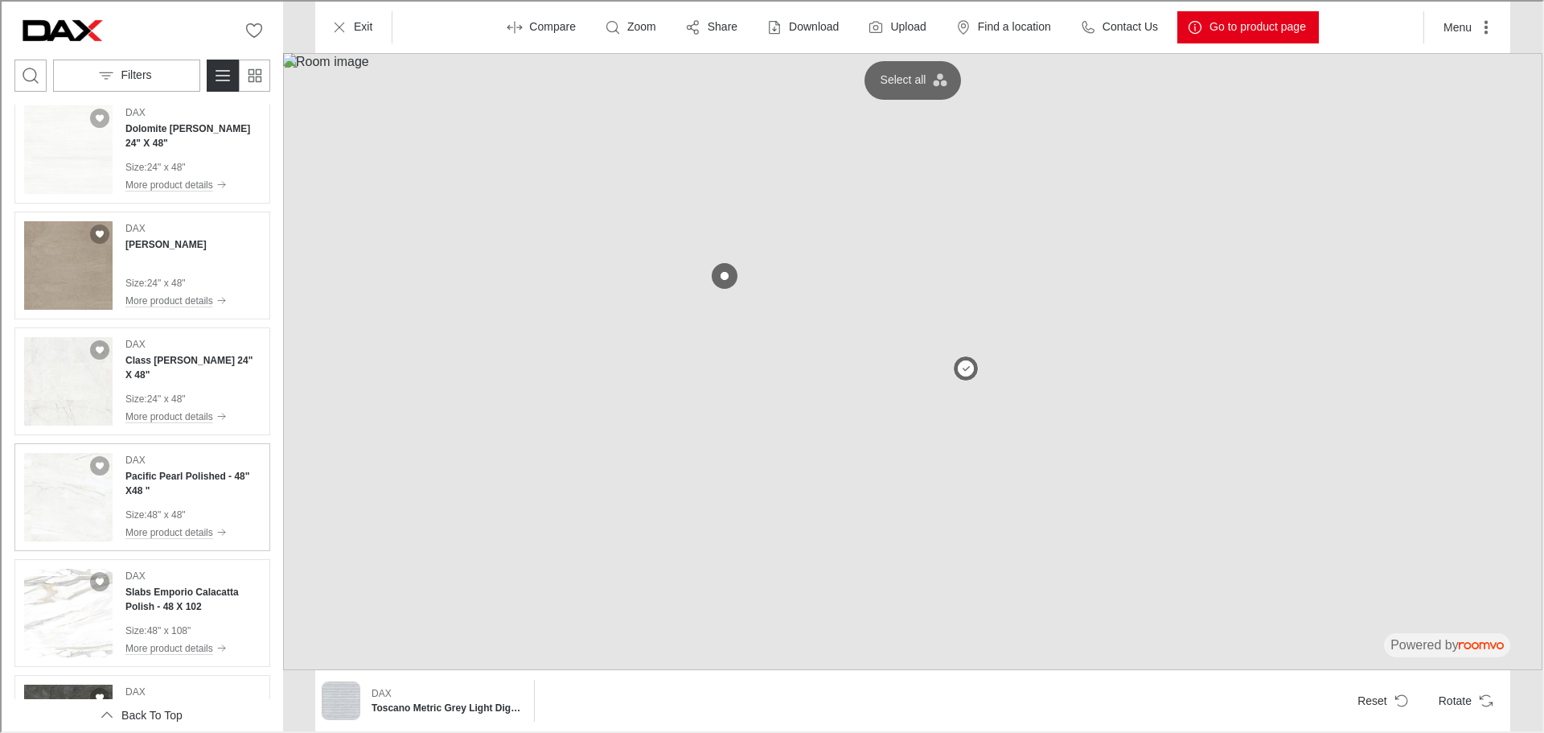
scroll to position [1696, 0]
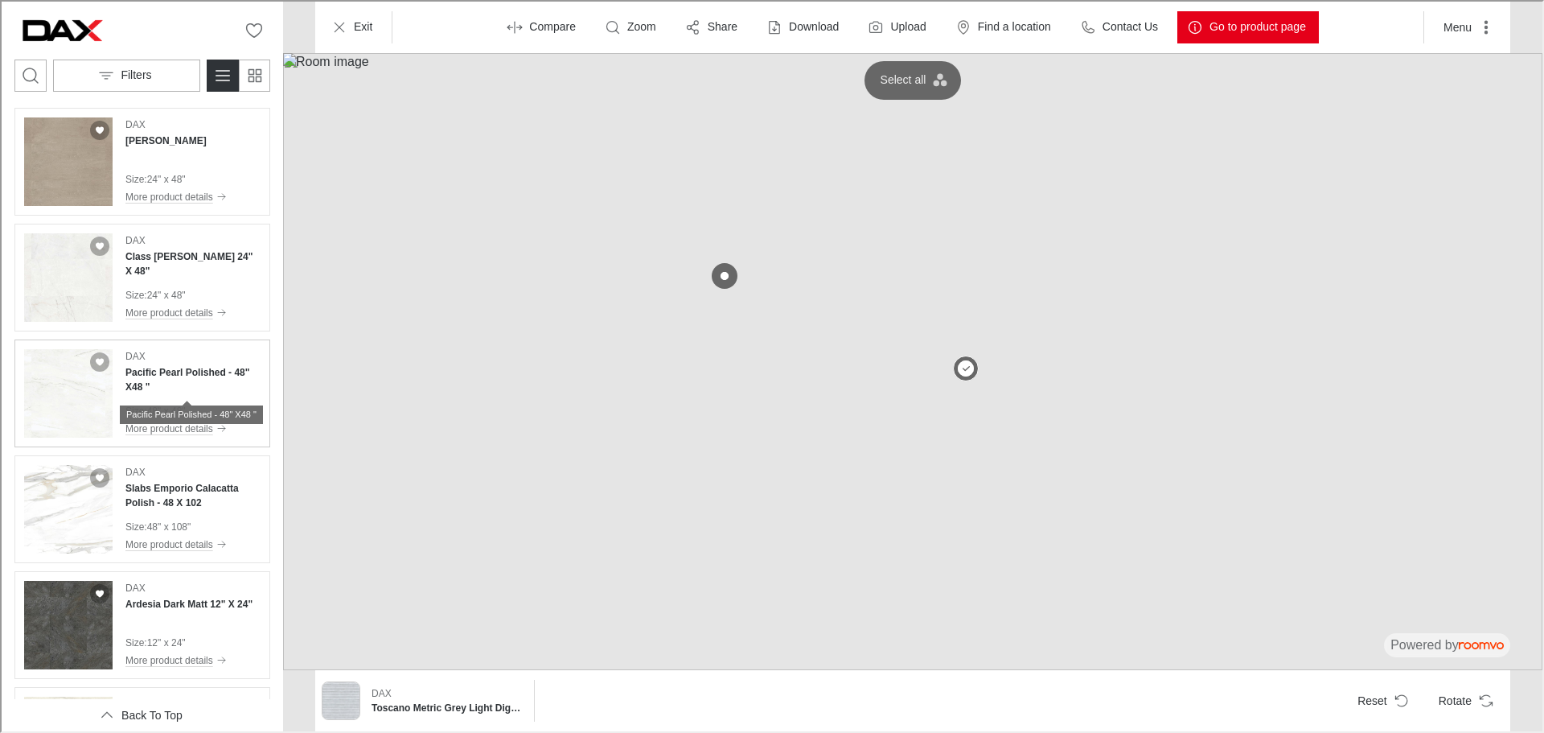
click at [220, 382] on h4 "Pacific Pearl Polished - 48" X48 "" at bounding box center [191, 377] width 135 height 29
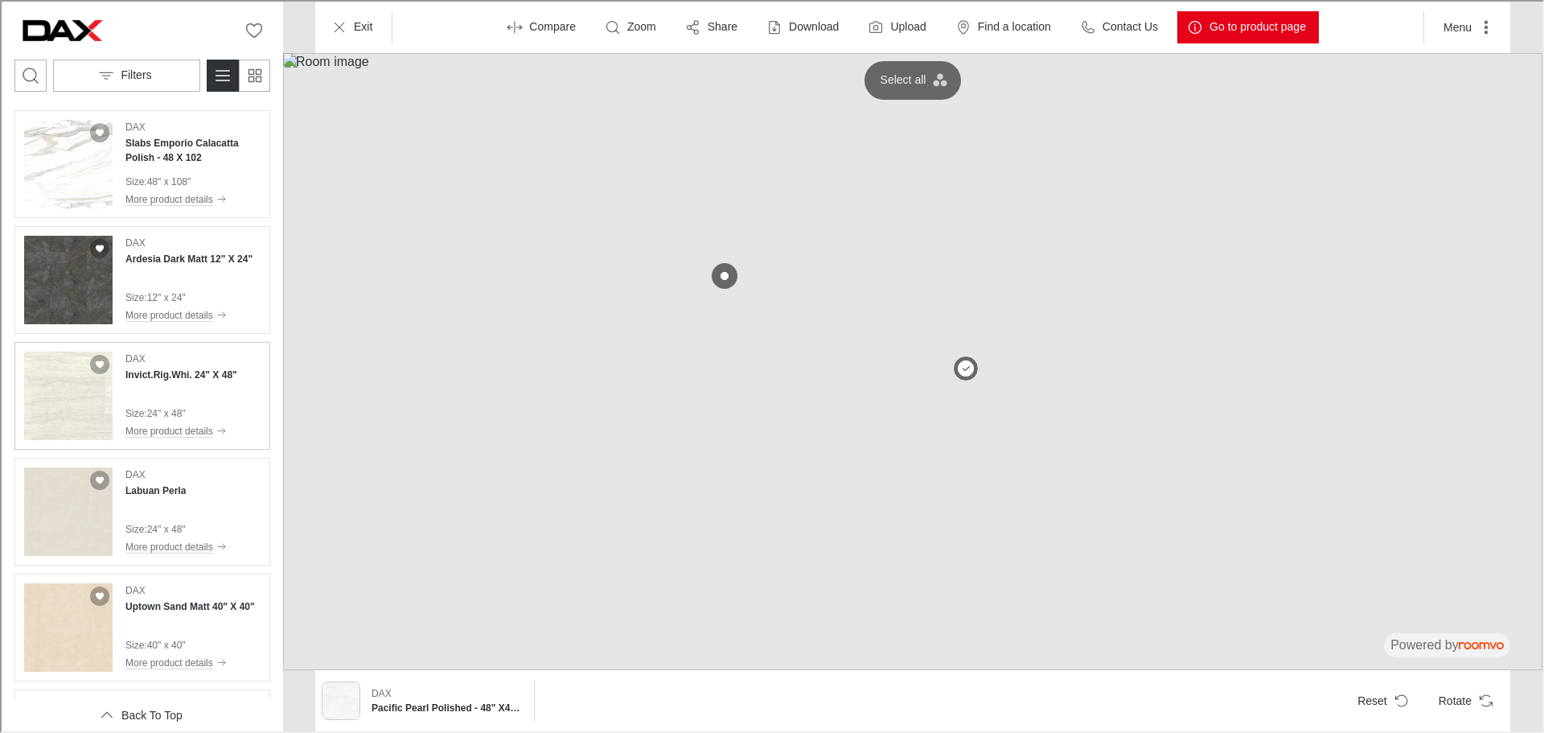
scroll to position [2185, 0]
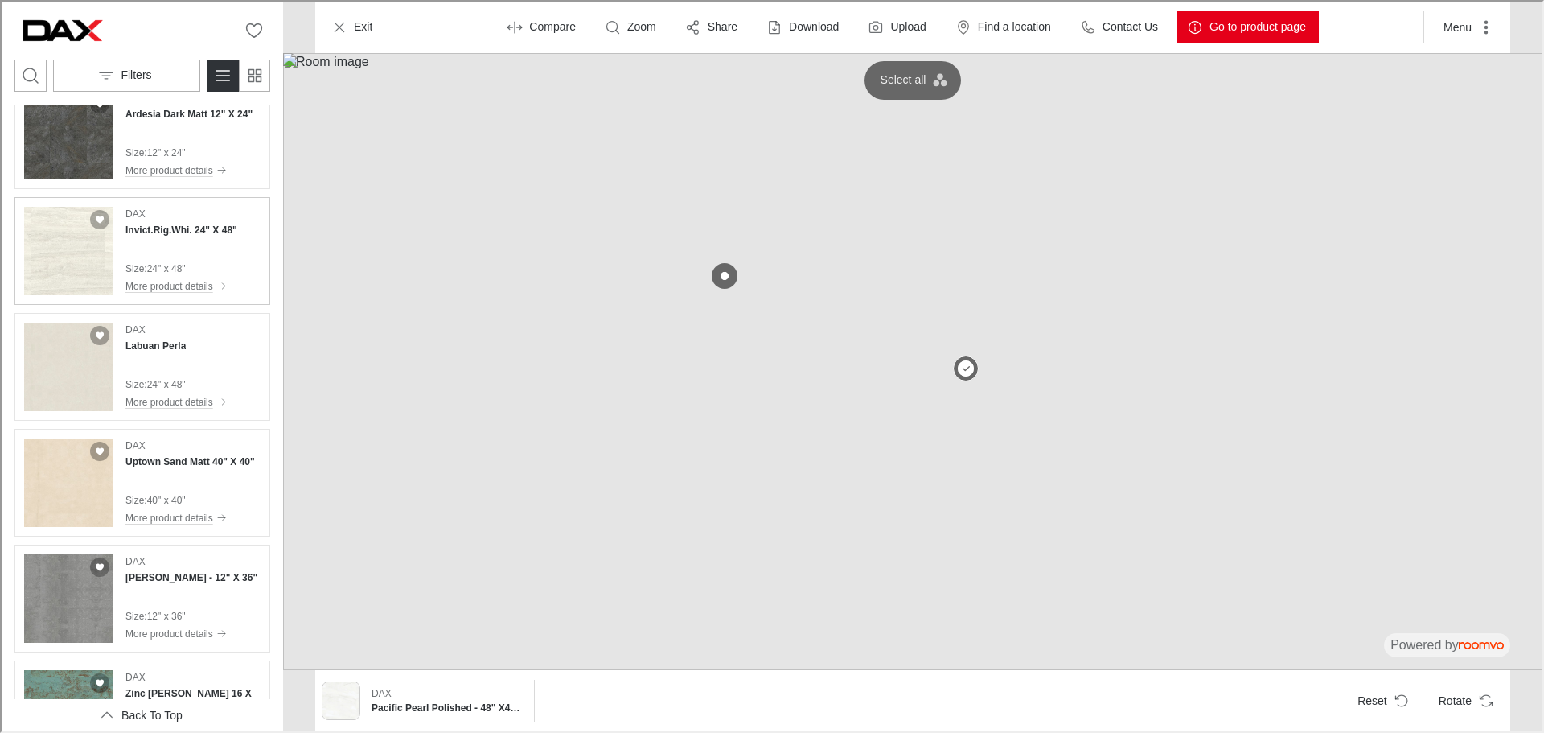
click at [194, 266] on div "Size : 24" x 48"" at bounding box center [180, 267] width 112 height 14
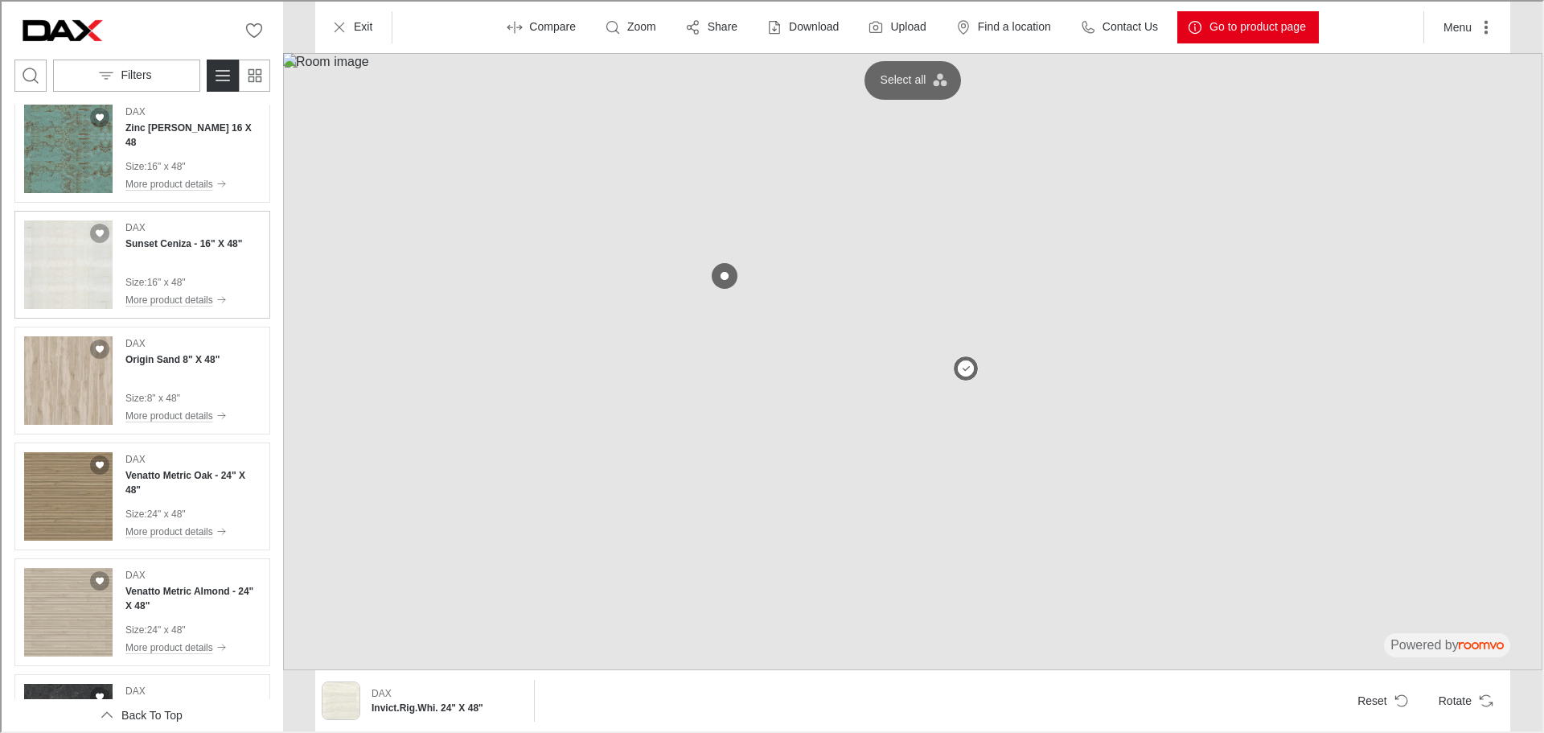
scroll to position [2756, 0]
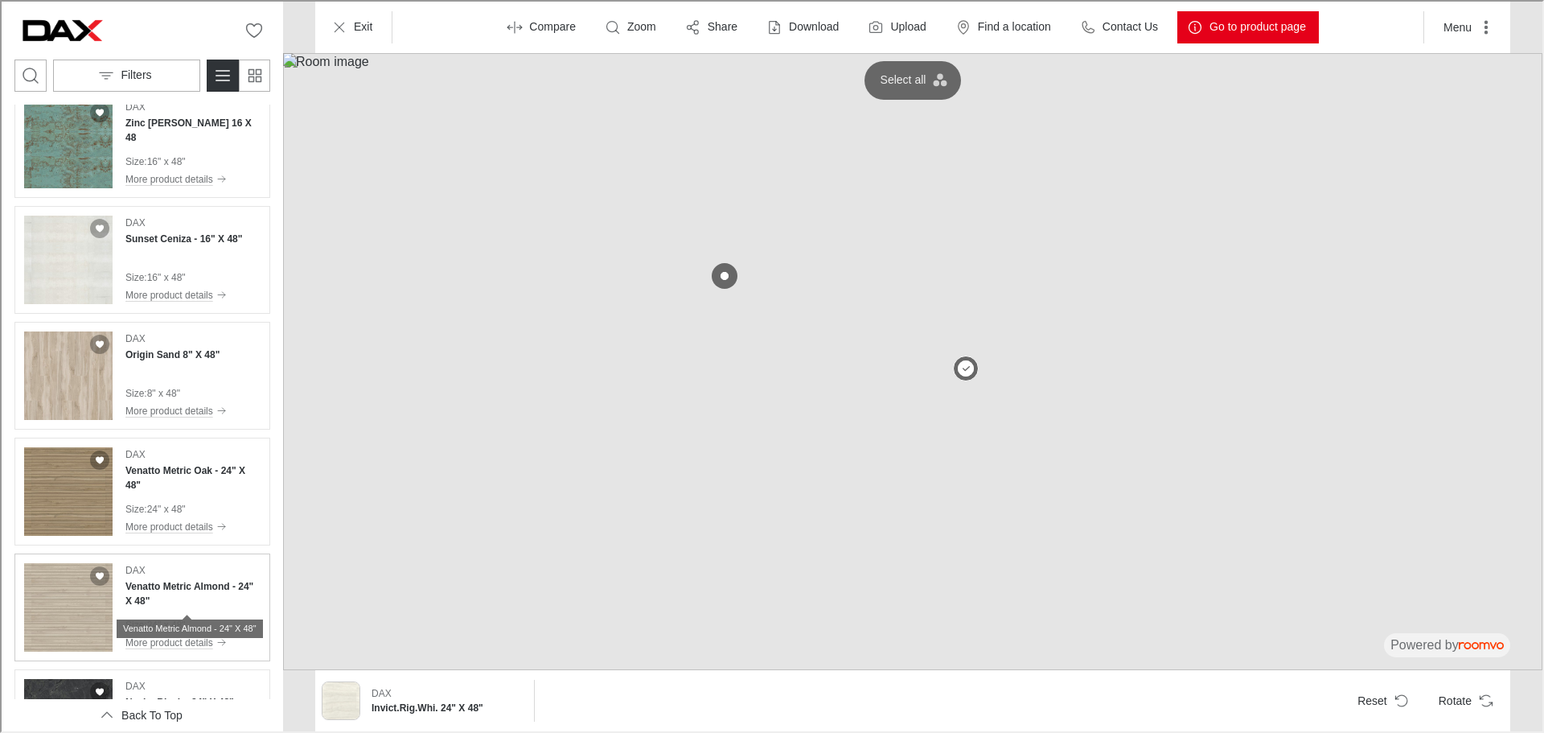
click at [195, 597] on h4 "Venatto Metric Almond - 24" X 48"" at bounding box center [191, 591] width 135 height 29
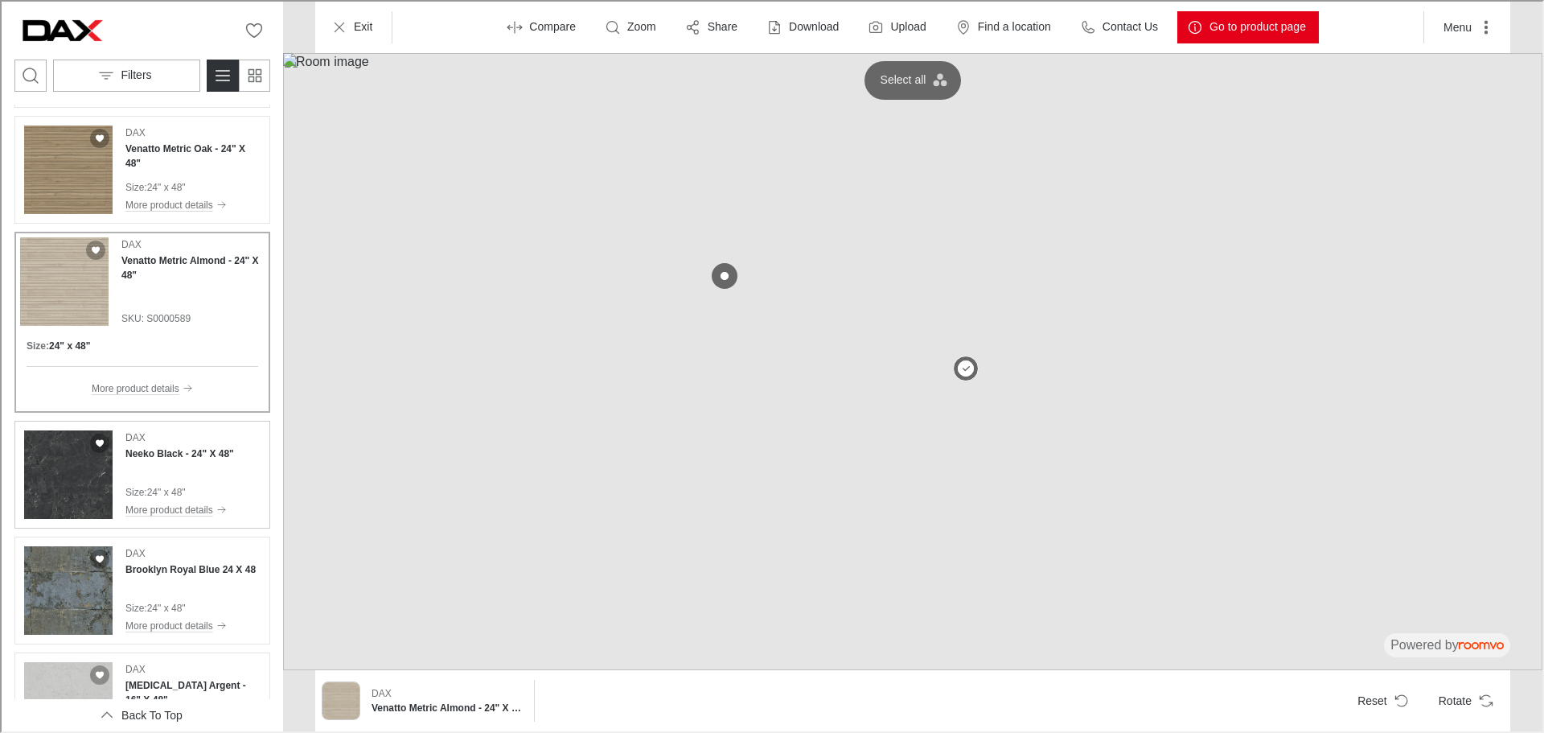
scroll to position [3326, 0]
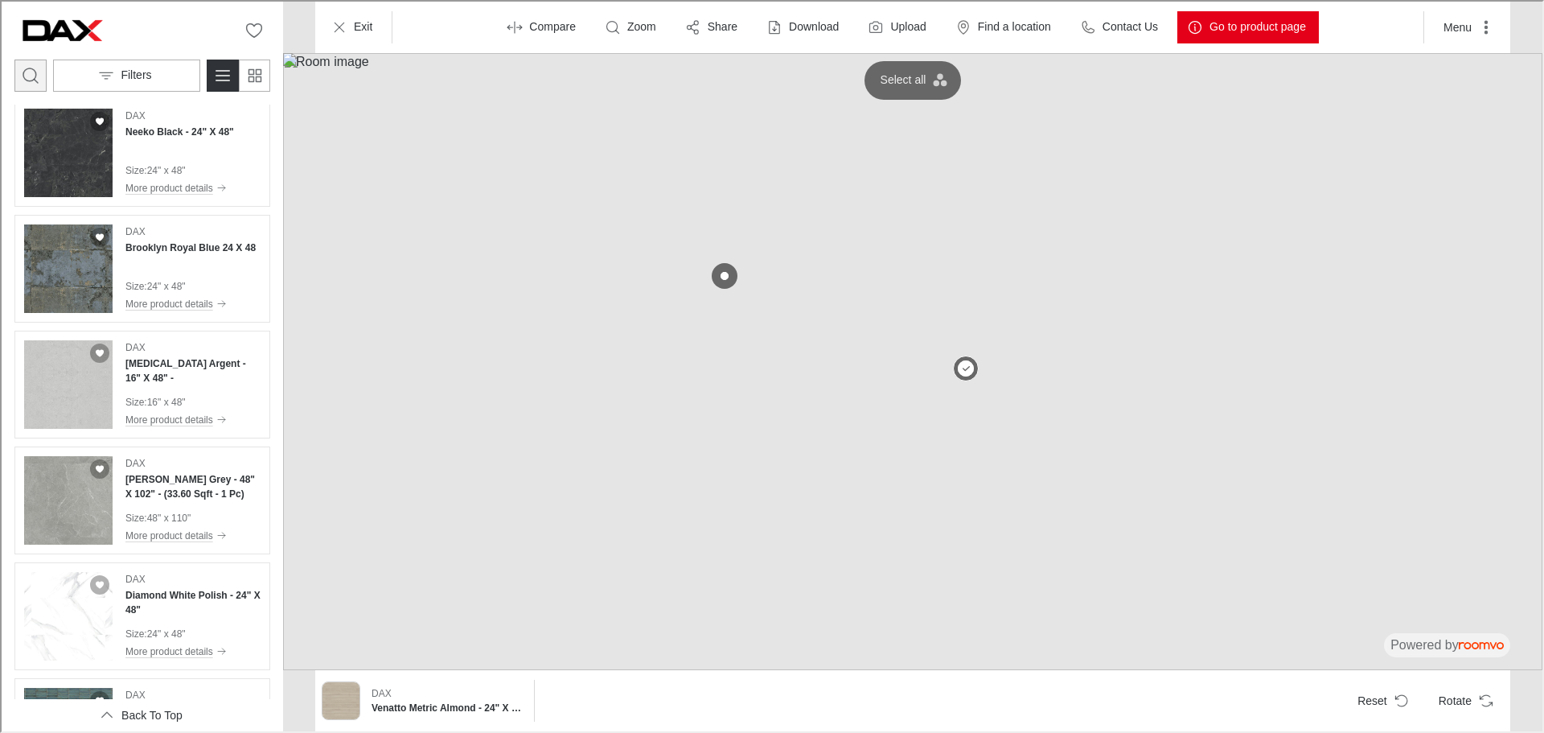
click at [37, 75] on icon "Open search box" at bounding box center [28, 73] width 19 height 19
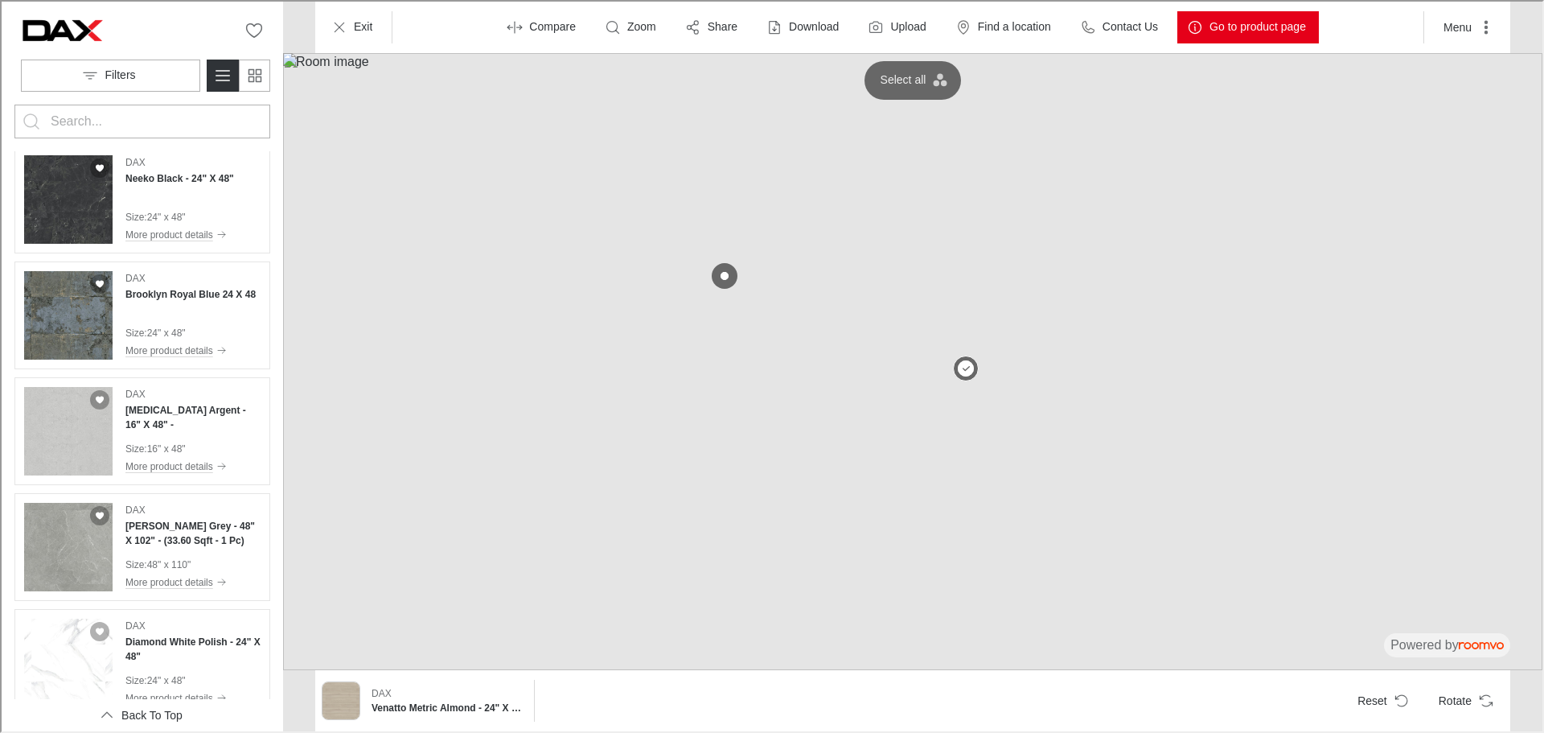
scroll to position [0, 0]
type input "sonora"
click at [24, 129] on icon "Search for products" at bounding box center [29, 119] width 19 height 19
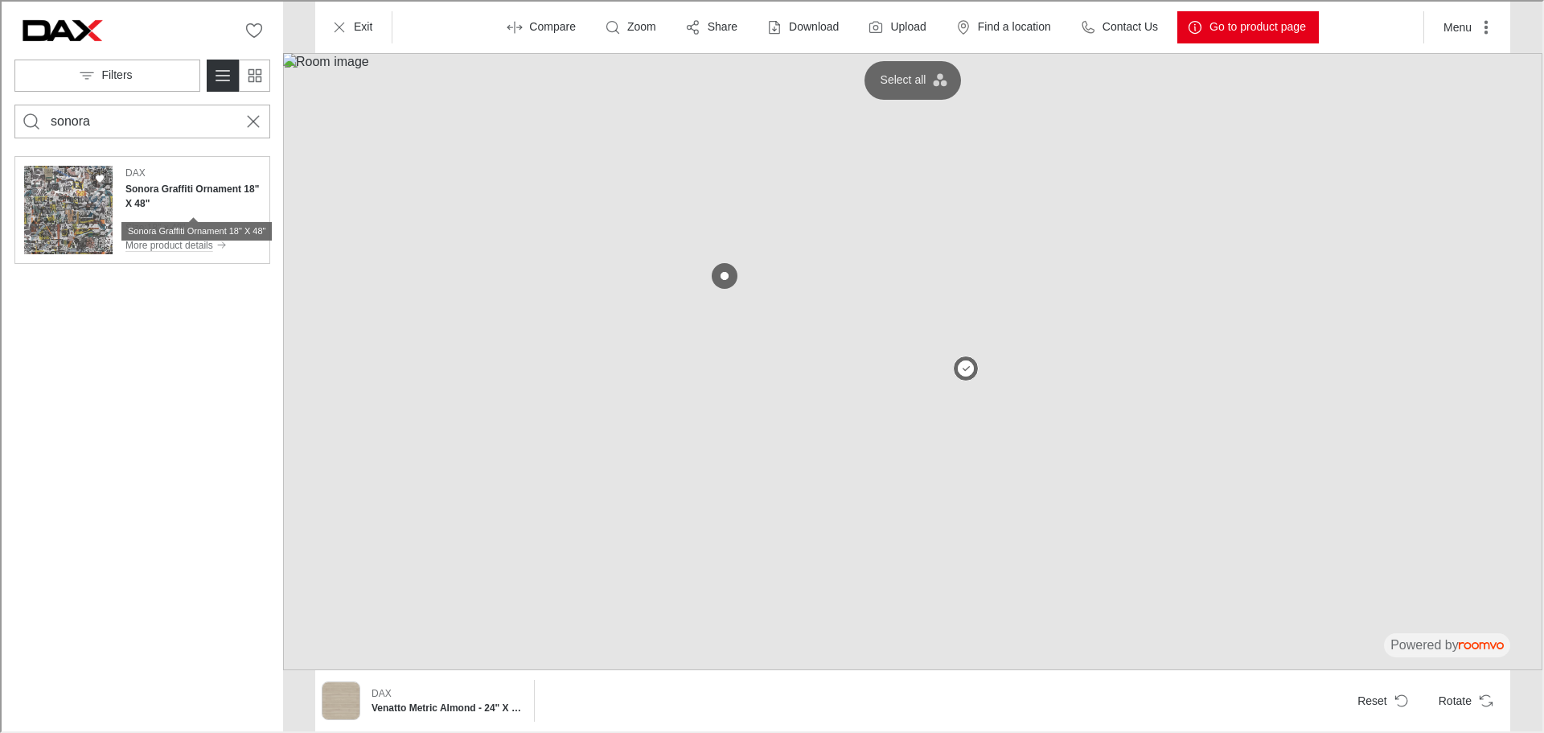
click at [195, 192] on h4 "Sonora Graffiti Ornament 18" X 48"" at bounding box center [191, 194] width 135 height 29
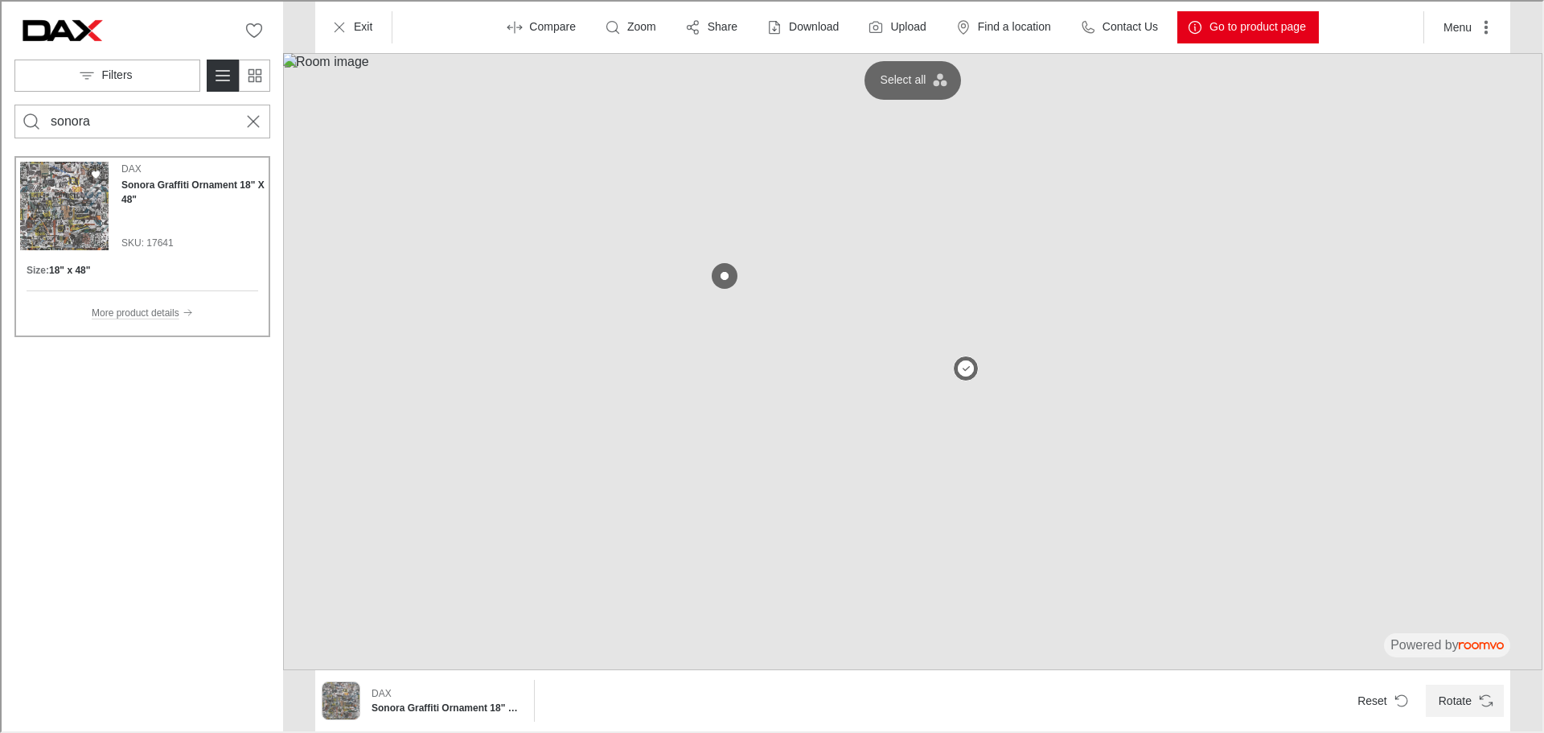
click at [1476, 696] on icon "Rotate Surface" at bounding box center [1484, 699] width 16 height 16
click at [1475, 690] on button "Rotate" at bounding box center [1463, 699] width 78 height 32
click at [1479, 697] on polyline "Rotate Surface" at bounding box center [1479, 695] width 3 height 3
